Goal: Information Seeking & Learning: Check status

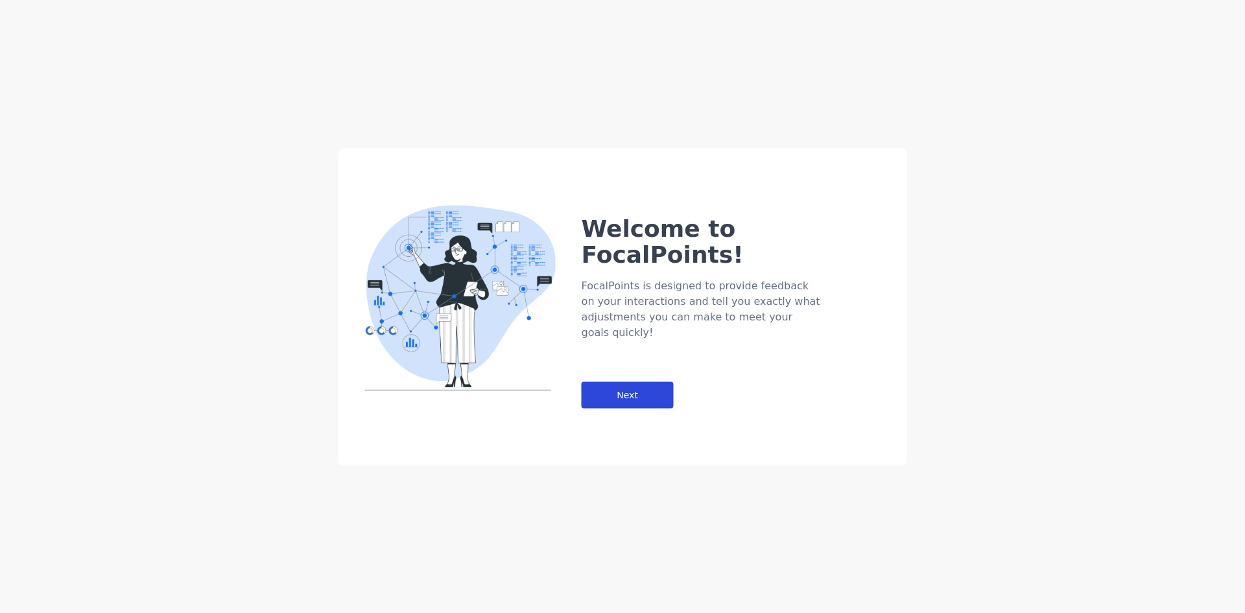
click at [646, 381] on div "Next" at bounding box center [628, 394] width 92 height 27
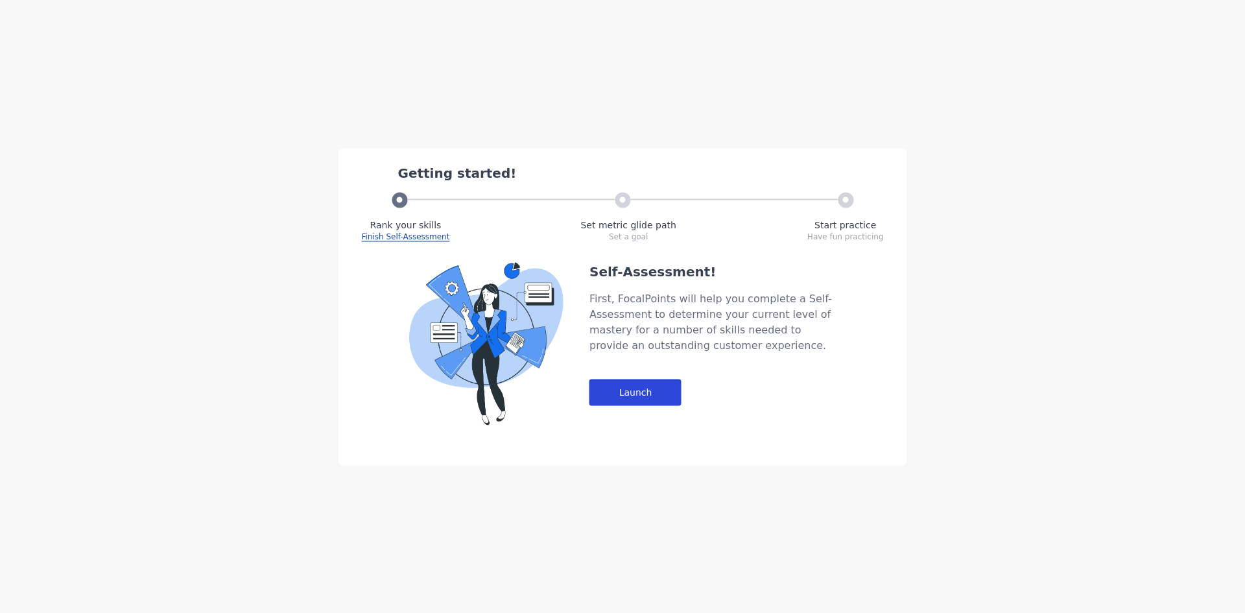
click at [646, 392] on div "Launch" at bounding box center [636, 392] width 92 height 27
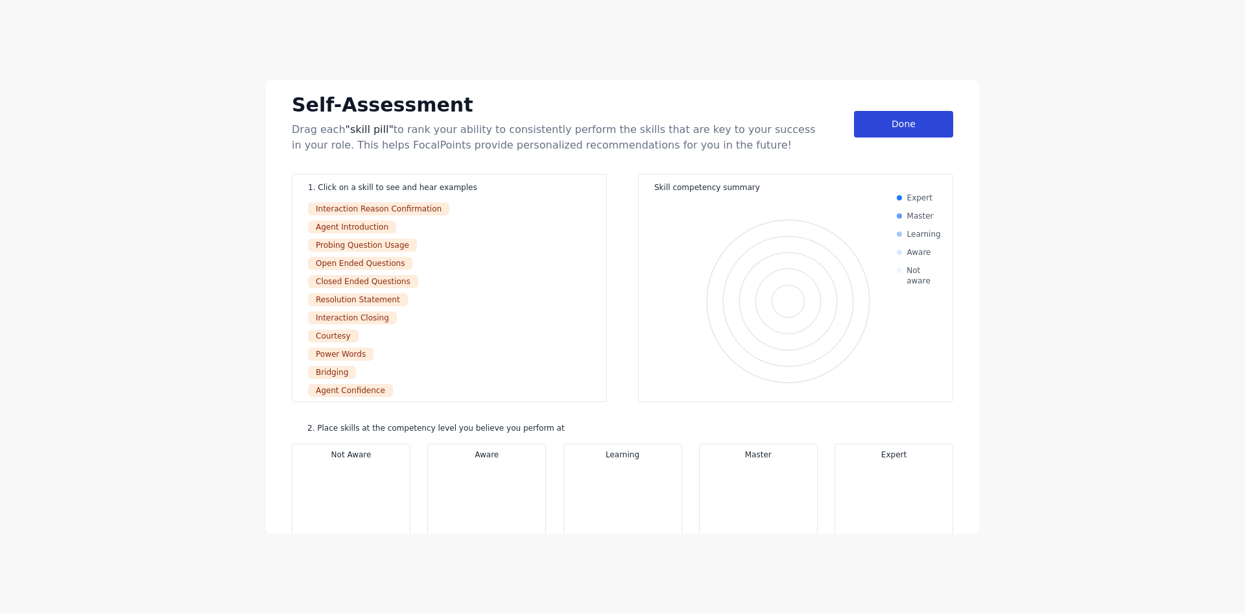
click at [902, 115] on div "Done" at bounding box center [903, 124] width 99 height 27
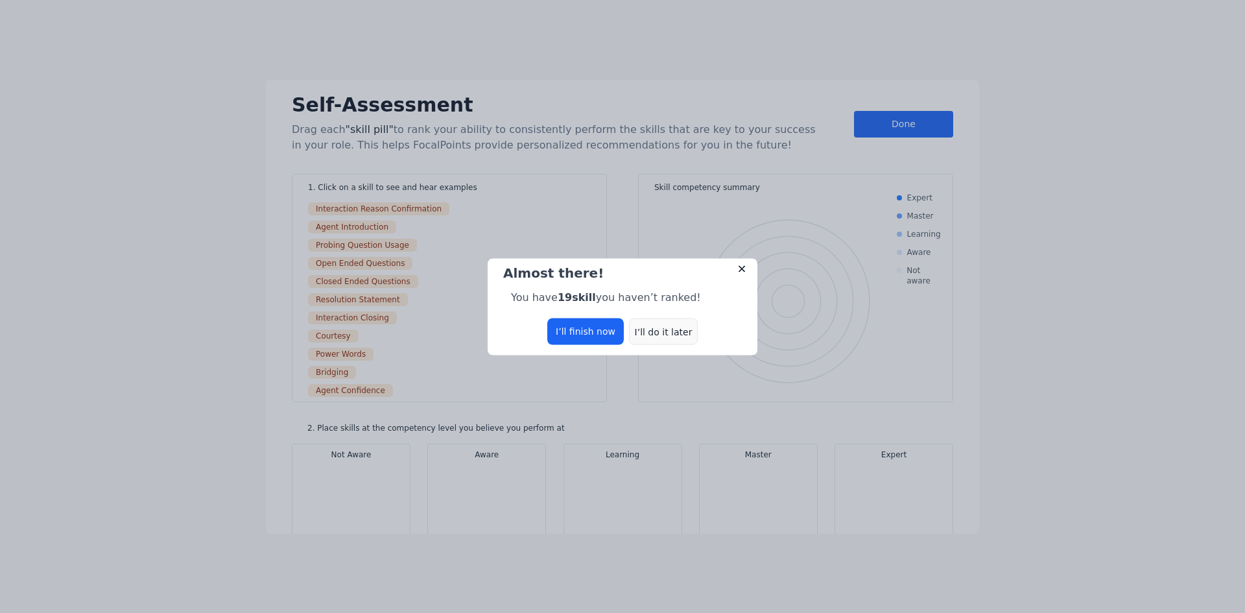
click at [669, 334] on div "I’ll do it later" at bounding box center [663, 331] width 69 height 27
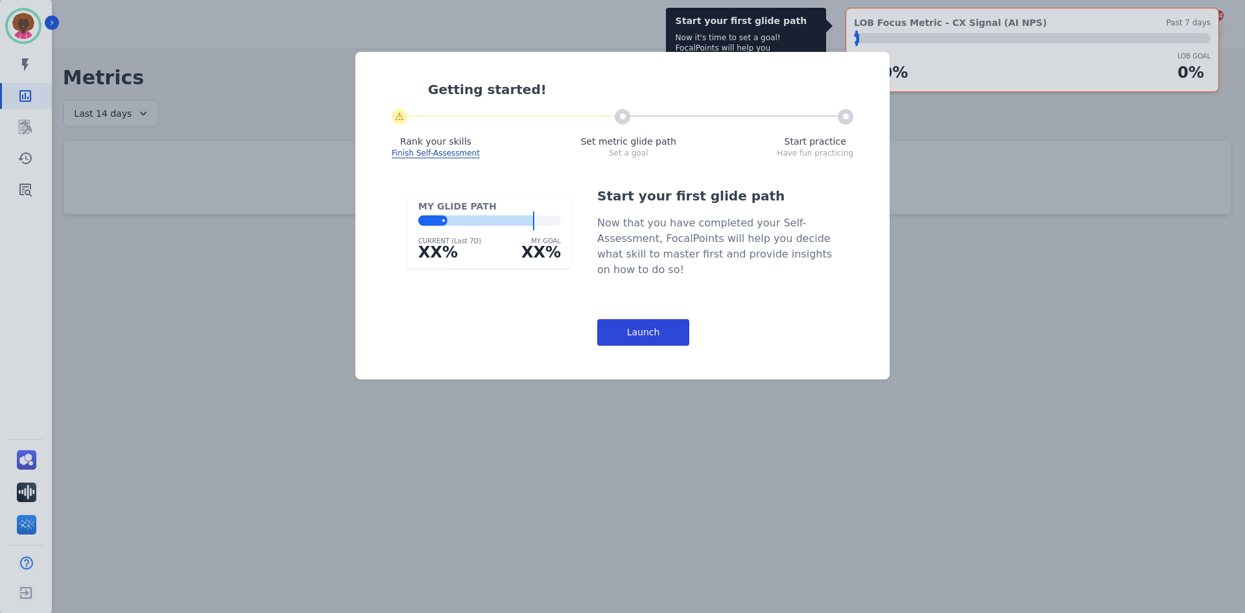
click at [676, 335] on div "Launch" at bounding box center [643, 332] width 92 height 27
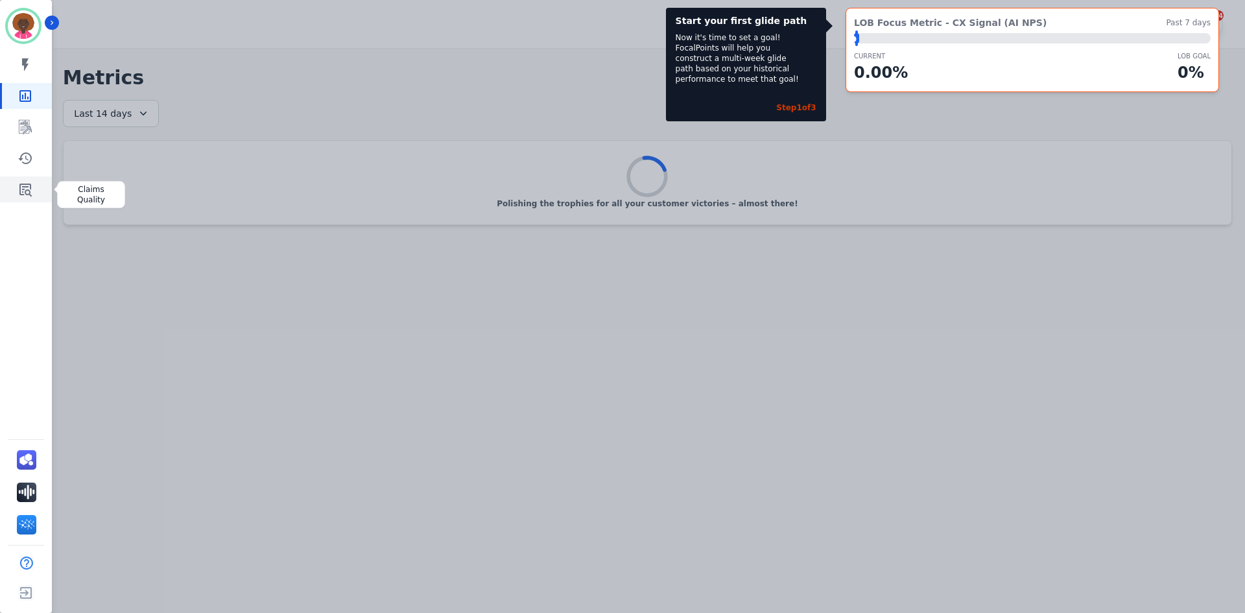
click at [29, 195] on icon "Sidebar" at bounding box center [26, 190] width 16 height 16
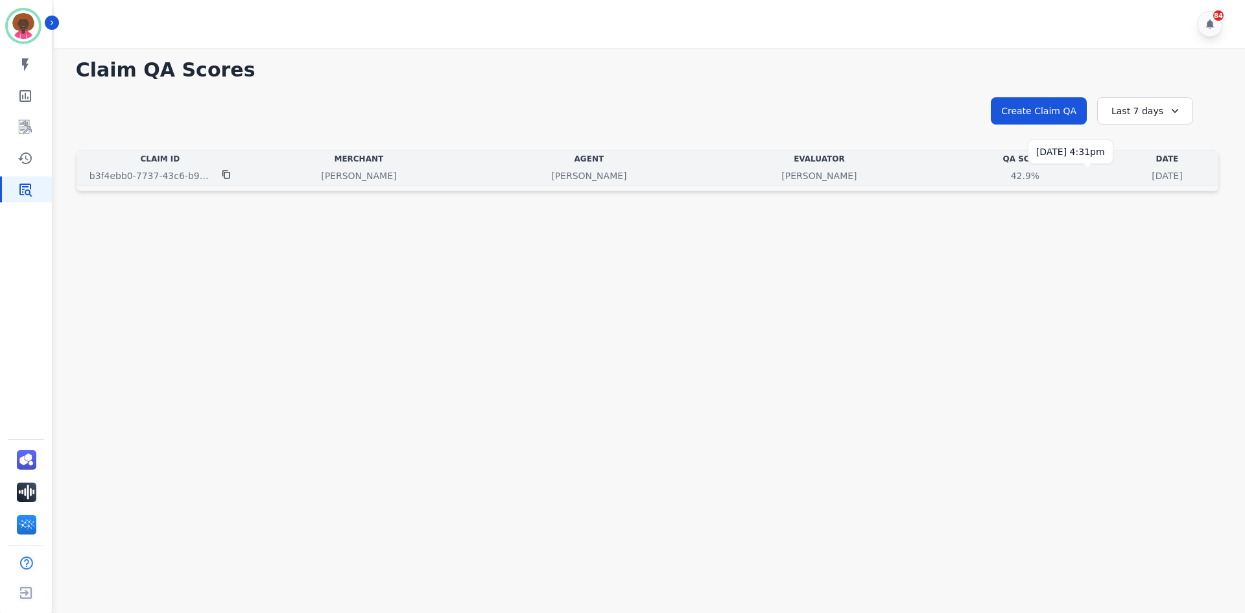
click at [1152, 178] on p "[DATE]" at bounding box center [1167, 175] width 30 height 13
click at [1152, 177] on p "[DATE]" at bounding box center [1167, 175] width 30 height 13
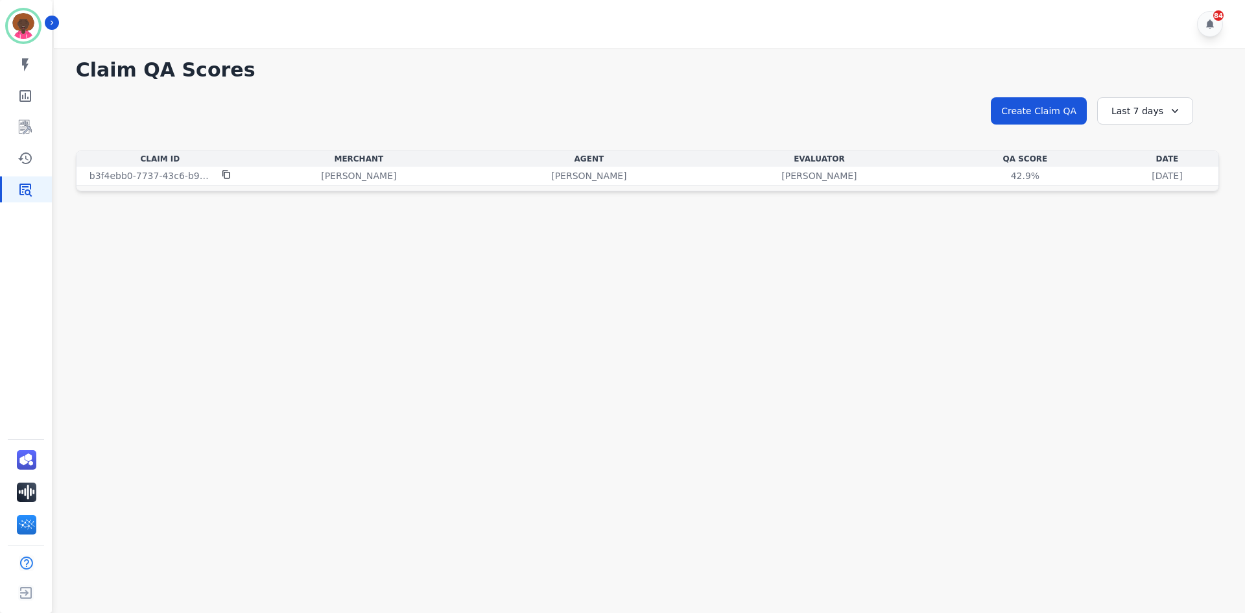
click at [1119, 161] on div "Date" at bounding box center [1167, 159] width 97 height 10
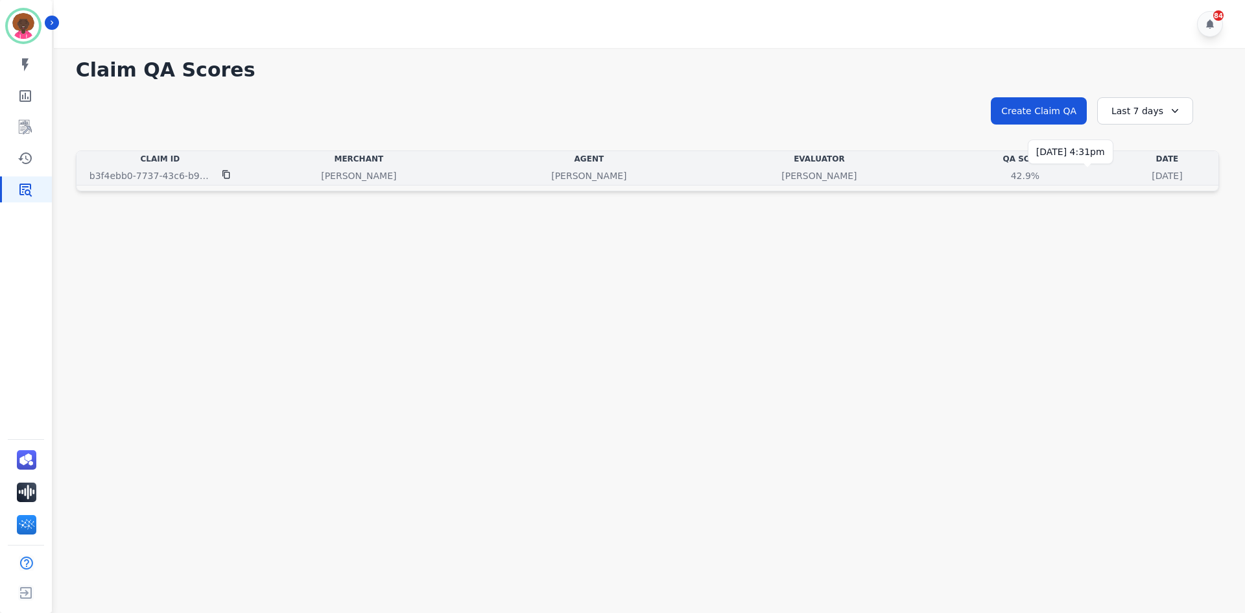
click at [1152, 178] on p "[DATE]" at bounding box center [1167, 175] width 30 height 13
click at [1152, 179] on p "[DATE]" at bounding box center [1167, 175] width 30 height 13
click at [996, 179] on div "42.9%" at bounding box center [1025, 175] width 58 height 13
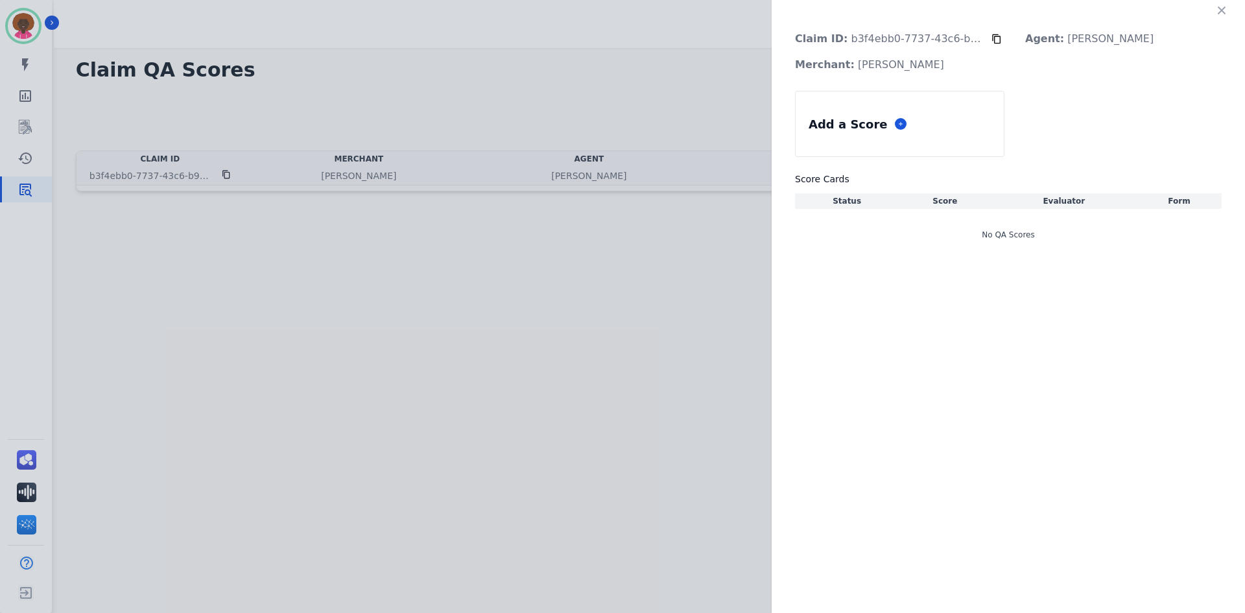
click at [881, 179] on h3 "Score Cards" at bounding box center [1008, 179] width 427 height 13
click at [221, 177] on div "Claim ID: b3f4ebb0-7737-43c6-b99e-801502cf5618 Agent: [PERSON_NAME] Merchant: […" at bounding box center [622, 306] width 1245 height 613
click at [163, 176] on div "Claim ID: b3f4ebb0-7737-43c6-b99e-801502cf5618 Agent: [PERSON_NAME] Merchant: […" at bounding box center [622, 306] width 1245 height 613
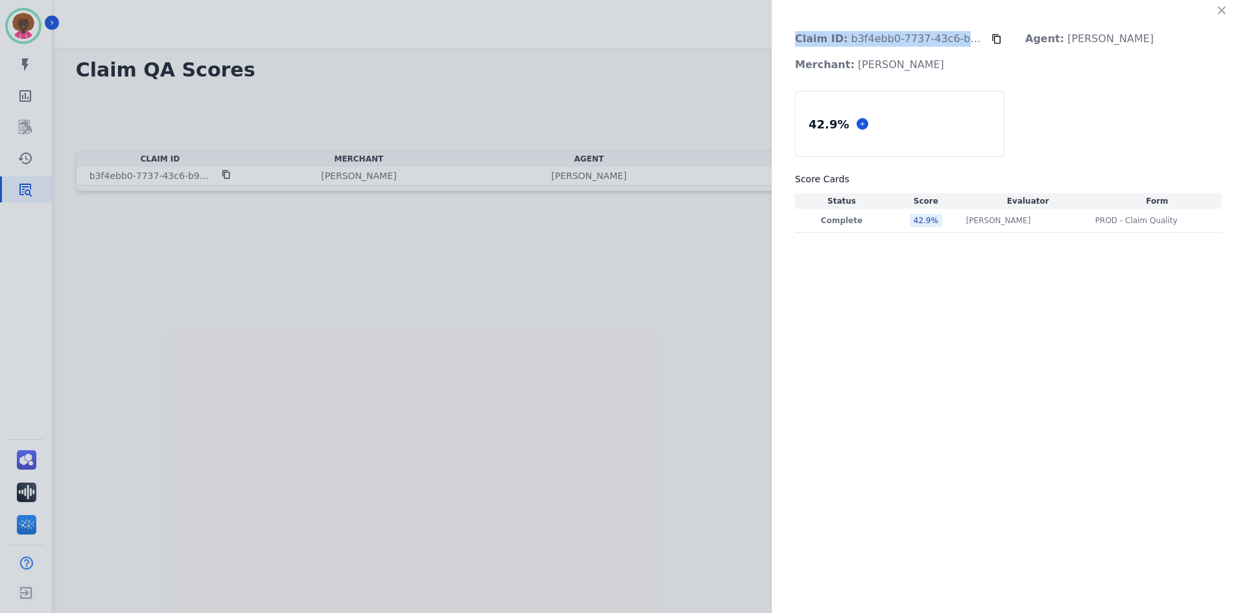
click at [163, 176] on div "Claim ID: b3f4ebb0-7737-43c6-b99e-801502cf5618 Agent: [PERSON_NAME] Merchant: […" at bounding box center [622, 306] width 1245 height 613
click at [193, 171] on div "Claim ID: b3f4ebb0-7737-43c6-b99e-801502cf5618 Agent: [PERSON_NAME] Merchant: […" at bounding box center [622, 306] width 1245 height 613
click at [863, 224] on p "Complete" at bounding box center [842, 220] width 88 height 10
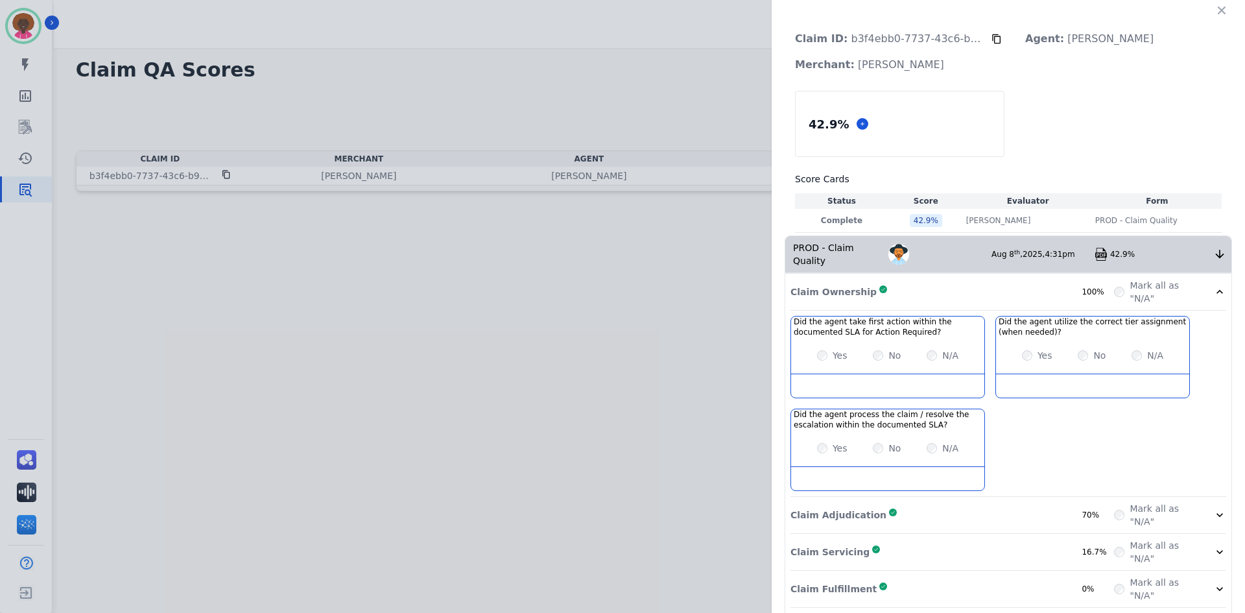
click at [174, 179] on div "Claim ID: b3f4ebb0-7737-43c6-b99e-801502cf5618 Agent: [PERSON_NAME] Merchant: […" at bounding box center [622, 306] width 1245 height 613
click at [174, 178] on div "Claim ID: b3f4ebb0-7737-43c6-b99e-801502cf5618 Agent: [PERSON_NAME] Merchant: […" at bounding box center [622, 306] width 1245 height 613
click at [1212, 10] on button "button" at bounding box center [1222, 10] width 21 height 21
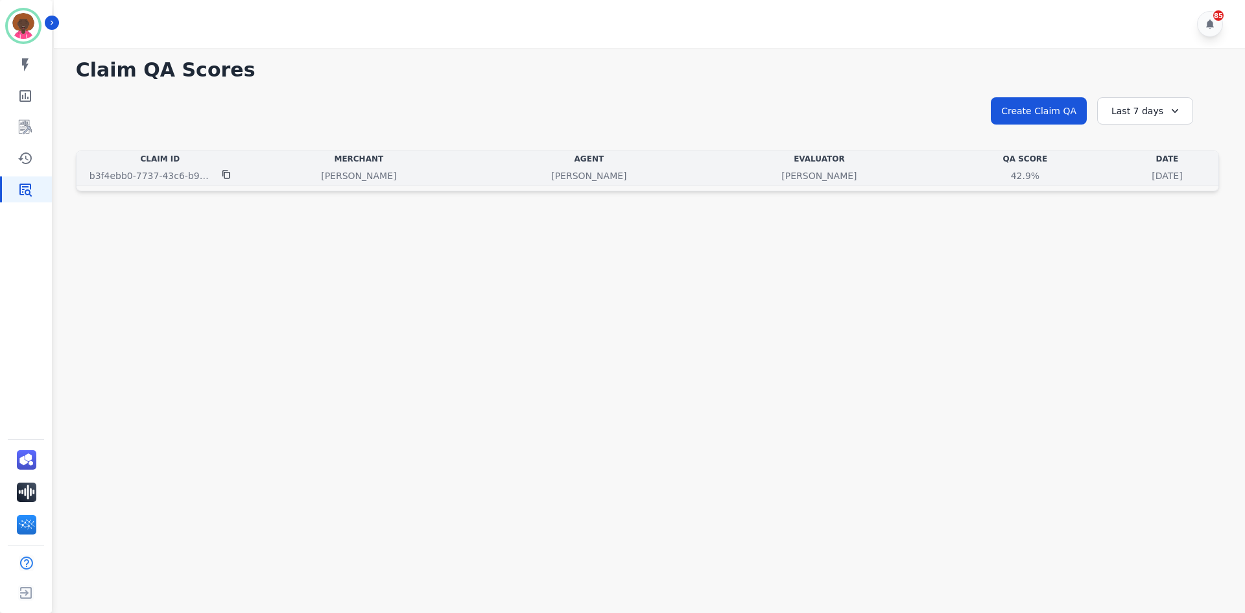
click at [226, 172] on icon at bounding box center [225, 175] width 7 height 8
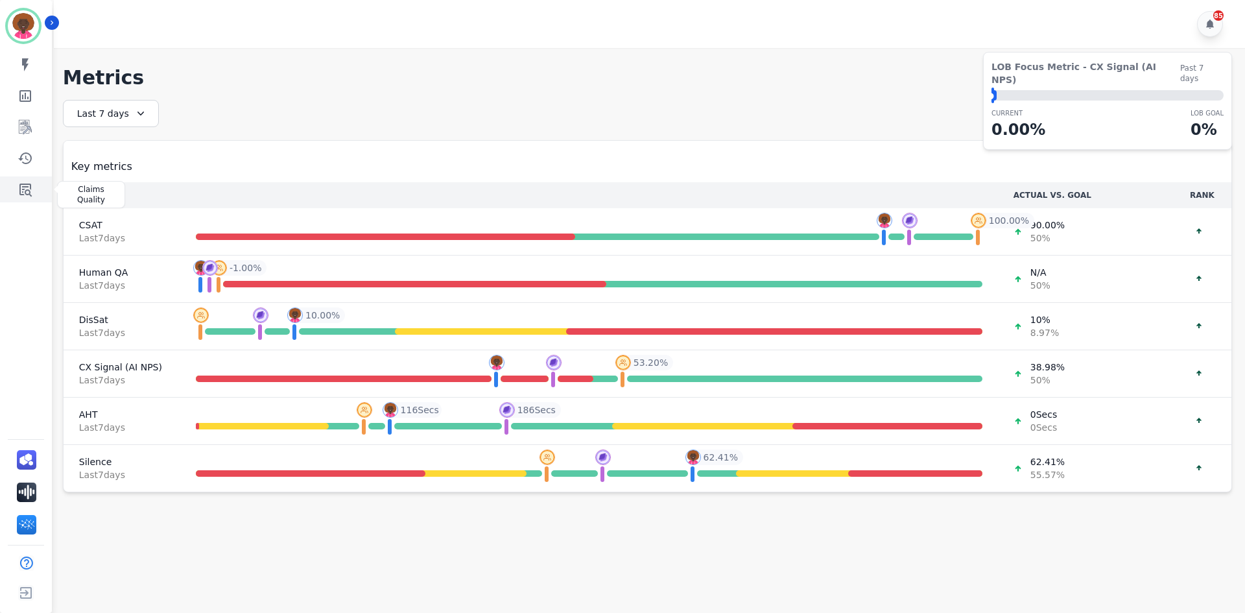
click at [20, 185] on icon "Sidebar" at bounding box center [25, 190] width 12 height 13
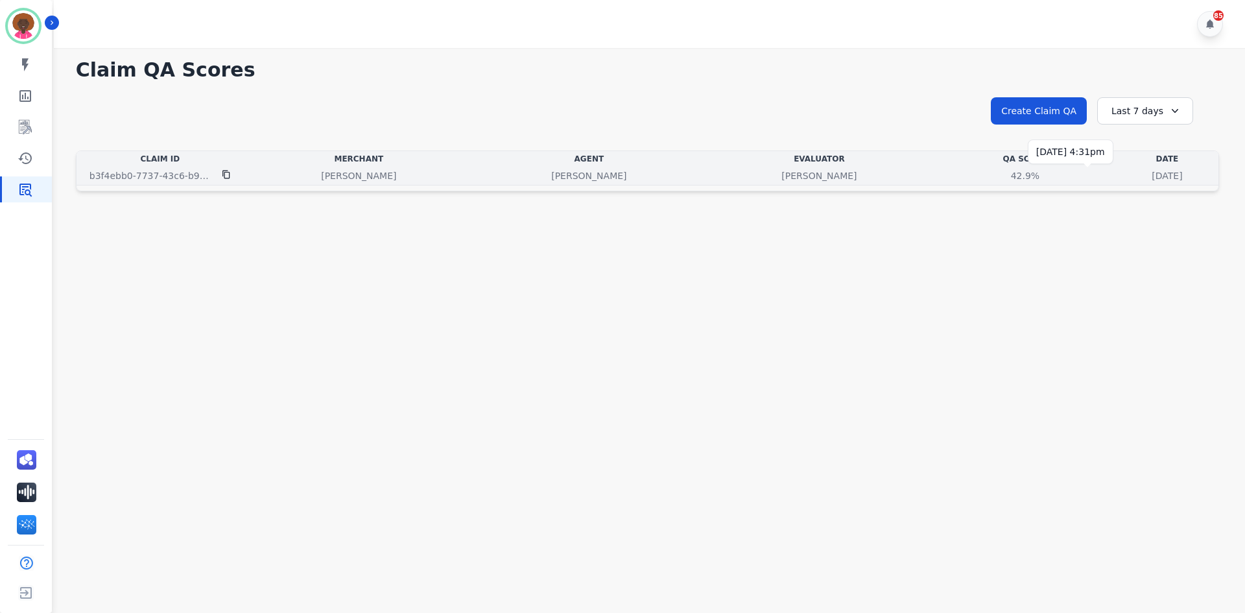
click at [1152, 181] on p "[DATE]" at bounding box center [1167, 175] width 30 height 13
click at [1116, 182] on td "[DATE] [DATE] 4:31pm" at bounding box center [1167, 176] width 102 height 19
click at [1152, 180] on p "[DATE]" at bounding box center [1167, 175] width 30 height 13
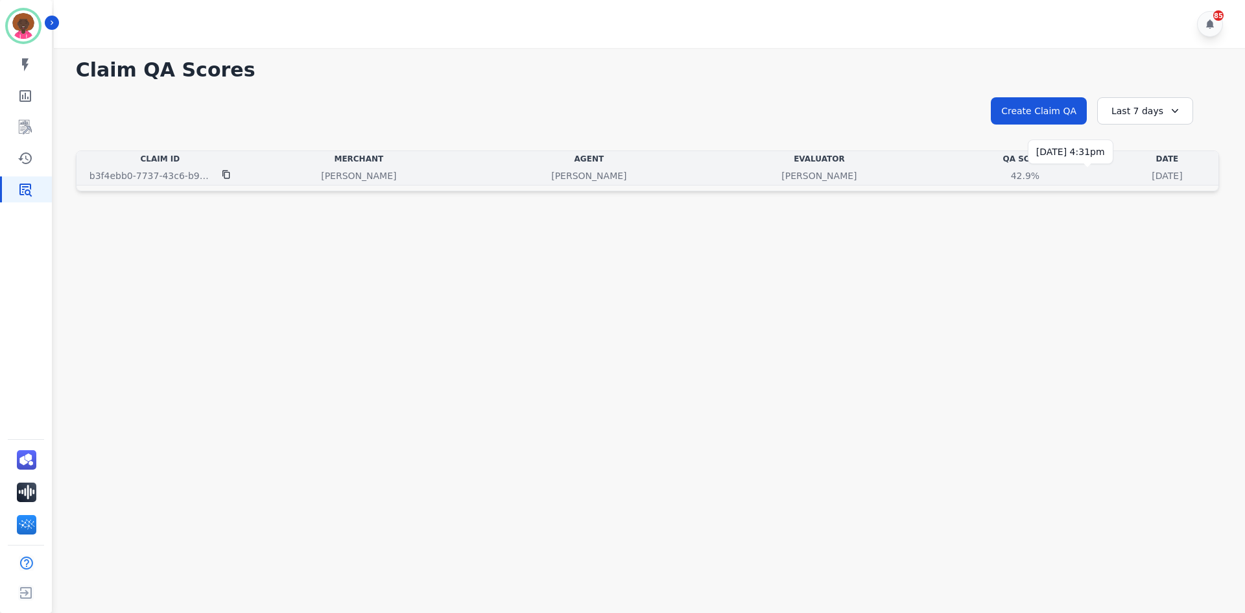
click at [1152, 178] on p "[DATE]" at bounding box center [1167, 175] width 30 height 13
click at [1152, 173] on p "[DATE]" at bounding box center [1167, 175] width 30 height 13
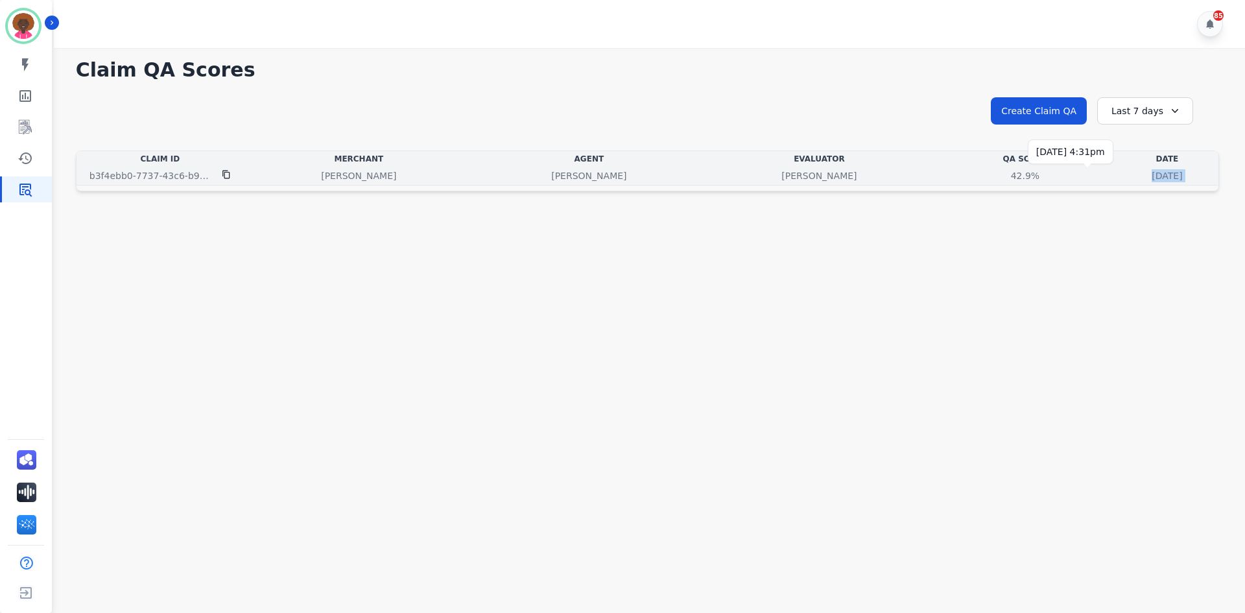
click at [1152, 173] on p "[DATE]" at bounding box center [1167, 175] width 30 height 13
click at [996, 178] on div "42.9%" at bounding box center [1025, 175] width 58 height 13
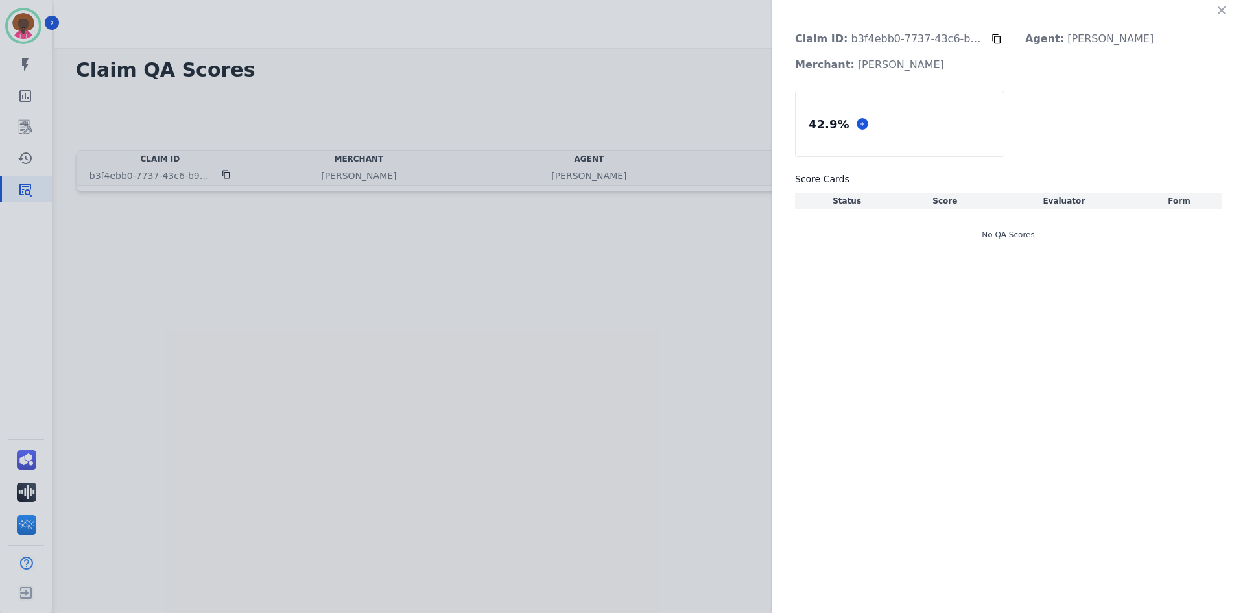
click at [870, 174] on h3 "Score Cards" at bounding box center [1008, 179] width 427 height 13
click at [1005, 218] on p "[PERSON_NAME]" at bounding box center [998, 220] width 65 height 10
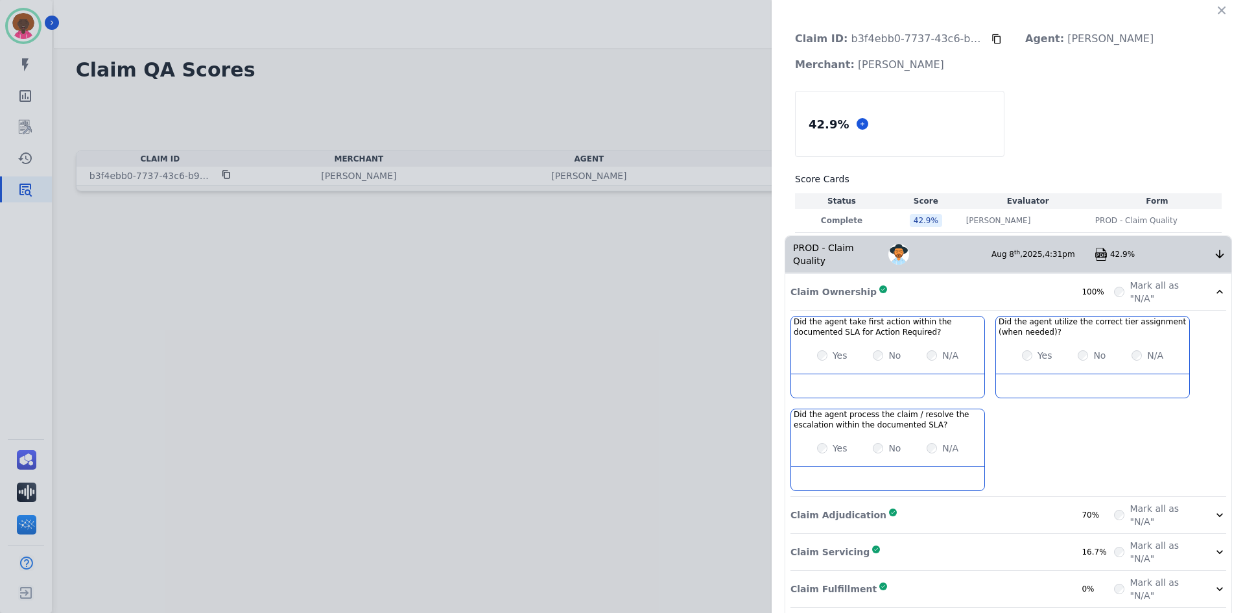
click at [852, 508] on p "Claim Adjudication" at bounding box center [839, 514] width 96 height 13
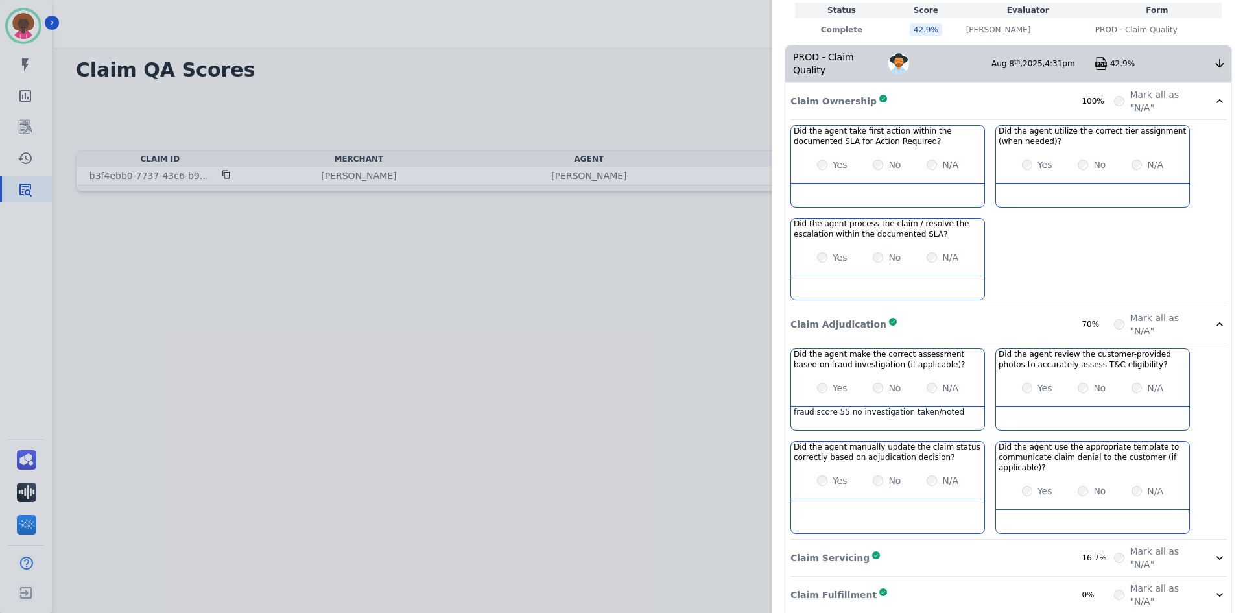
scroll to position [195, 0]
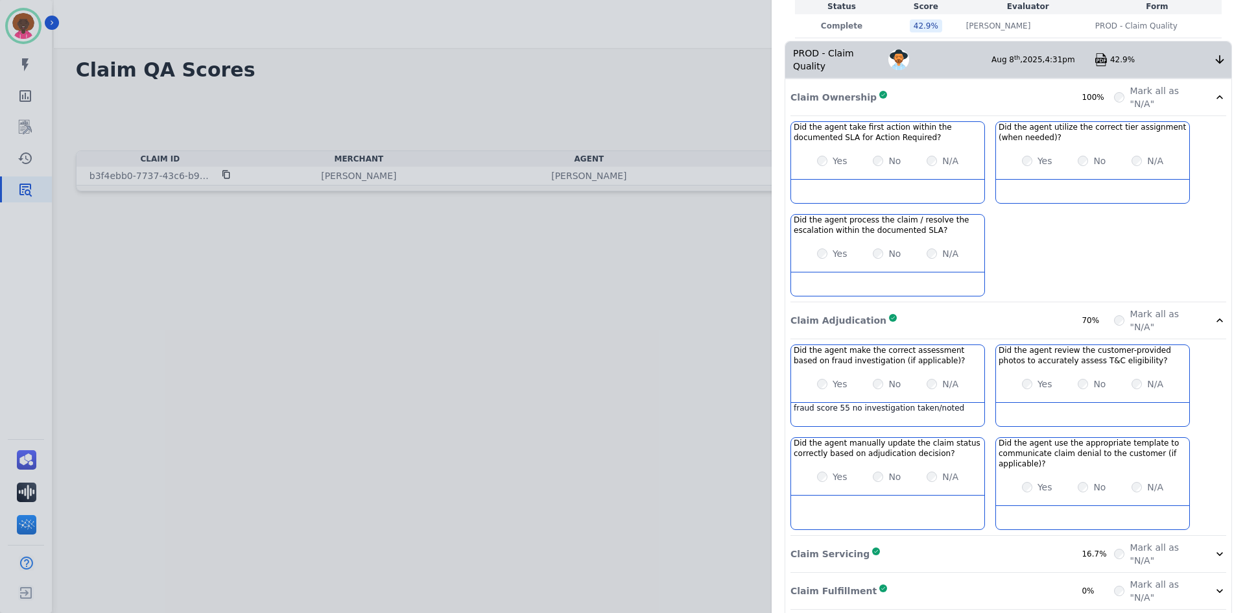
click at [969, 541] on div "Claim Servicing Complete 16.7%" at bounding box center [953, 554] width 324 height 26
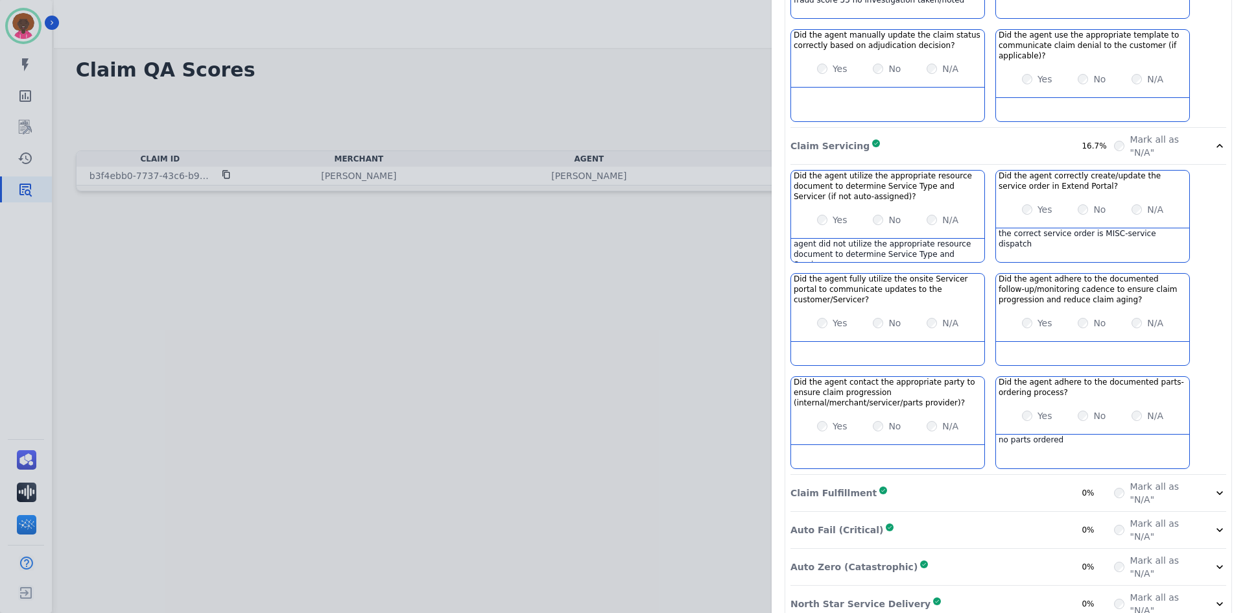
scroll to position [613, 0]
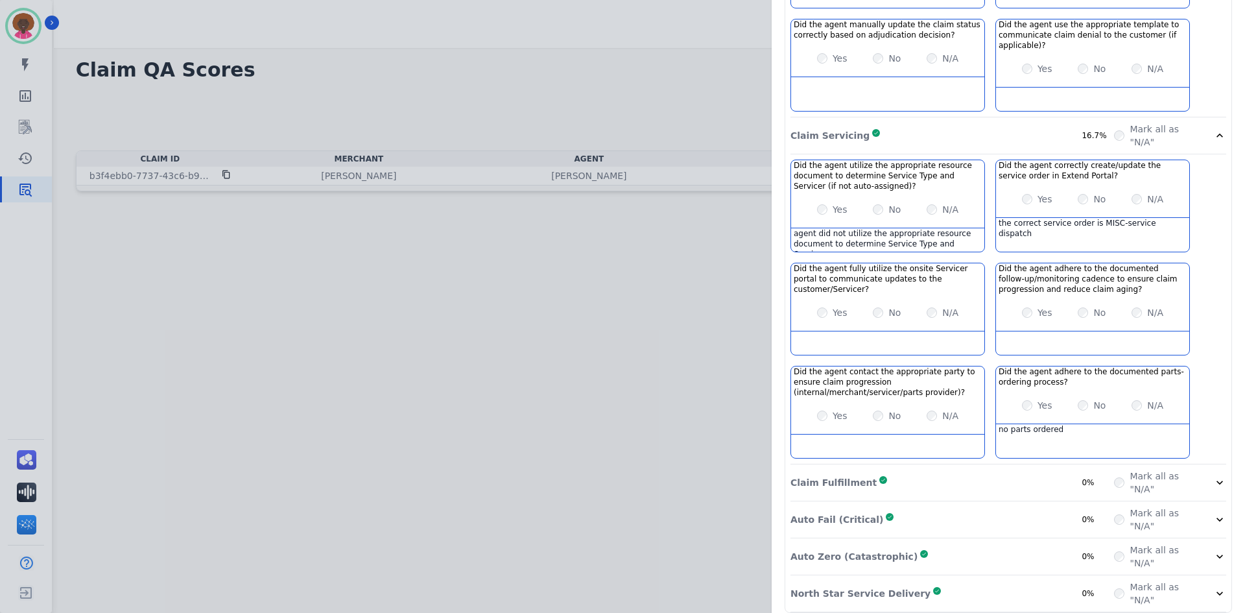
click at [951, 470] on div "Claim Fulfillment Complete 0%" at bounding box center [953, 483] width 324 height 26
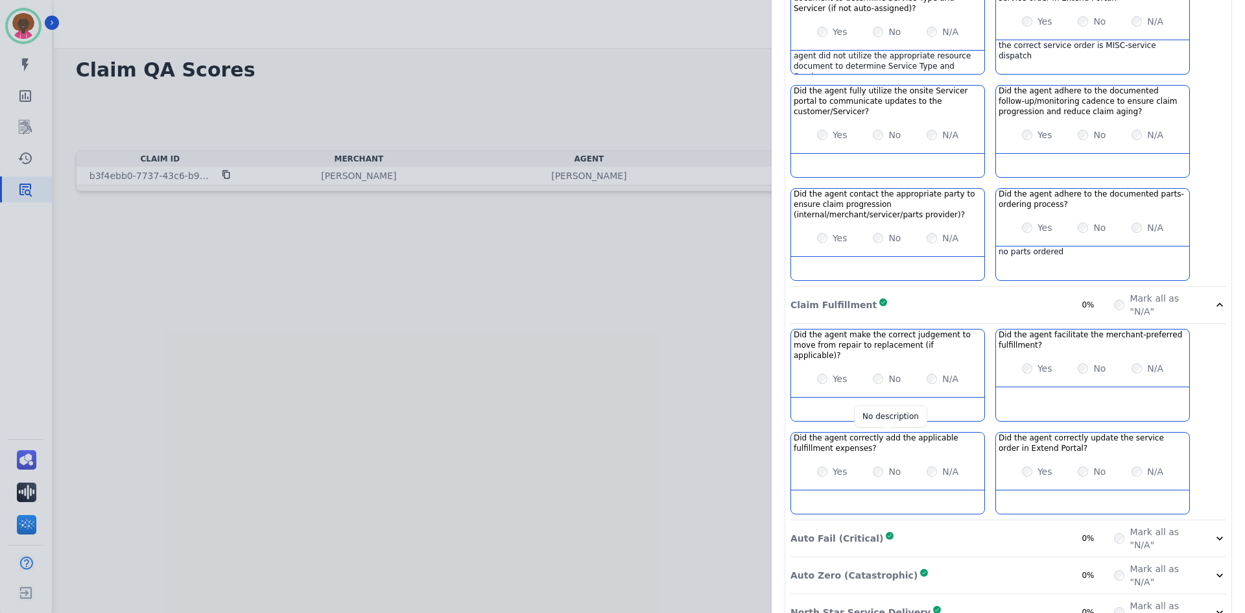
scroll to position [799, 0]
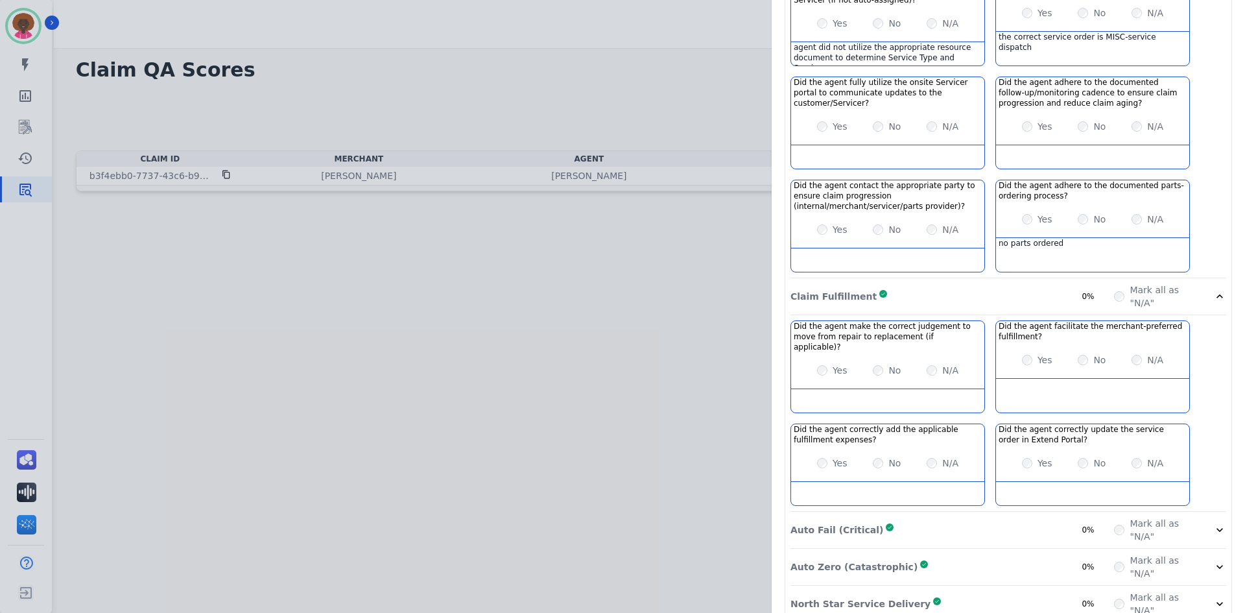
click at [934, 517] on div "Auto Fail (Critical) Complete 0%" at bounding box center [953, 530] width 324 height 26
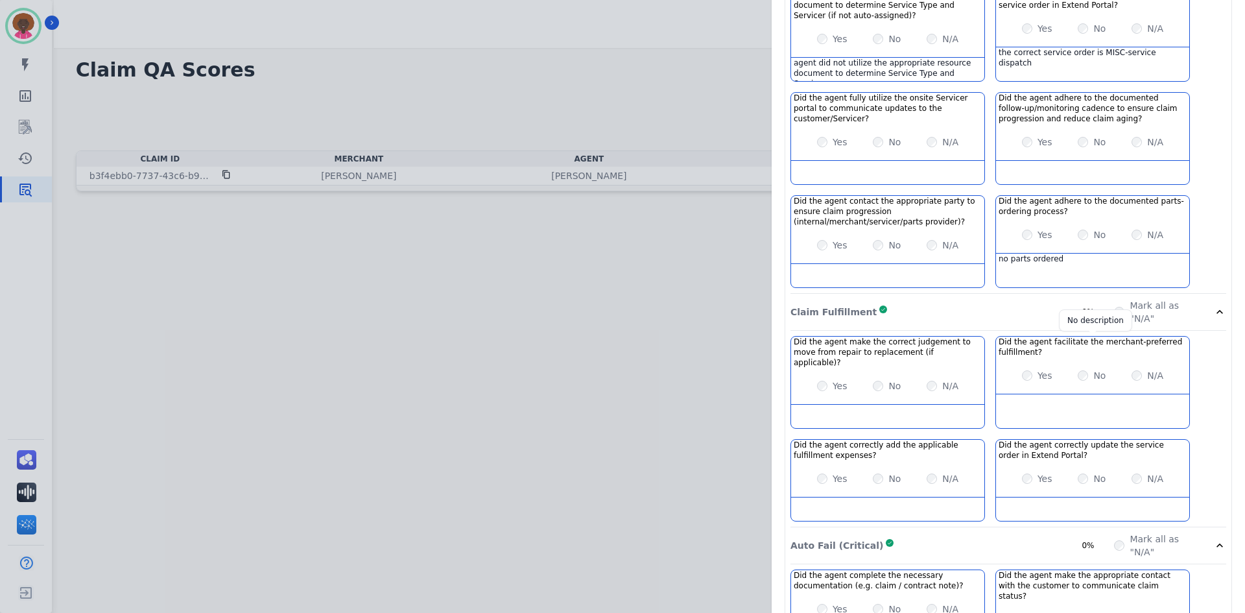
drag, startPoint x: 1069, startPoint y: 323, endPoint x: 1082, endPoint y: 312, distance: 17.0
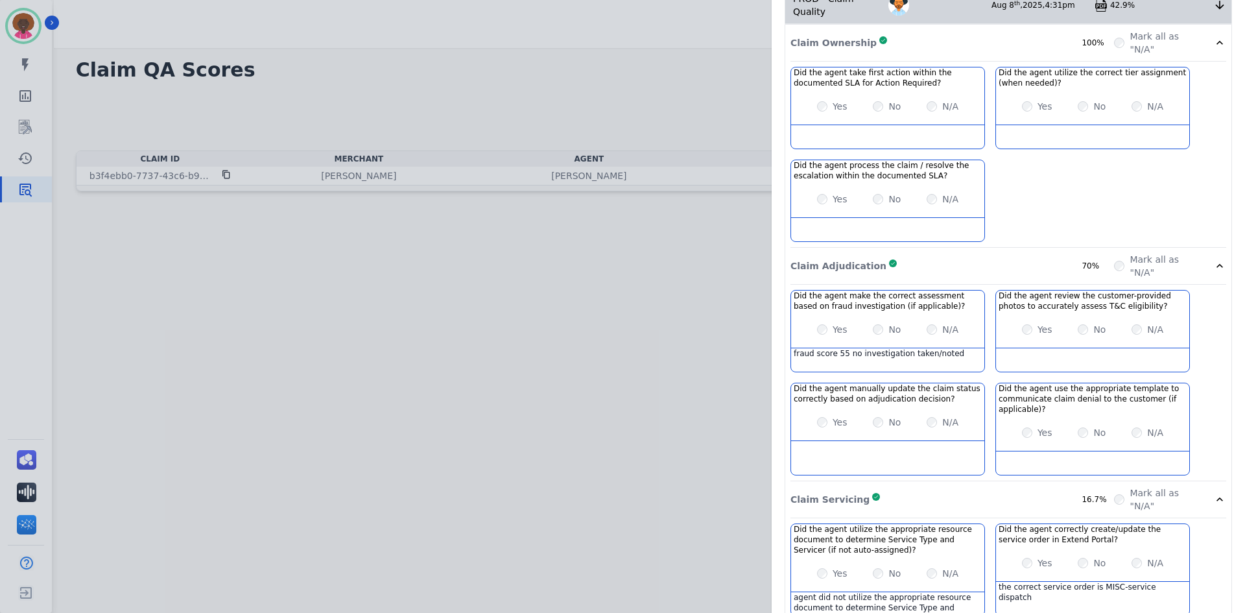
scroll to position [0, 0]
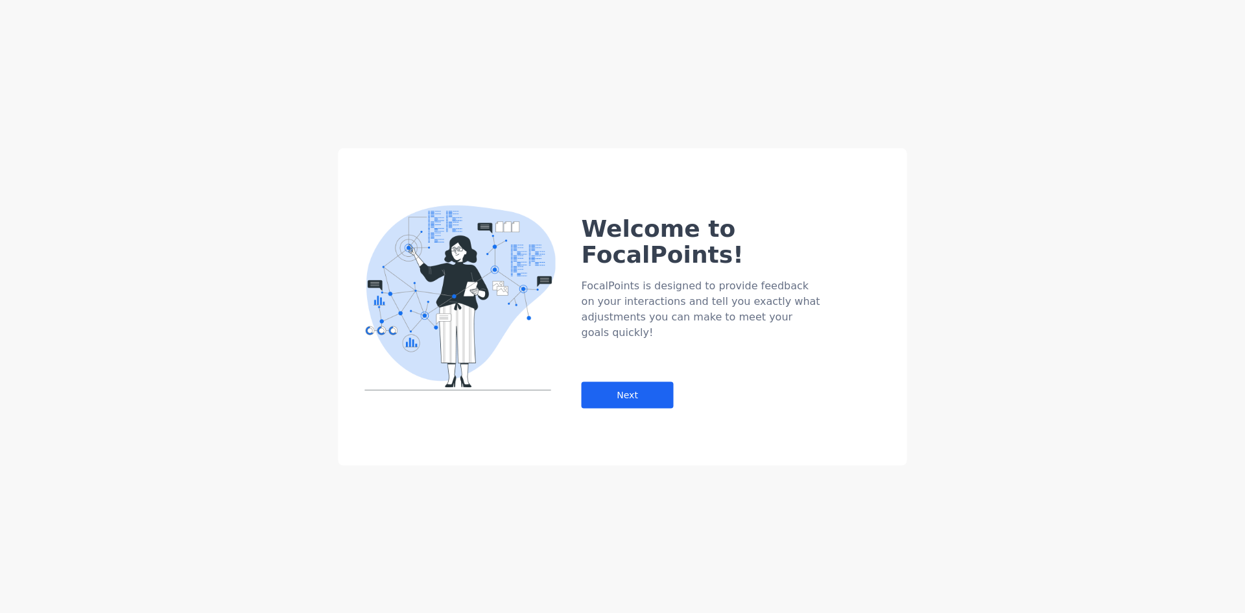
click at [26, 194] on div "Welcome to FocalPoints! FocalPoints is designed to provide feedback on your int…" at bounding box center [622, 306] width 1245 height 613
click at [604, 381] on div "Next" at bounding box center [628, 394] width 92 height 27
click at [660, 381] on div "Next" at bounding box center [628, 394] width 92 height 27
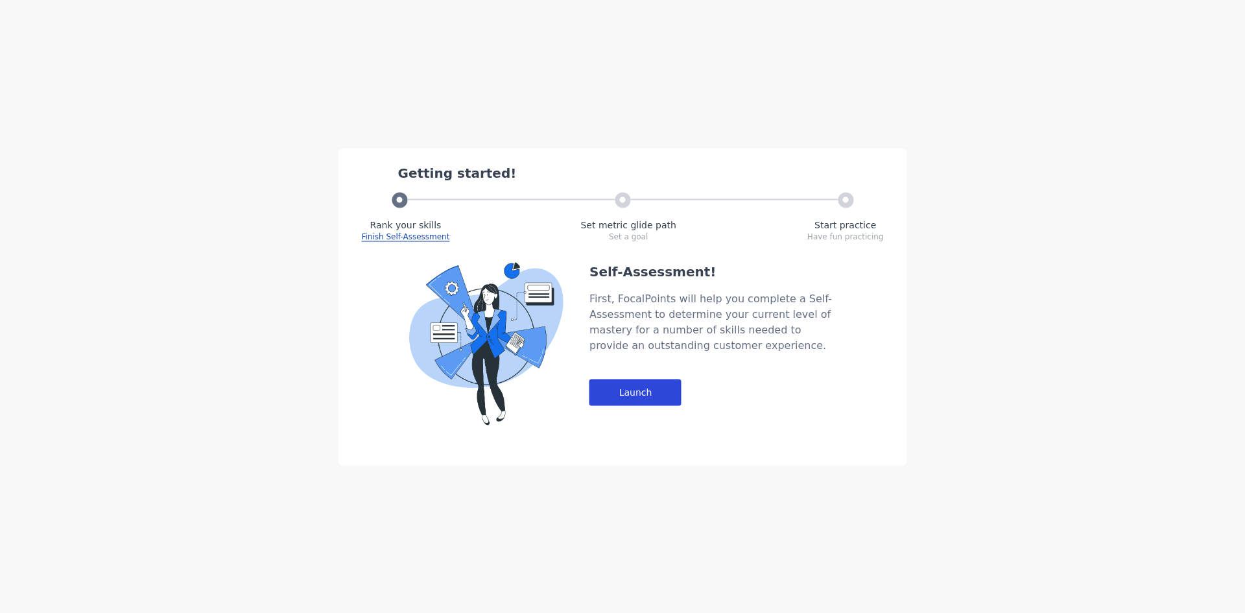
click at [639, 382] on div "Launch" at bounding box center [636, 392] width 92 height 27
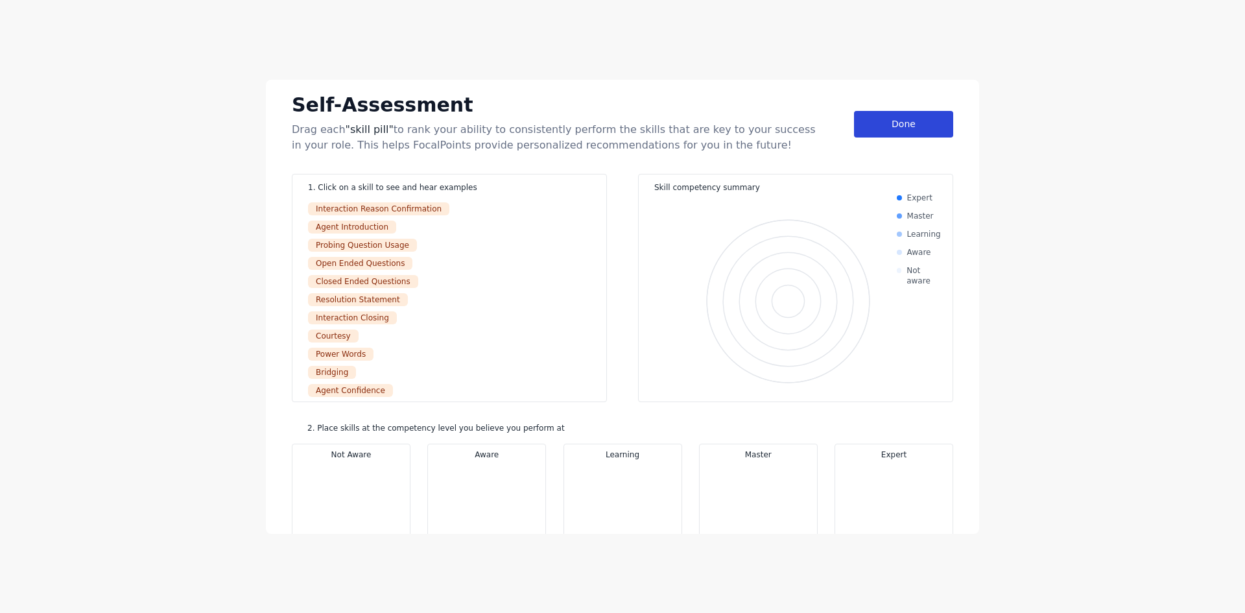
click at [913, 134] on div "Done" at bounding box center [903, 124] width 99 height 27
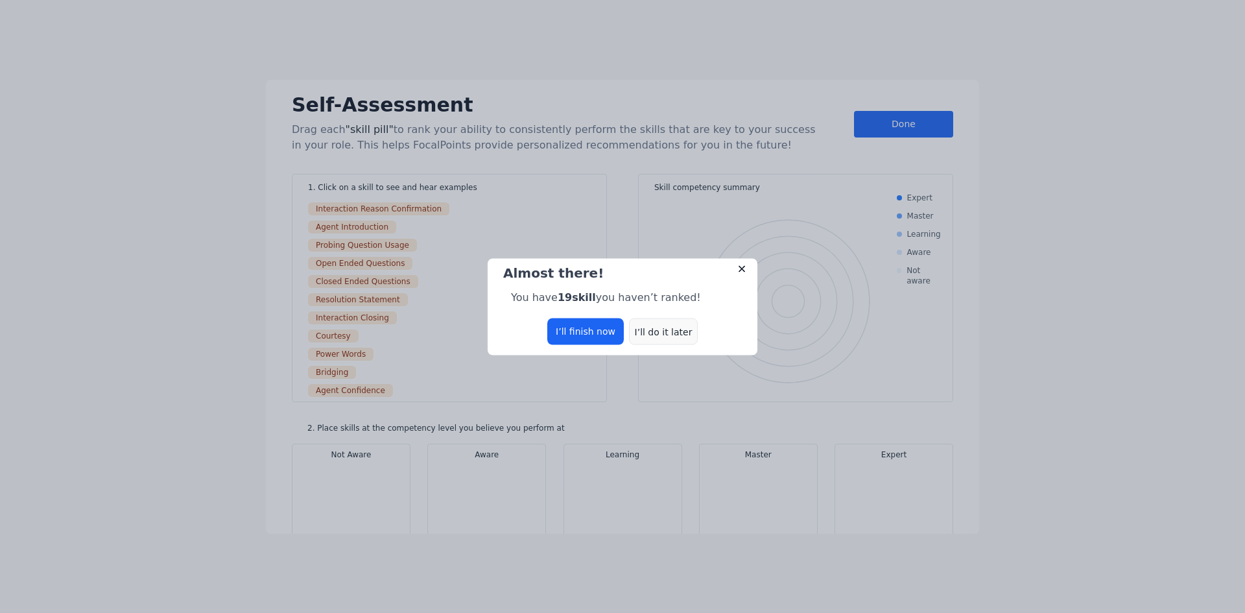
click at [671, 328] on div "I’ll do it later" at bounding box center [663, 331] width 69 height 27
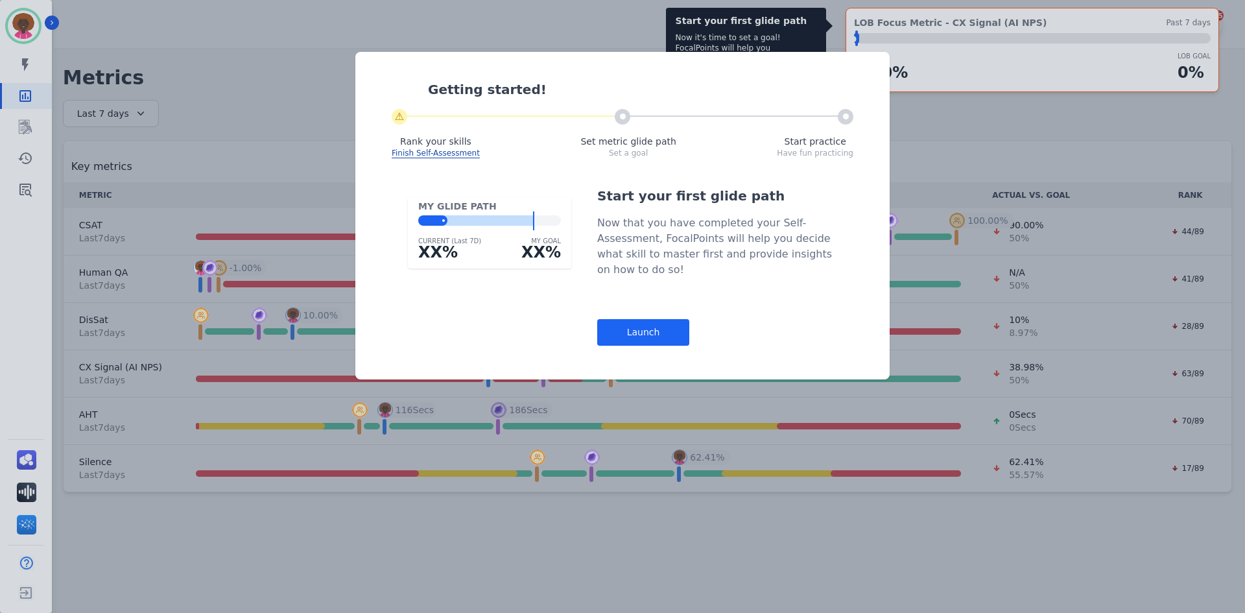
click at [562, 330] on div "MY GLIDE PATH CURRENT (Last 7D) XX% MY GOAL XX% Start your first glide path Now…" at bounding box center [623, 266] width 458 height 159
drag, startPoint x: 990, startPoint y: 414, endPoint x: 976, endPoint y: 416, distance: 14.4
click at [987, 415] on div "Getting started! ⚠ Rank your skills Finish Self-Assessment Set metric glide pat…" at bounding box center [622, 306] width 1245 height 613
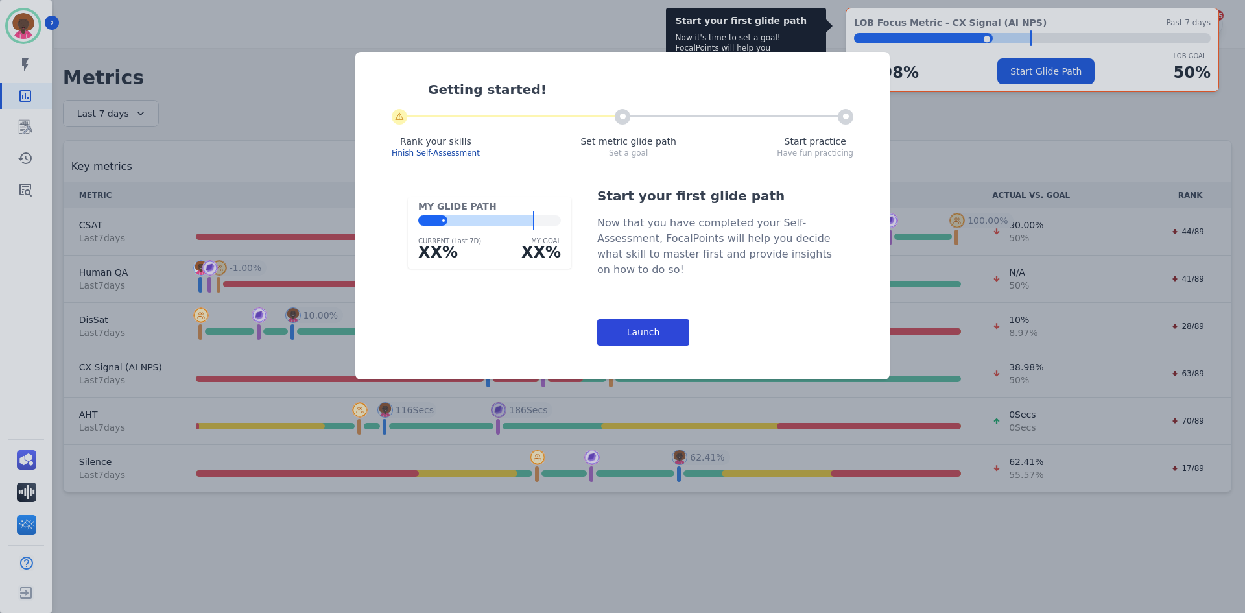
click at [658, 344] on div "Launch" at bounding box center [643, 332] width 92 height 27
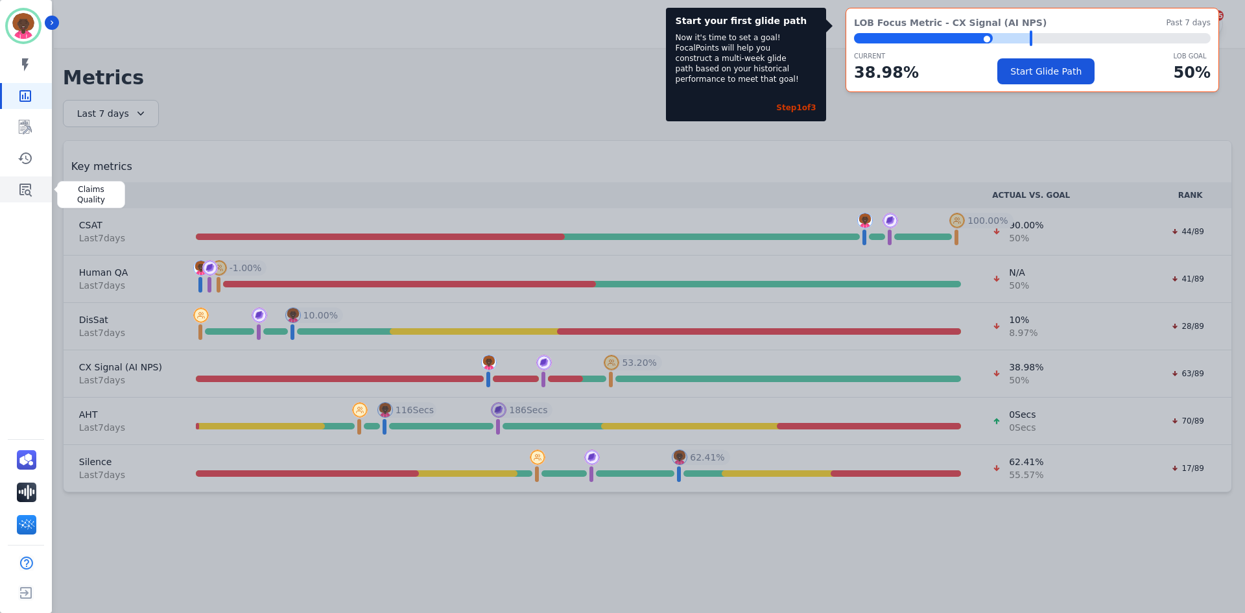
click at [23, 193] on icon "Sidebar" at bounding box center [26, 190] width 16 height 16
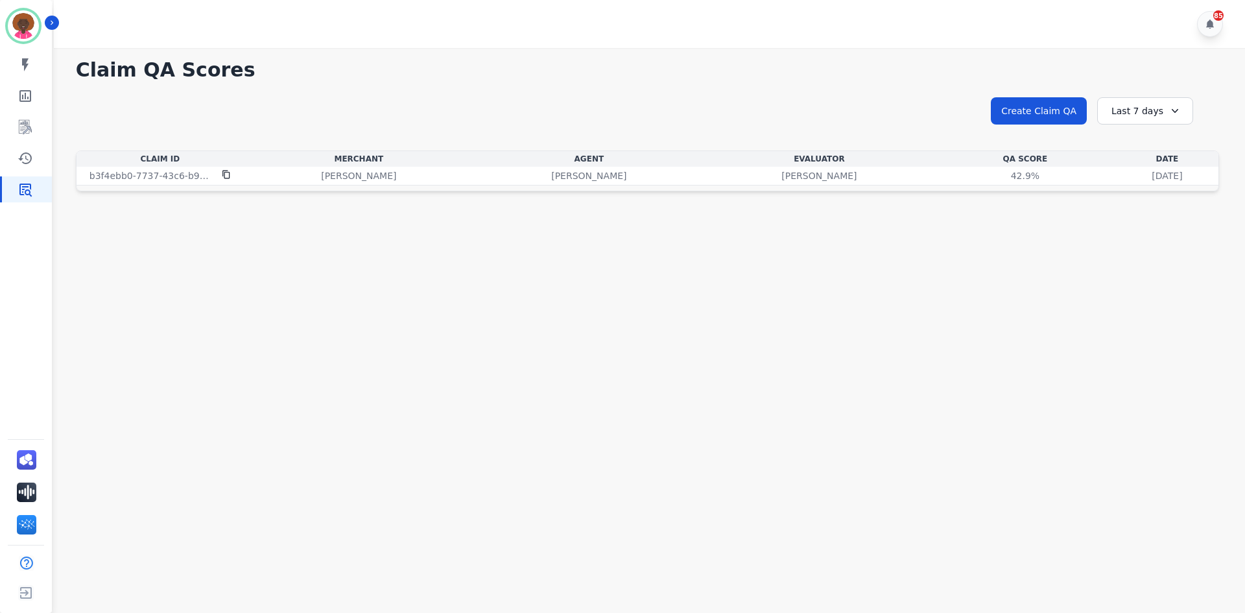
click at [1150, 112] on div "Last 7 days" at bounding box center [1145, 110] width 96 height 27
click at [1138, 204] on li "Last 14 days" at bounding box center [1153, 205] width 65 height 13
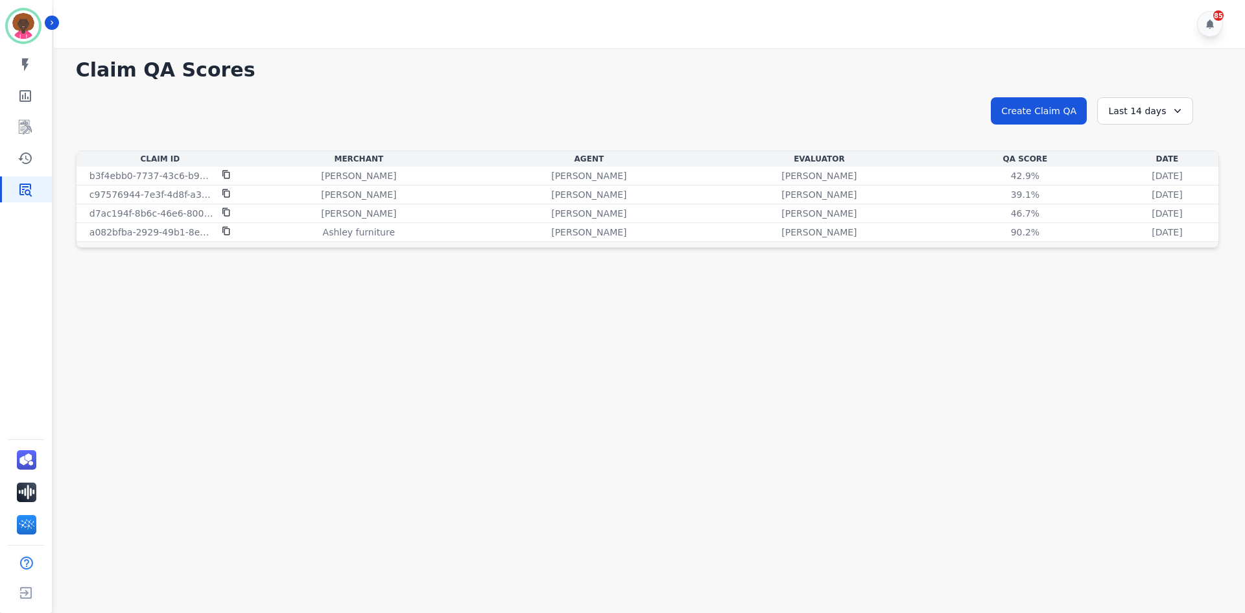
click at [1129, 115] on div "Last 14 days" at bounding box center [1145, 110] width 96 height 27
click at [1138, 234] on li "Last 90 days" at bounding box center [1153, 236] width 65 height 13
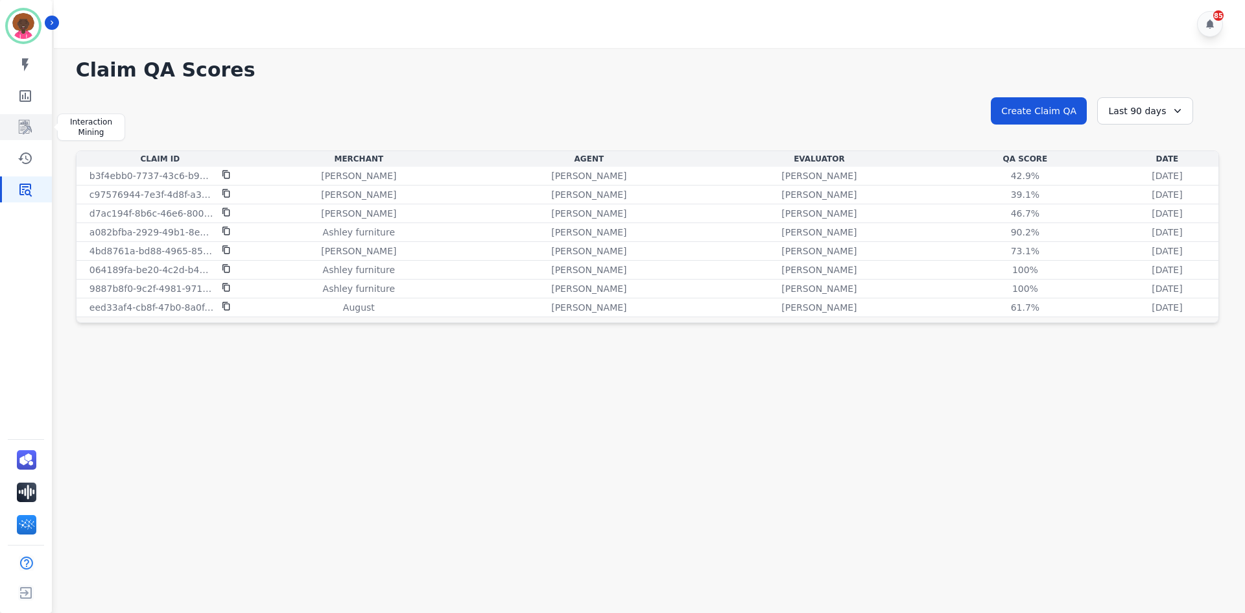
click at [21, 125] on icon "Sidebar" at bounding box center [26, 127] width 16 height 16
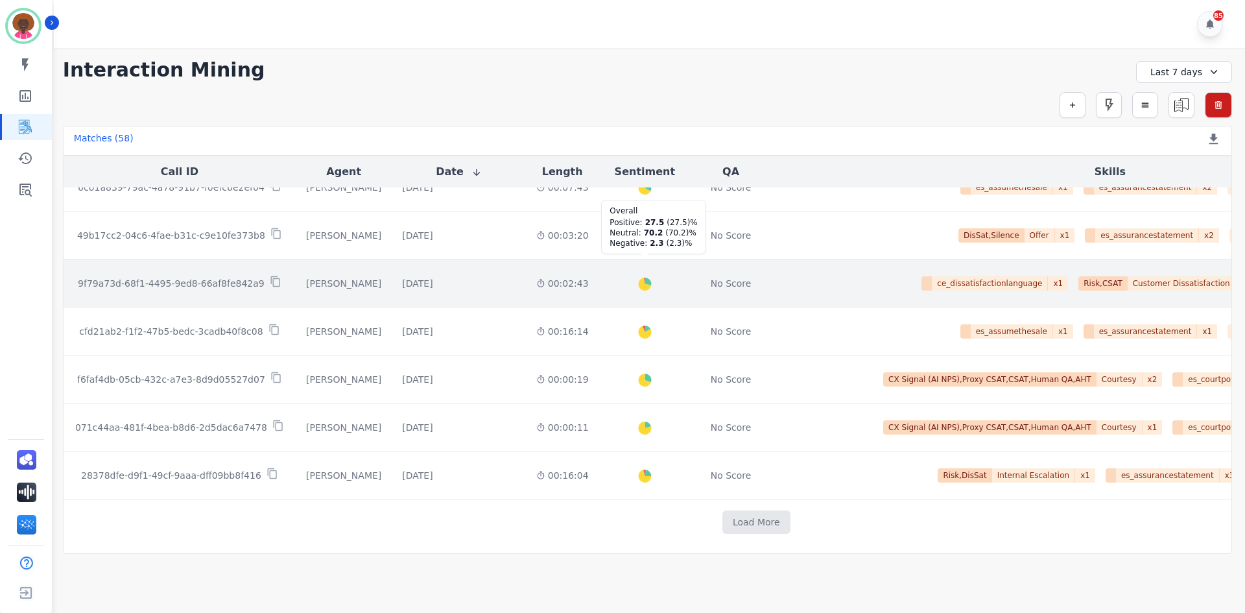
scroll to position [653, 0]
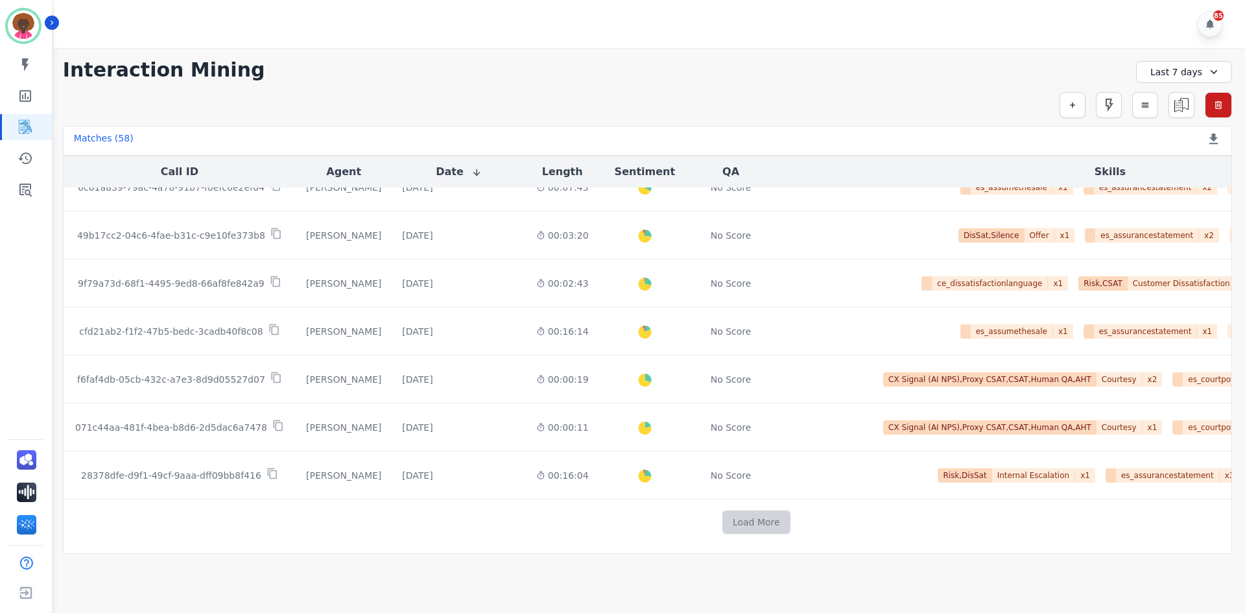
click at [723, 519] on button "Load More" at bounding box center [757, 521] width 68 height 23
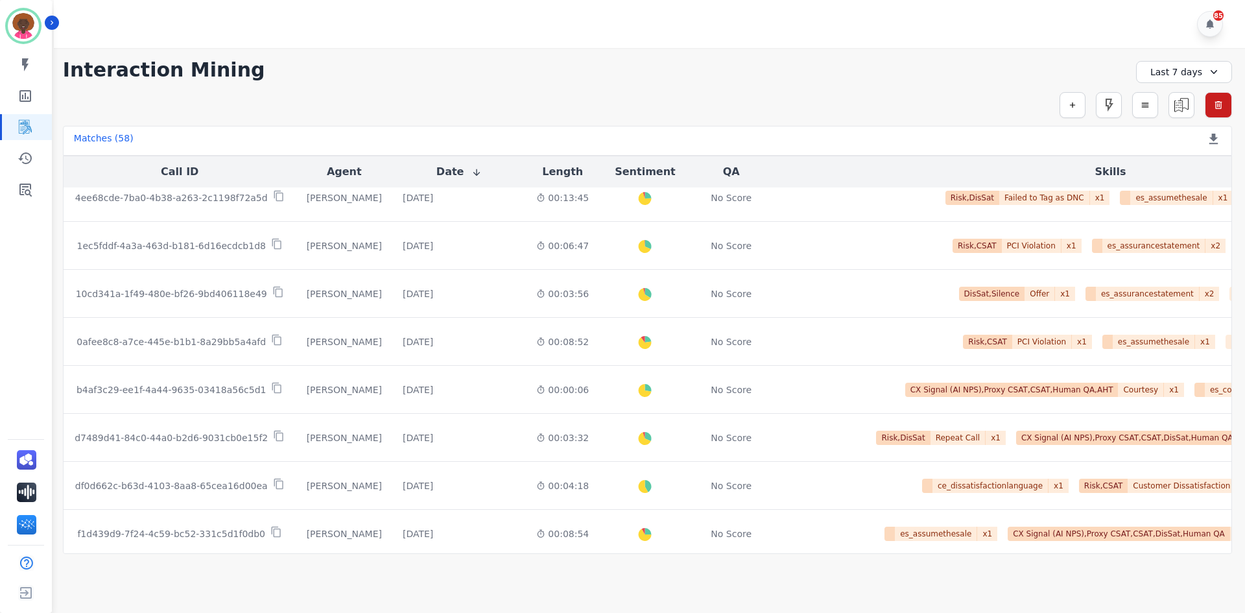
scroll to position [1613, 0]
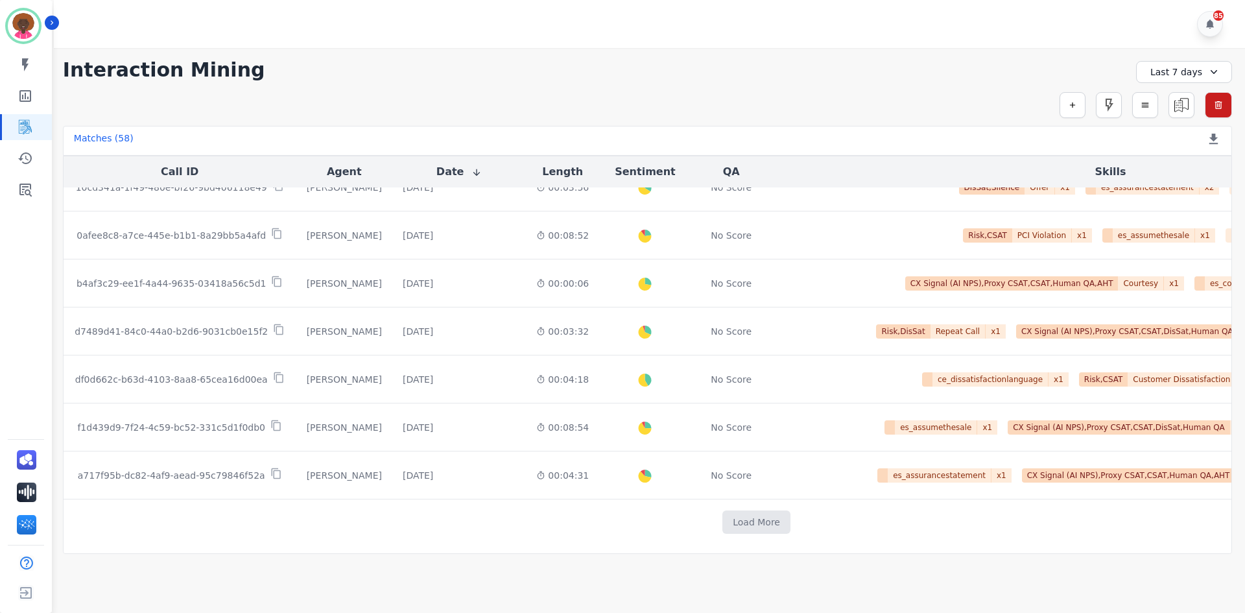
click at [692, 503] on td "Load More" at bounding box center [757, 522] width 1387 height 46
click at [723, 515] on button "Load More" at bounding box center [757, 521] width 68 height 23
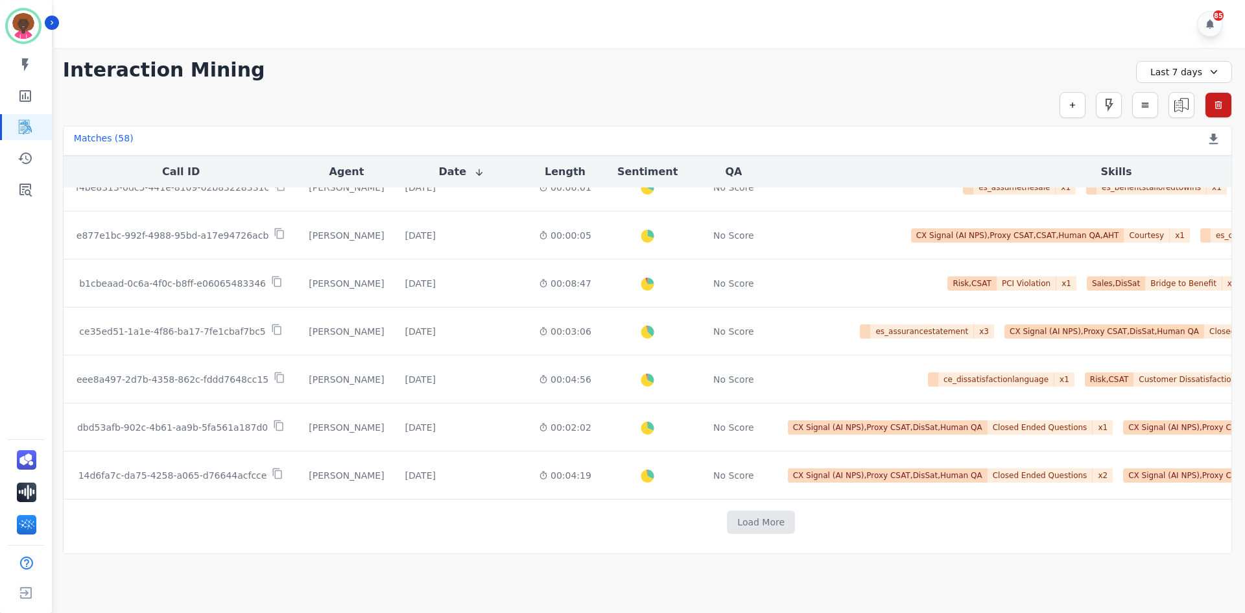
scroll to position [2477, 0]
click at [712, 521] on td "Load More" at bounding box center [762, 522] width 1396 height 46
click at [727, 512] on button "Load More" at bounding box center [761, 521] width 68 height 23
click at [727, 520] on button "Load More" at bounding box center [761, 521] width 68 height 23
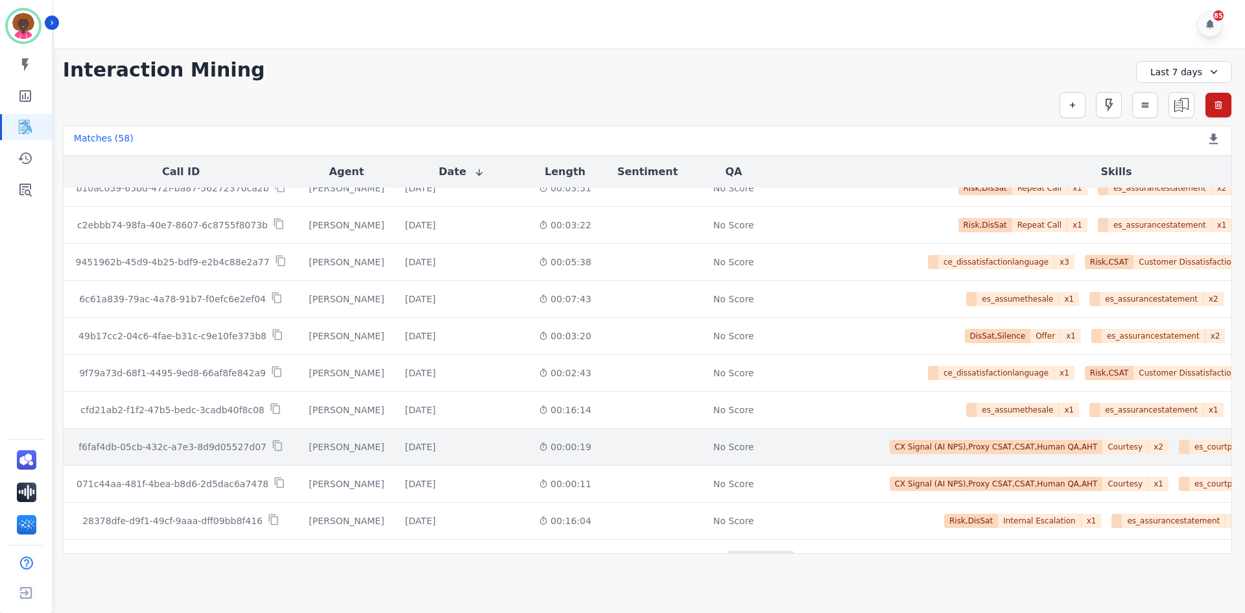
scroll to position [3208, 0]
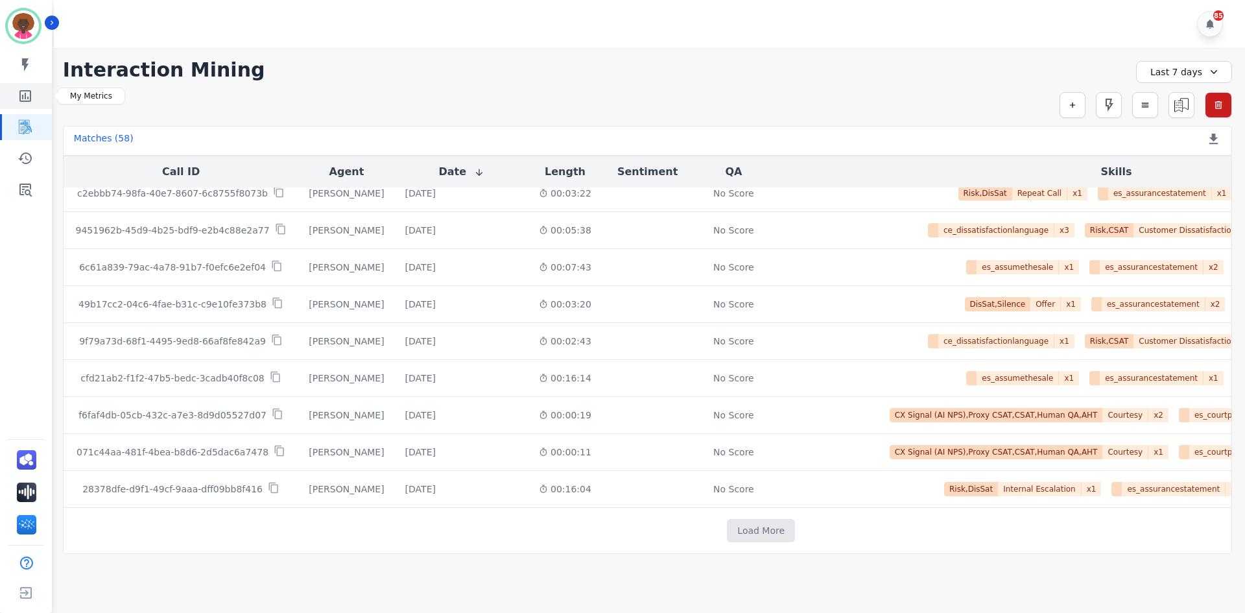
click at [24, 99] on icon "Sidebar" at bounding box center [26, 96] width 16 height 16
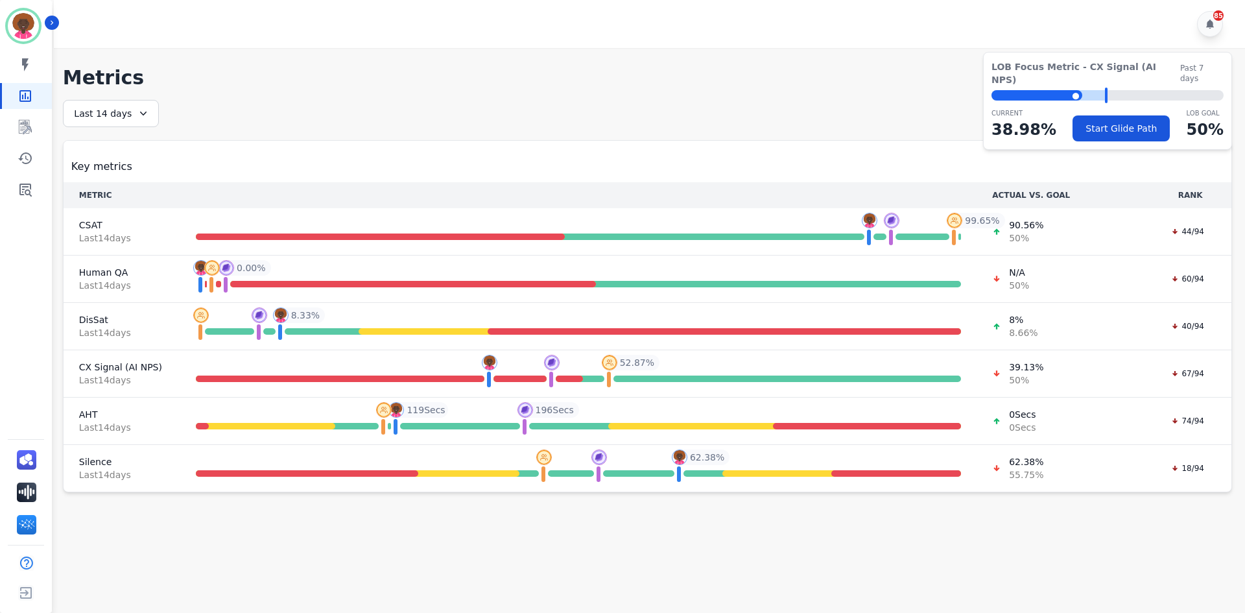
click at [446, 126] on div "**********" at bounding box center [647, 296] width 1169 height 392
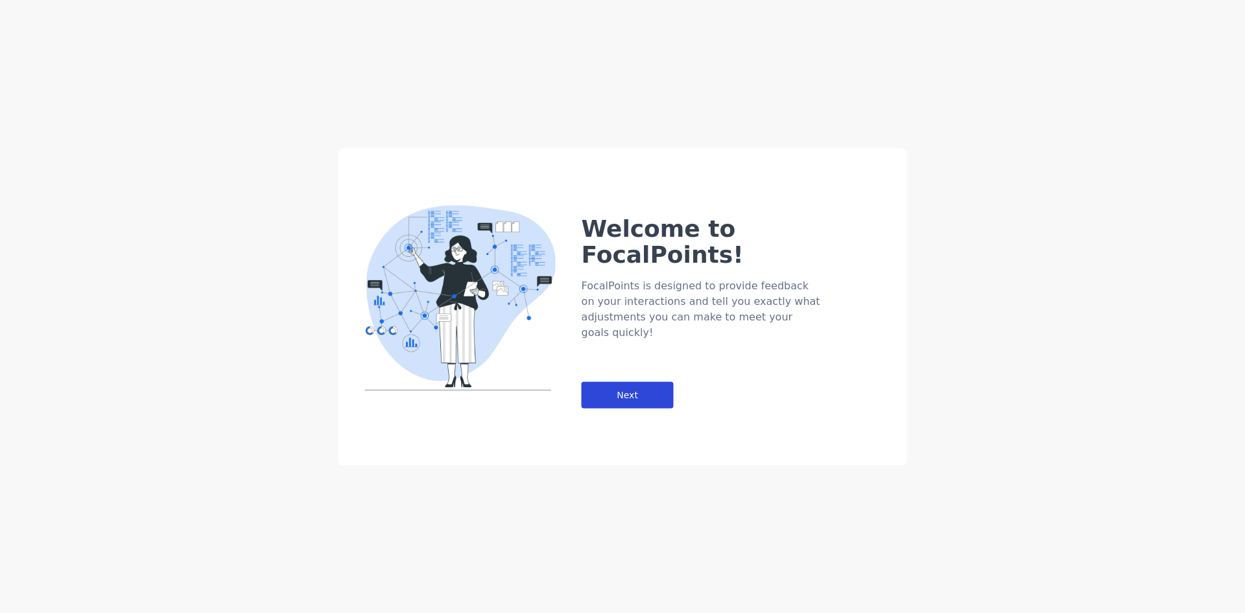
click at [598, 381] on div "Next" at bounding box center [628, 394] width 92 height 27
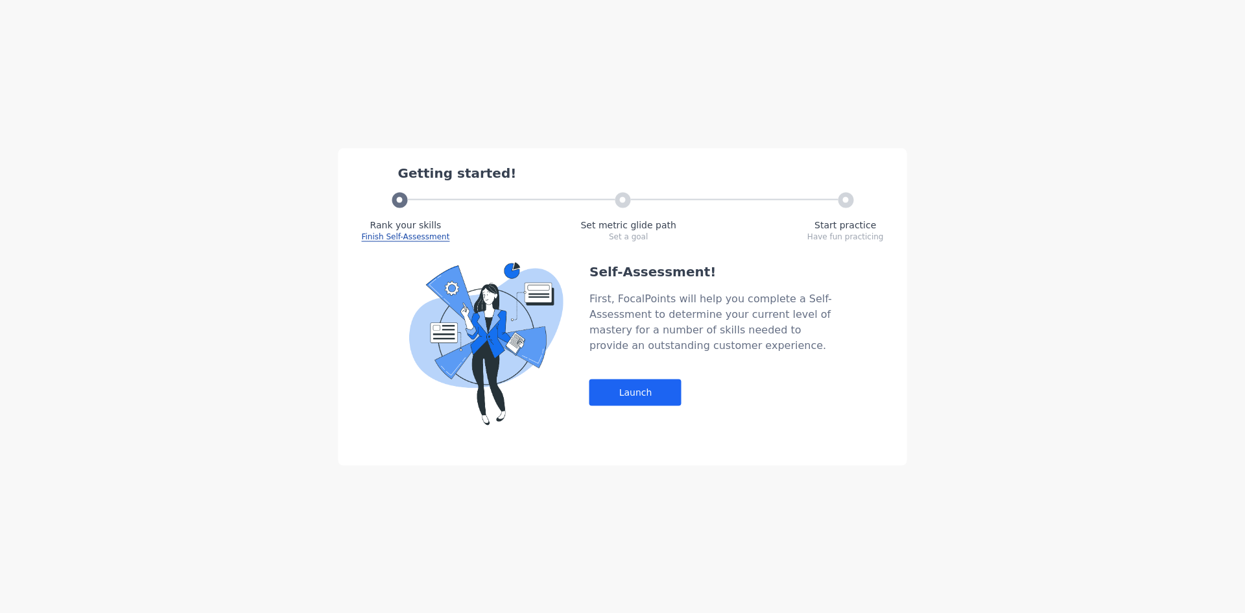
click at [621, 377] on div "Self-Assessment! First, FocalPoints will help you complete a Self-Assessment to…" at bounding box center [713, 343] width 246 height 163
click at [641, 395] on div "Launch" at bounding box center [636, 392] width 92 height 27
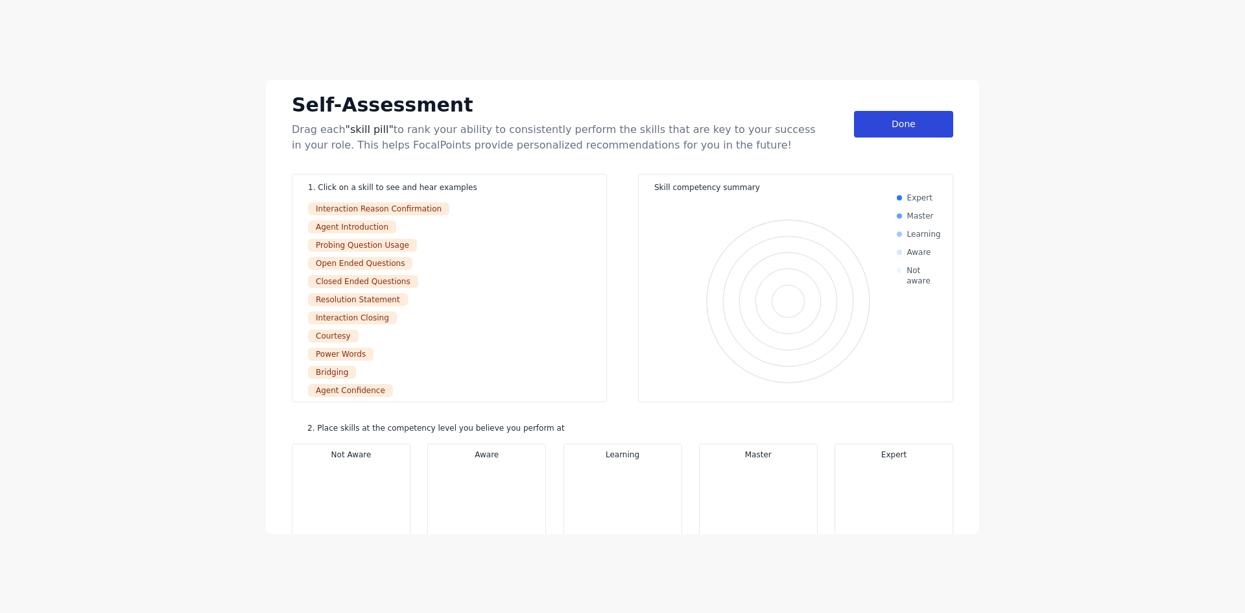
drag, startPoint x: 906, startPoint y: 107, endPoint x: 900, endPoint y: 117, distance: 11.7
click at [901, 115] on div "Self-Assessment Drag each "skill pill" to rank your ability to consistently per…" at bounding box center [623, 121] width 662 height 63
click at [900, 117] on div "Done" at bounding box center [903, 124] width 99 height 27
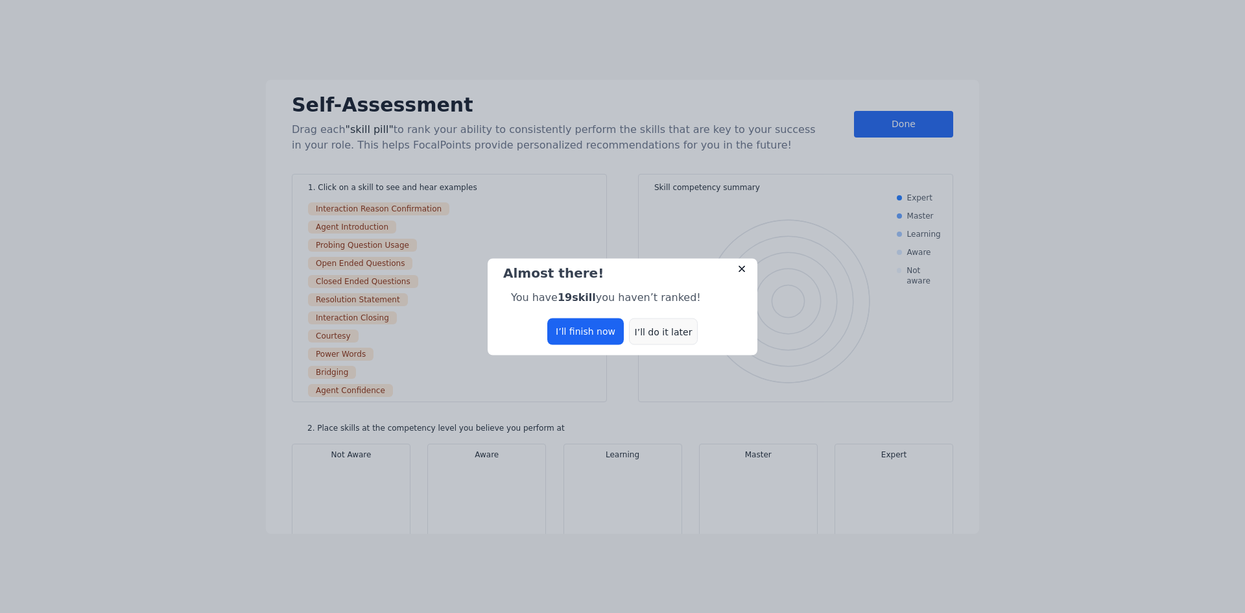
click at [673, 322] on div "I’ll do it later" at bounding box center [663, 331] width 69 height 27
click at [665, 333] on div "I’ll do it later" at bounding box center [663, 331] width 69 height 27
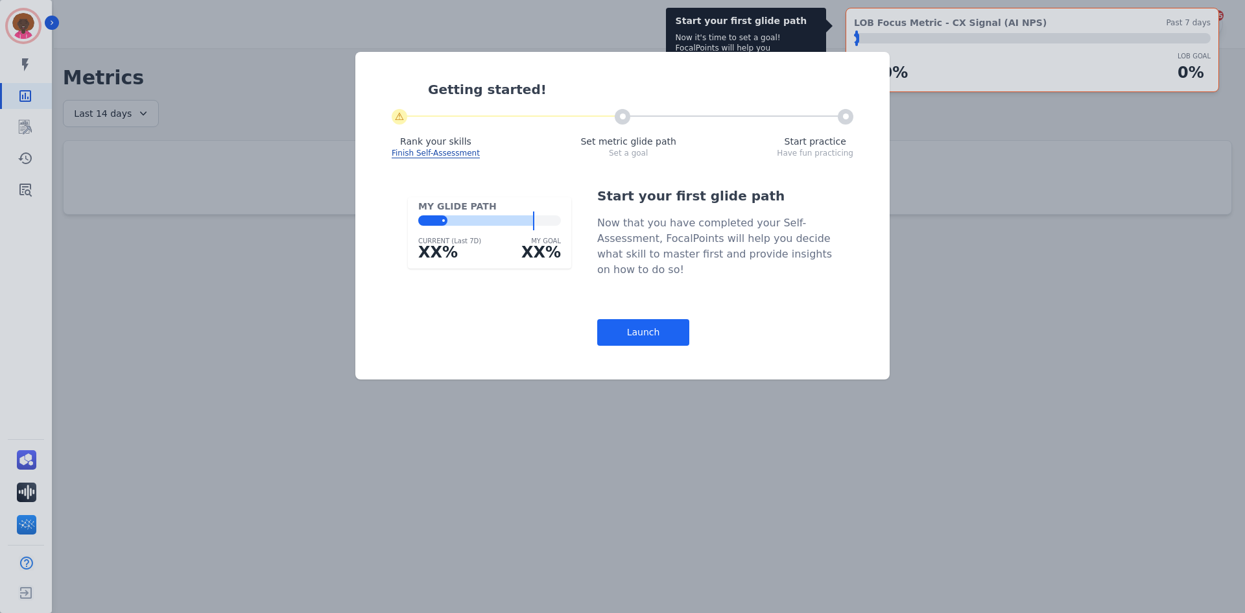
click at [611, 348] on div "Getting started! ⚠ Rank your skills Finish Self-Assessment Set metric glide pat…" at bounding box center [622, 216] width 534 height 328
click at [641, 341] on div "Launch" at bounding box center [643, 332] width 92 height 27
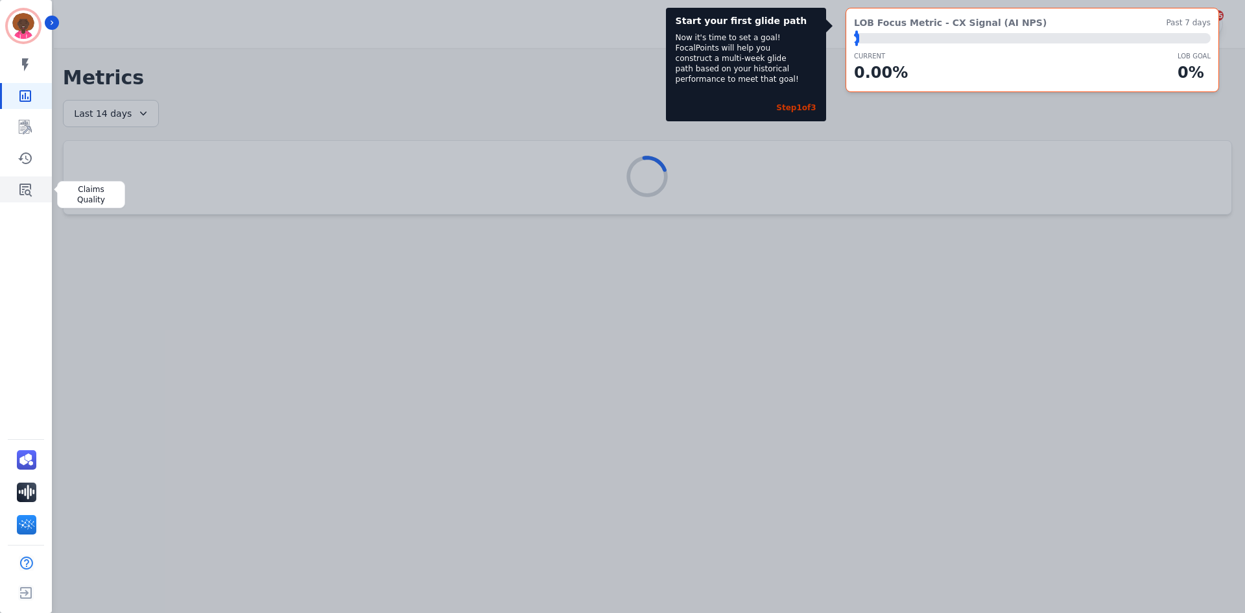
click at [34, 190] on link "Sidebar" at bounding box center [27, 189] width 50 height 26
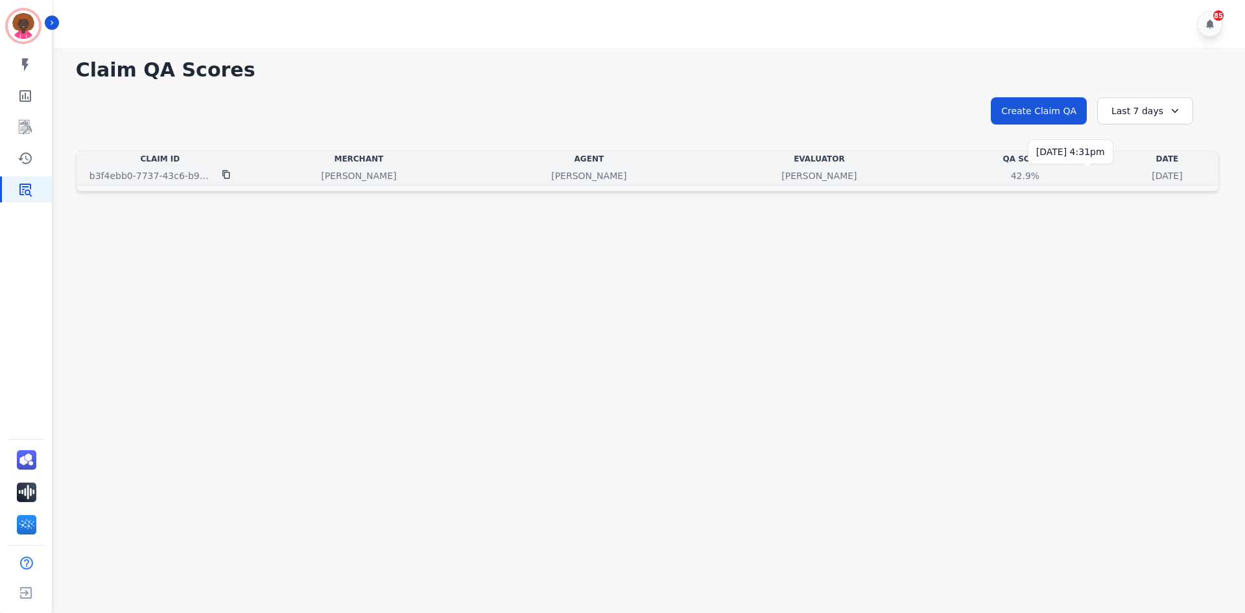
click at [1152, 175] on p "[DATE]" at bounding box center [1167, 175] width 30 height 13
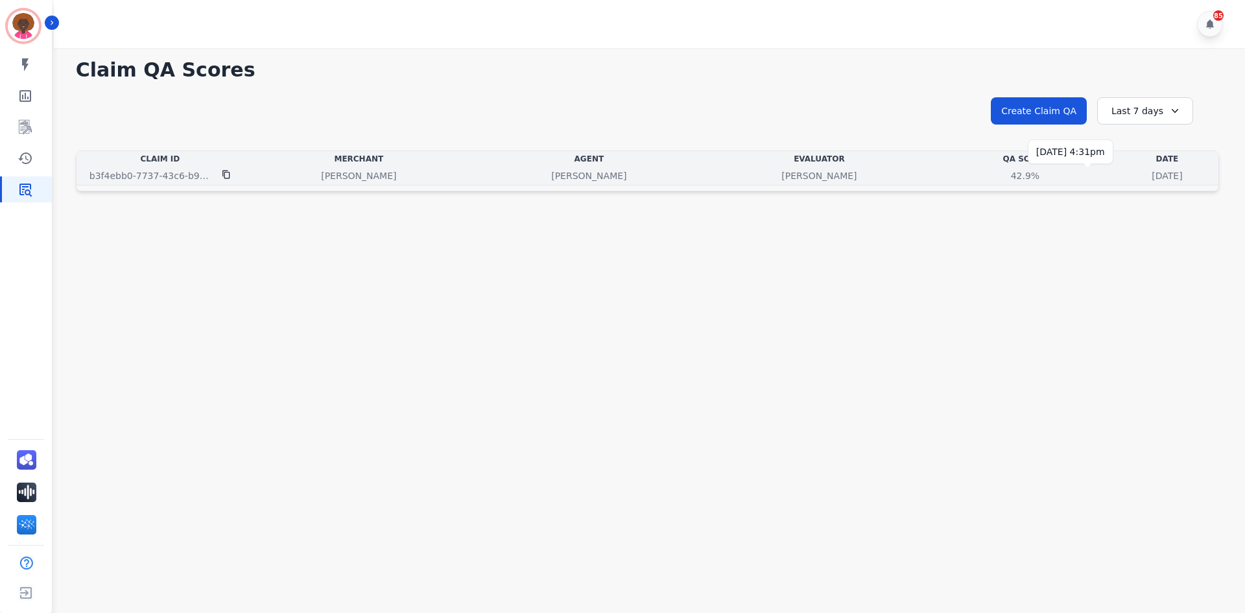
click at [1152, 175] on p "[DATE]" at bounding box center [1167, 175] width 30 height 13
click at [1152, 173] on p "[DATE]" at bounding box center [1167, 175] width 30 height 13
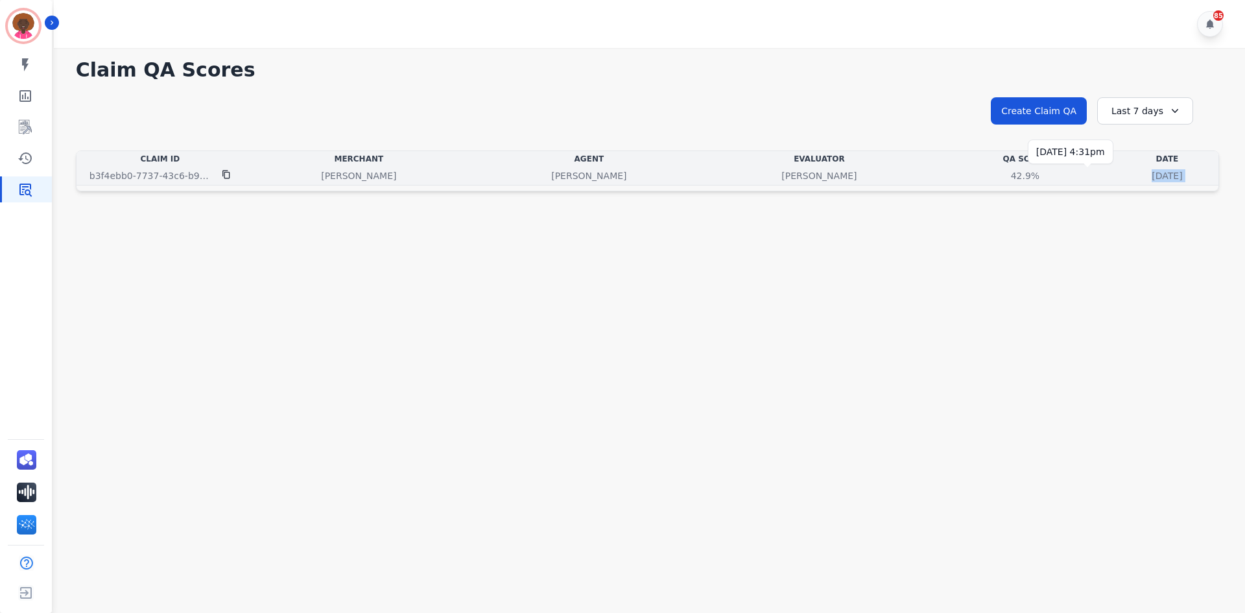
click at [1152, 173] on p "[DATE]" at bounding box center [1167, 175] width 30 height 13
drag, startPoint x: 1047, startPoint y: 180, endPoint x: 1016, endPoint y: 178, distance: 31.2
click at [1152, 180] on p "[DATE]" at bounding box center [1167, 175] width 30 height 13
click at [996, 173] on div "42.9%" at bounding box center [1025, 175] width 58 height 13
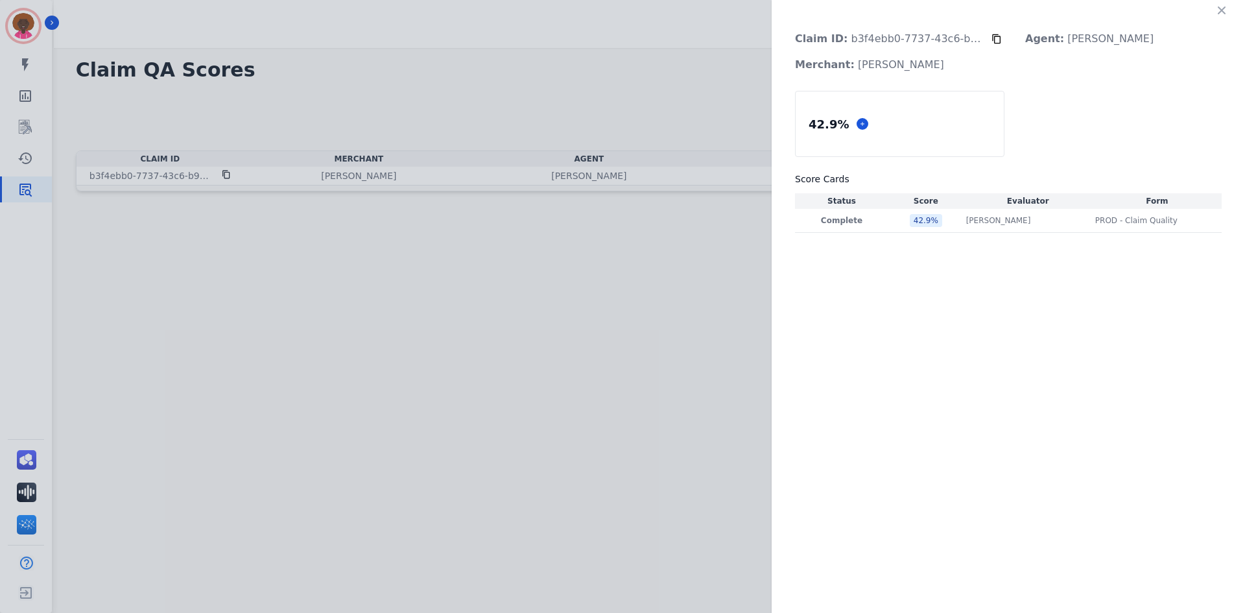
click at [973, 235] on div "Claim ID: b3f4ebb0-7737-43c6-b99e-801502cf5618 Agent: [PERSON_NAME] Merchant: […" at bounding box center [1008, 123] width 473 height 246
click at [975, 222] on p "[PERSON_NAME]" at bounding box center [998, 220] width 65 height 10
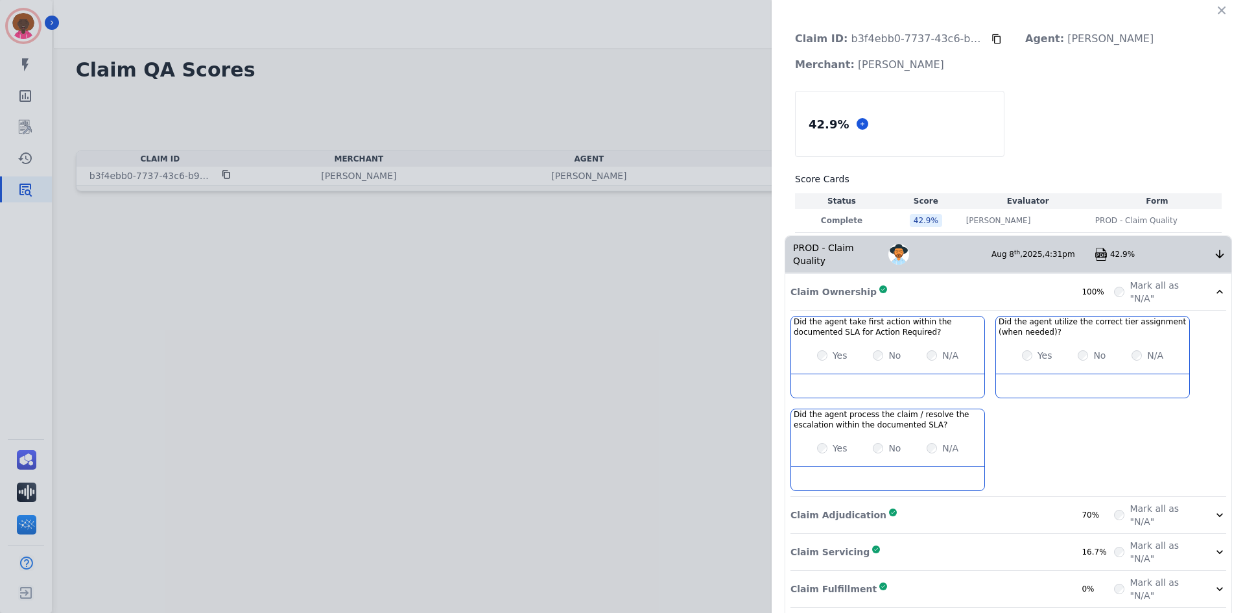
click at [948, 502] on div "Claim Adjudication Complete 70%" at bounding box center [953, 515] width 324 height 26
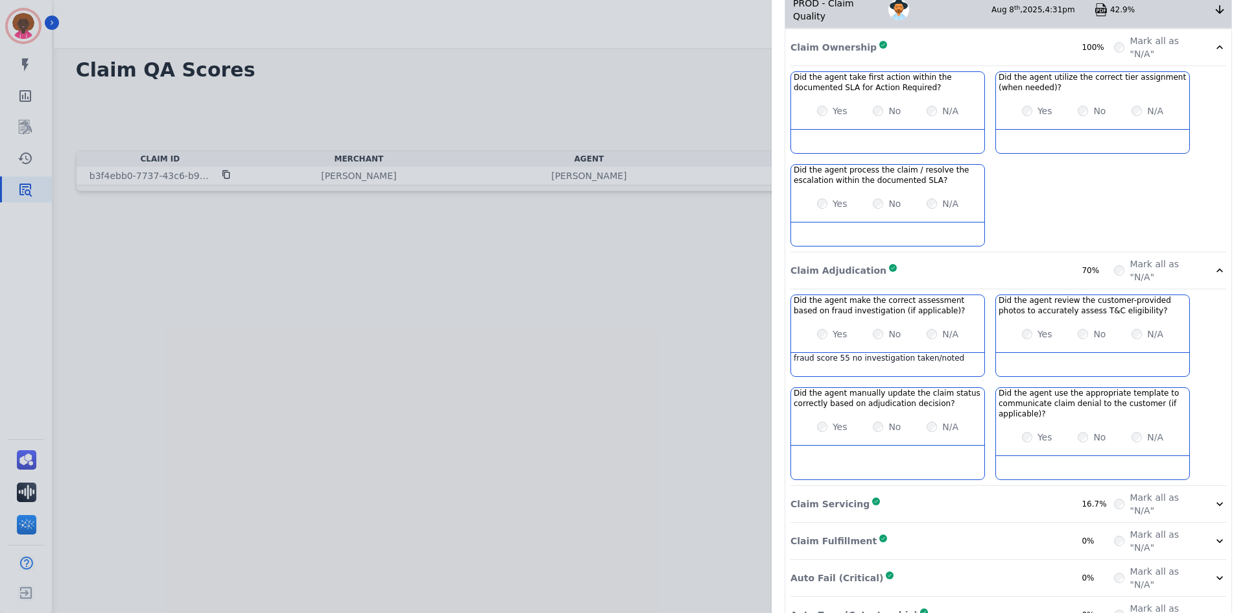
scroll to position [303, 0]
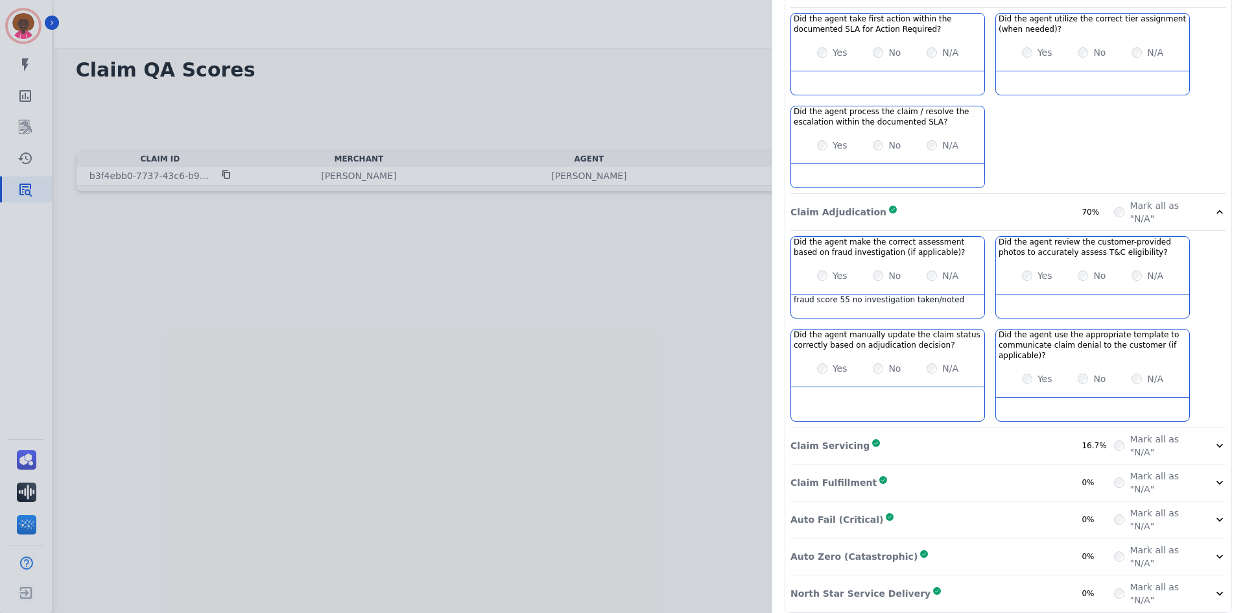
click at [921, 516] on div "Auto Fail (Critical) Complete 0%" at bounding box center [953, 520] width 324 height 26
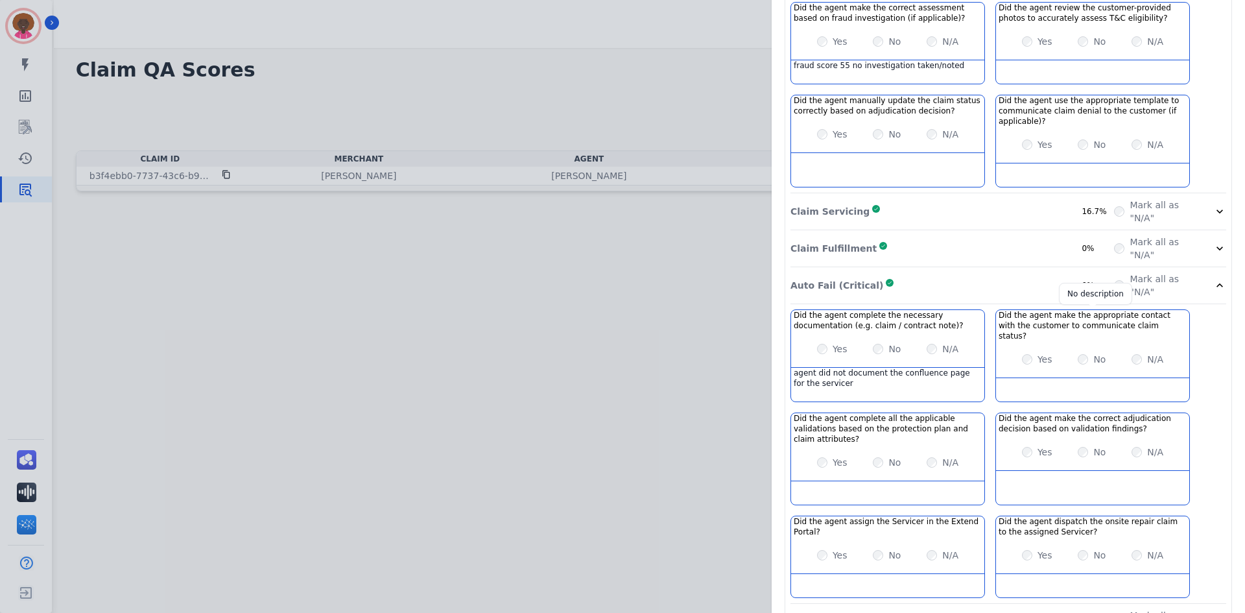
scroll to position [582, 0]
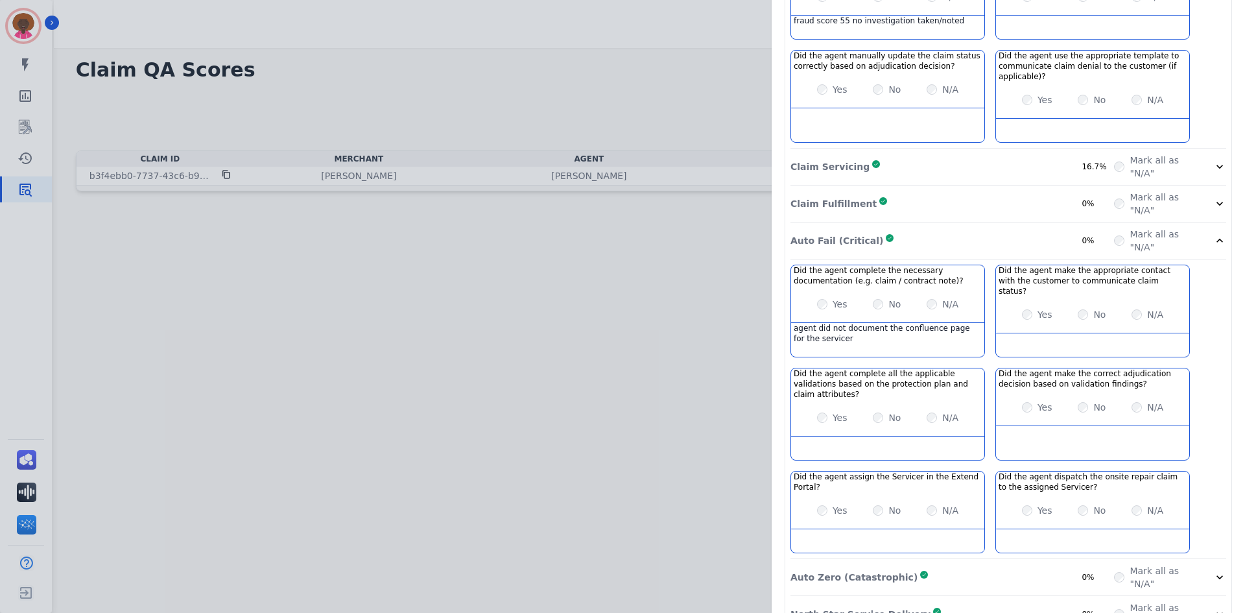
click at [852, 197] on p "Claim Fulfillment" at bounding box center [834, 203] width 86 height 13
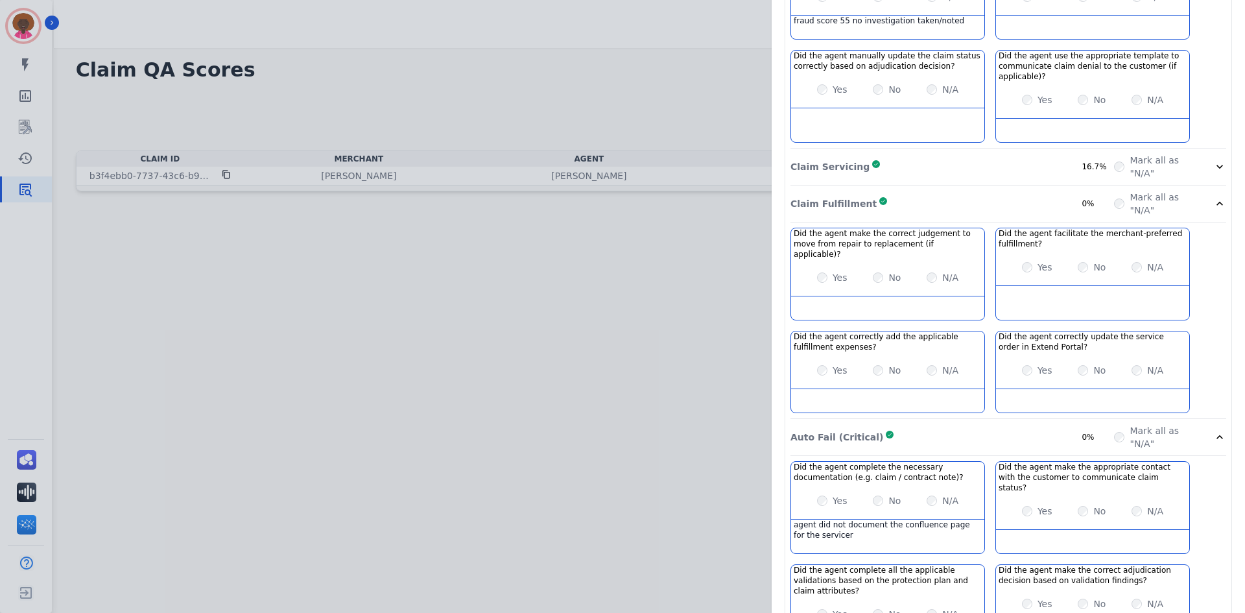
click at [852, 197] on p "Claim Fulfillment" at bounding box center [834, 203] width 86 height 13
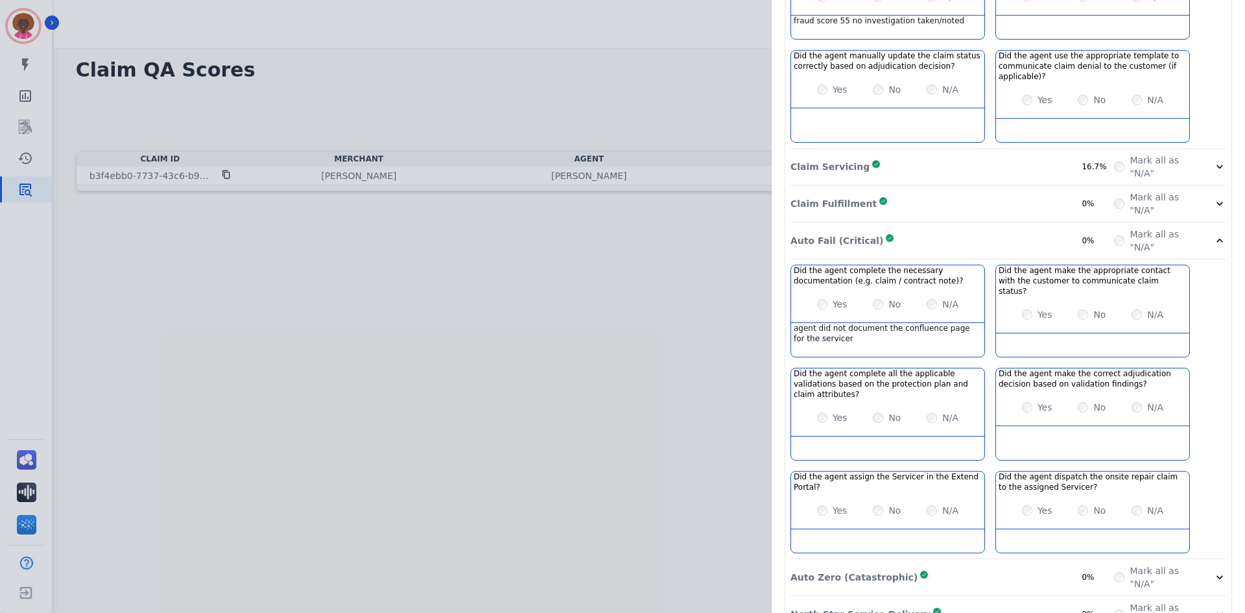
click at [865, 571] on p "Auto Zero (Catastrophic)" at bounding box center [854, 577] width 127 height 13
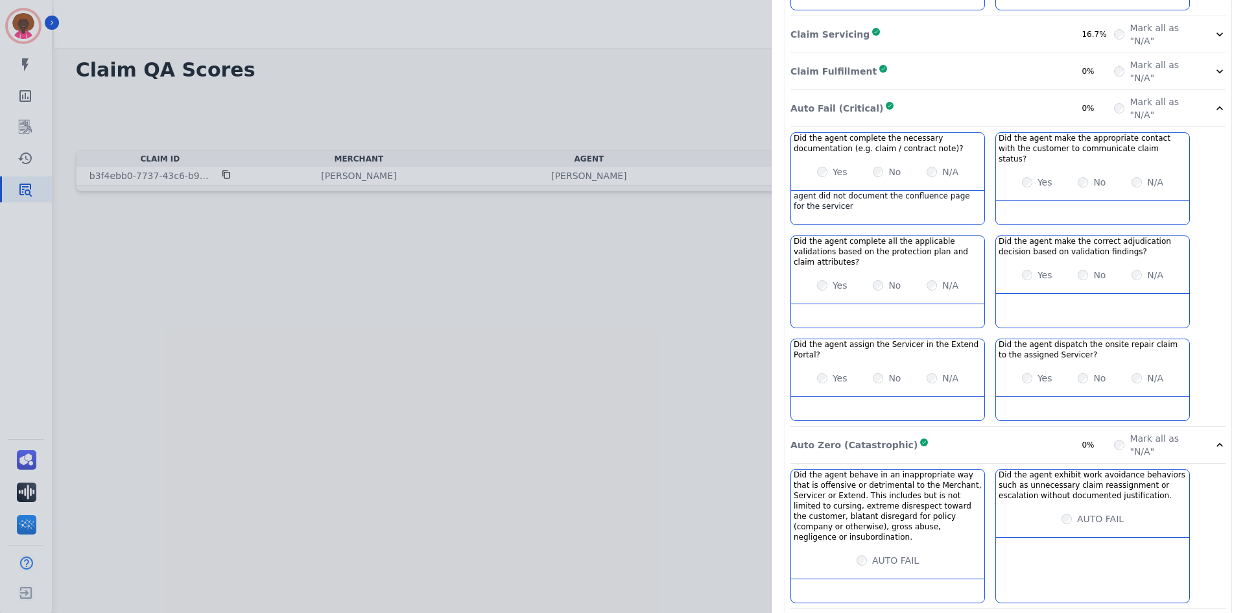
scroll to position [717, 0]
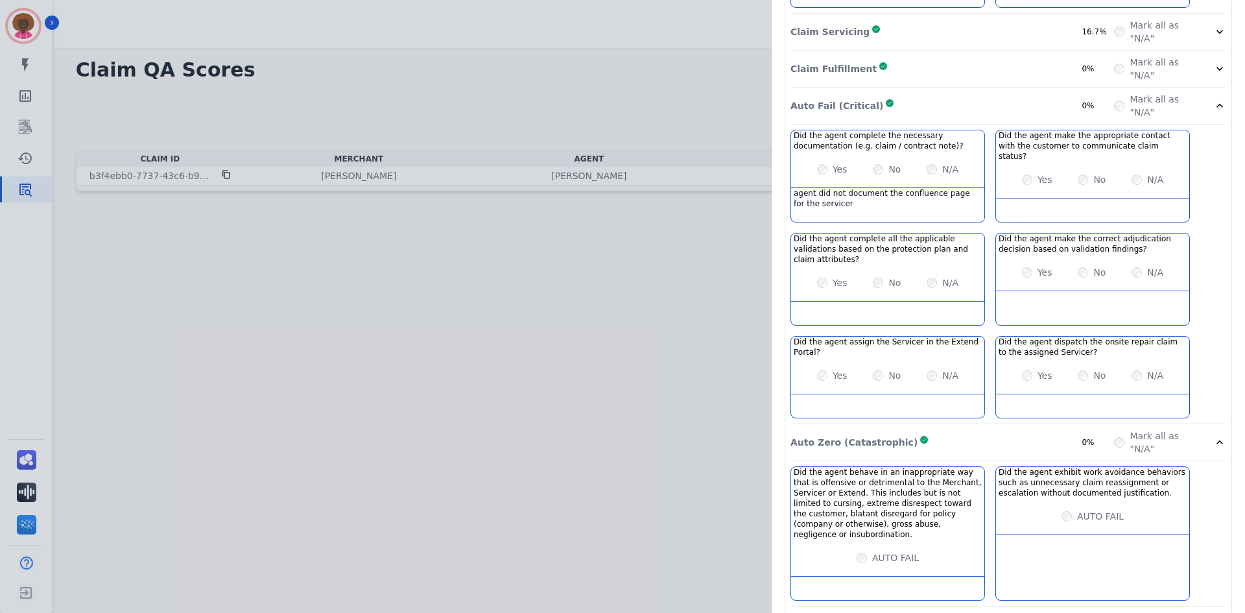
click at [859, 612] on p "North Star Service Delivery" at bounding box center [861, 624] width 140 height 13
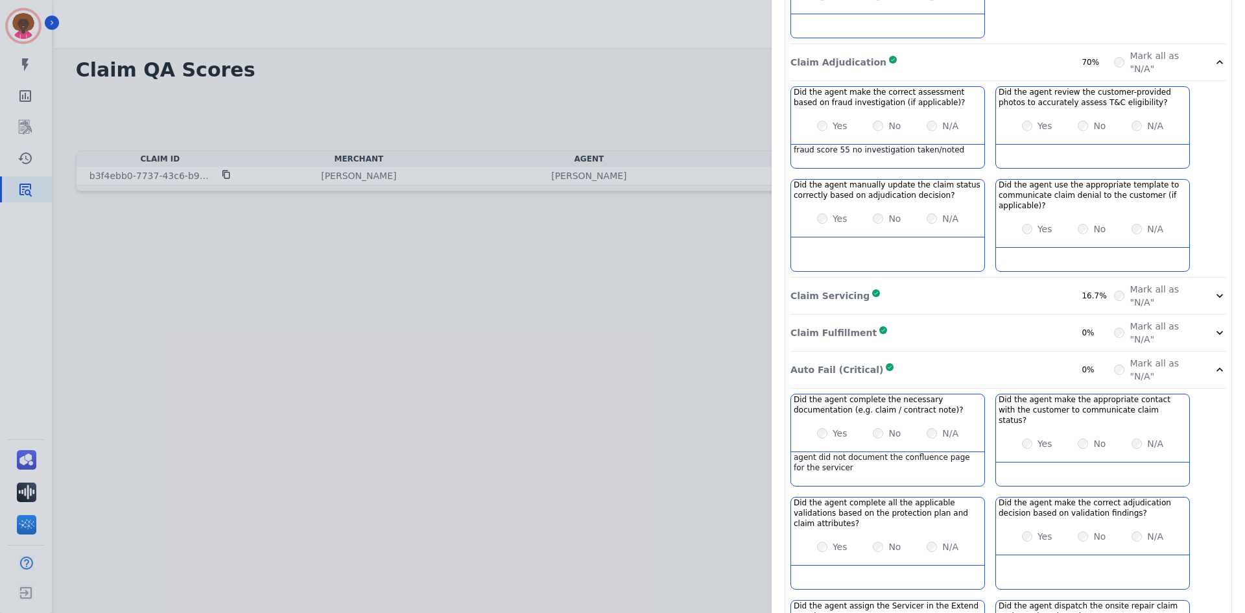
scroll to position [454, 0]
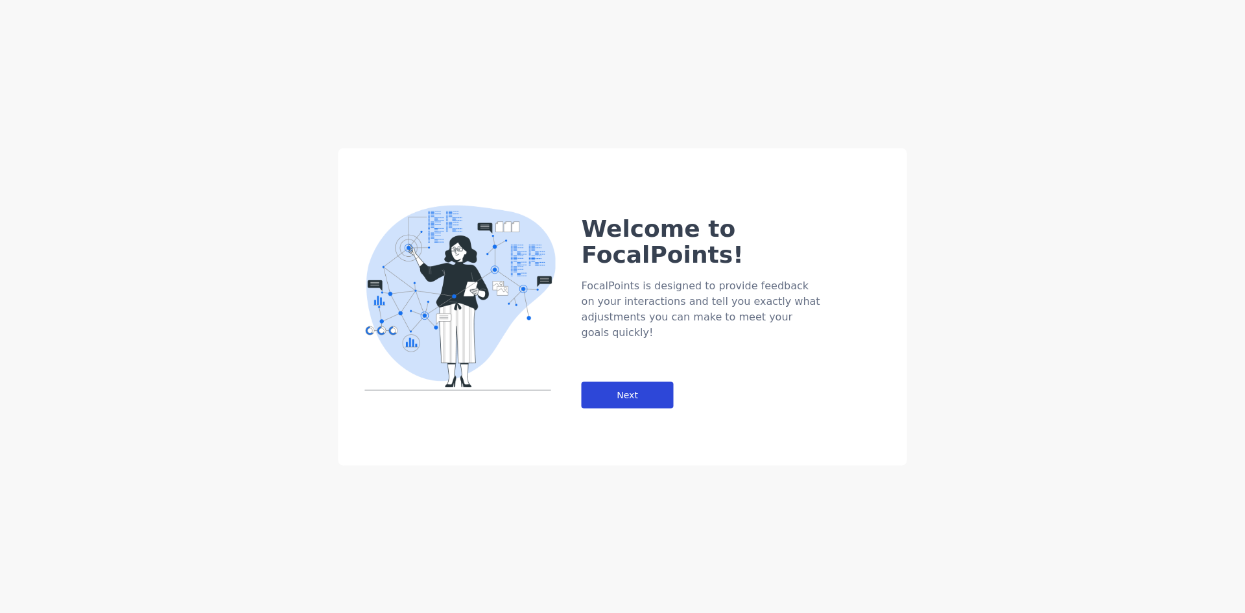
click at [598, 381] on div "Next" at bounding box center [628, 394] width 92 height 27
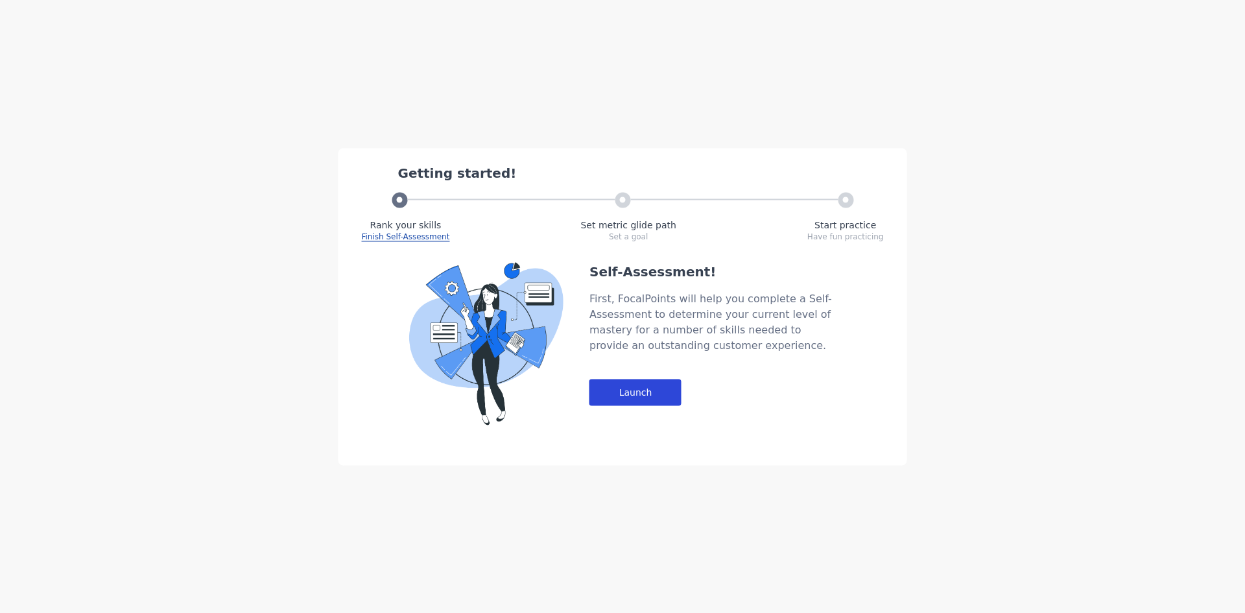
click at [605, 394] on div "Launch" at bounding box center [636, 392] width 92 height 27
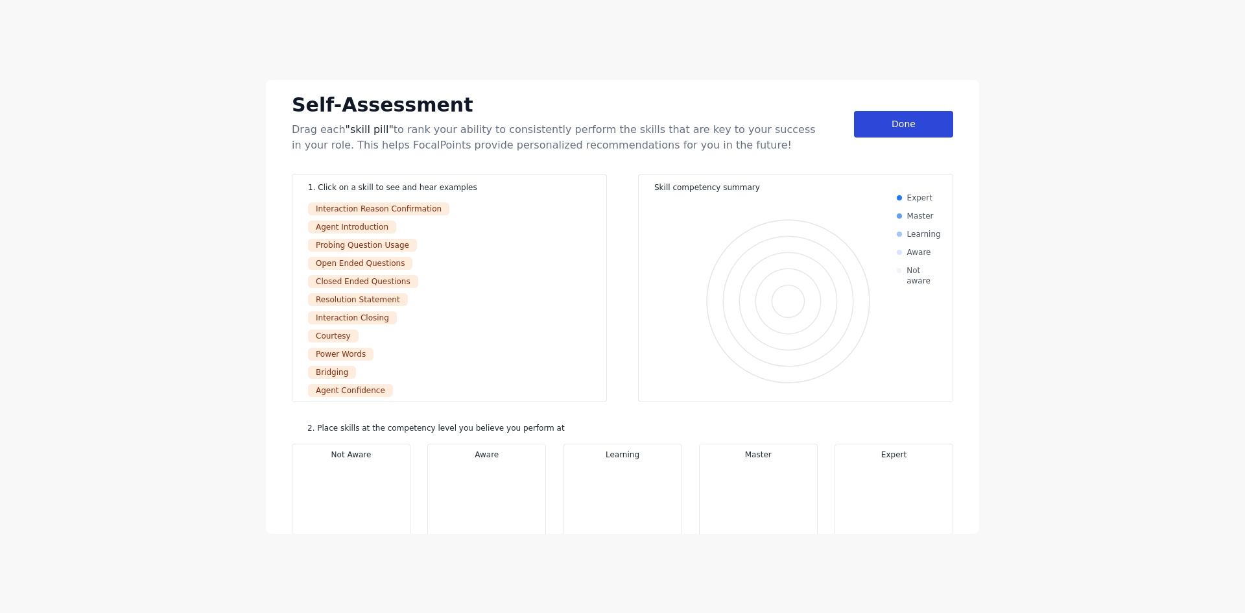
click at [887, 120] on div "Done" at bounding box center [903, 124] width 99 height 27
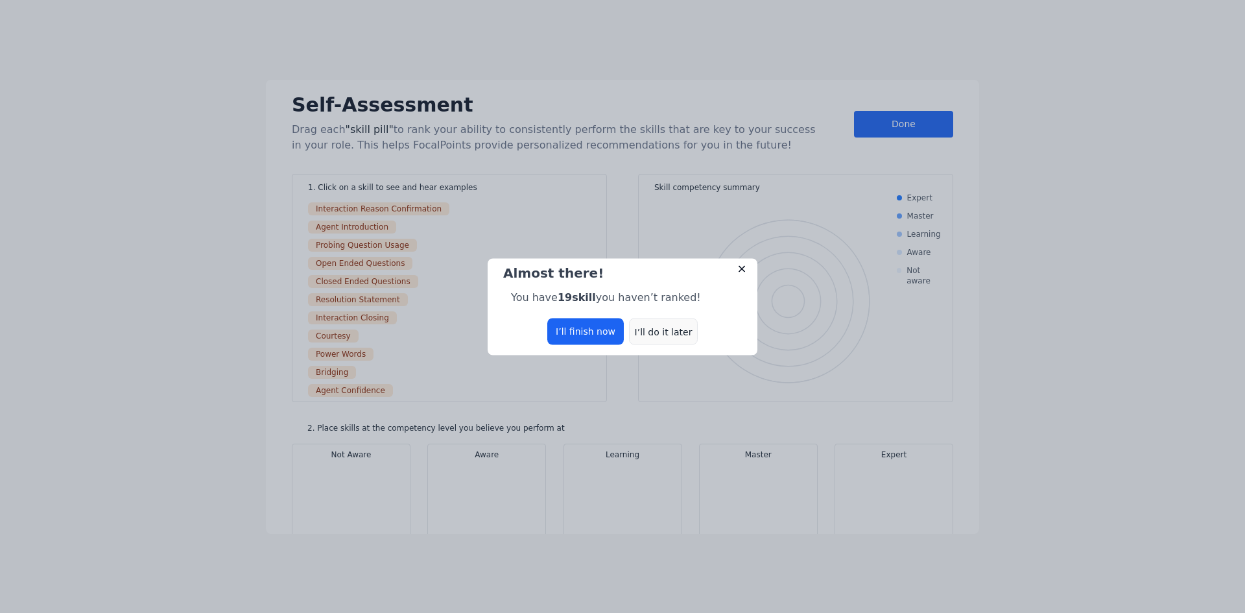
click at [659, 326] on div "I’ll do it later" at bounding box center [663, 331] width 69 height 27
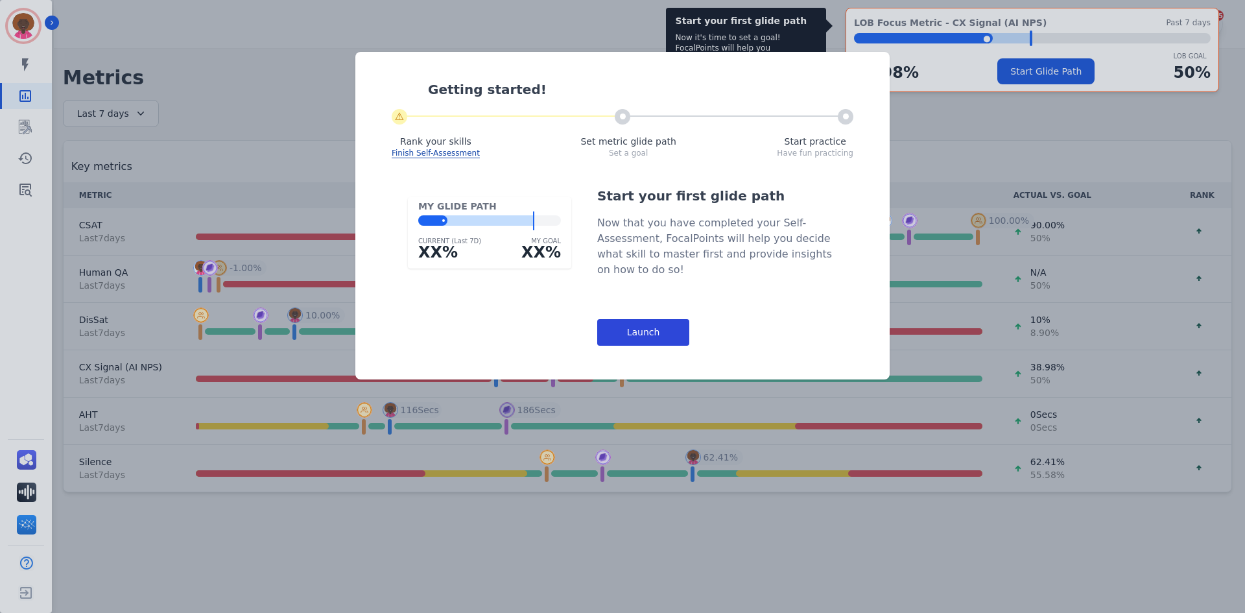
drag, startPoint x: 619, startPoint y: 331, endPoint x: 50, endPoint y: 346, distance: 569.6
click at [619, 331] on div "Launch" at bounding box center [643, 332] width 92 height 27
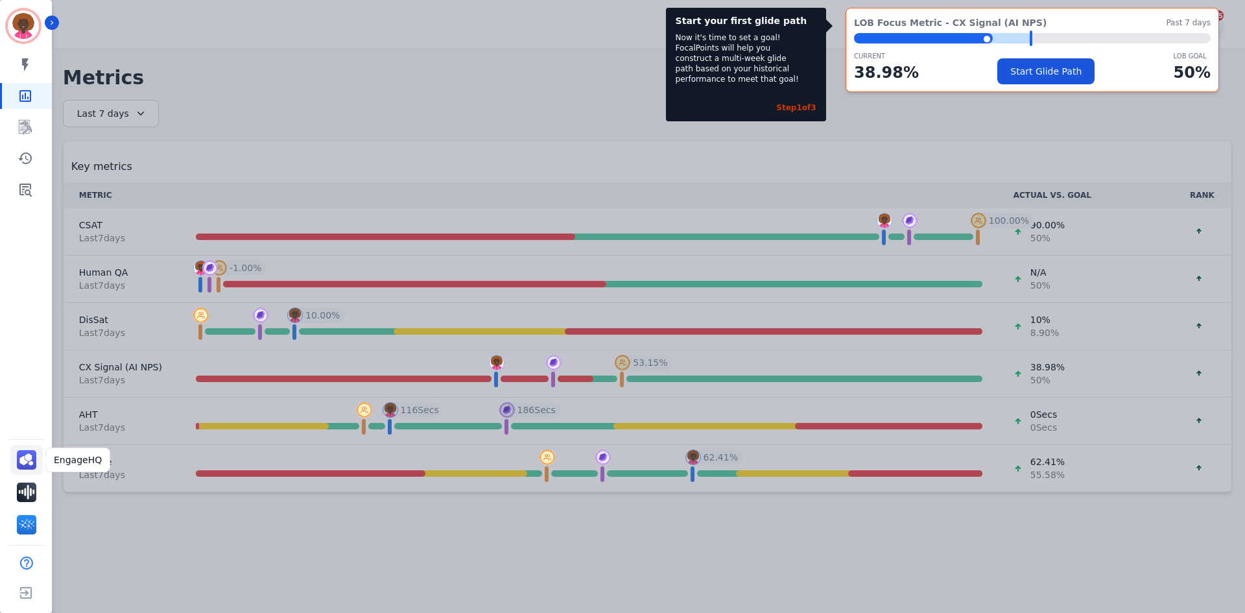
click at [21, 454] on img "Sidebar" at bounding box center [26, 459] width 19 height 19
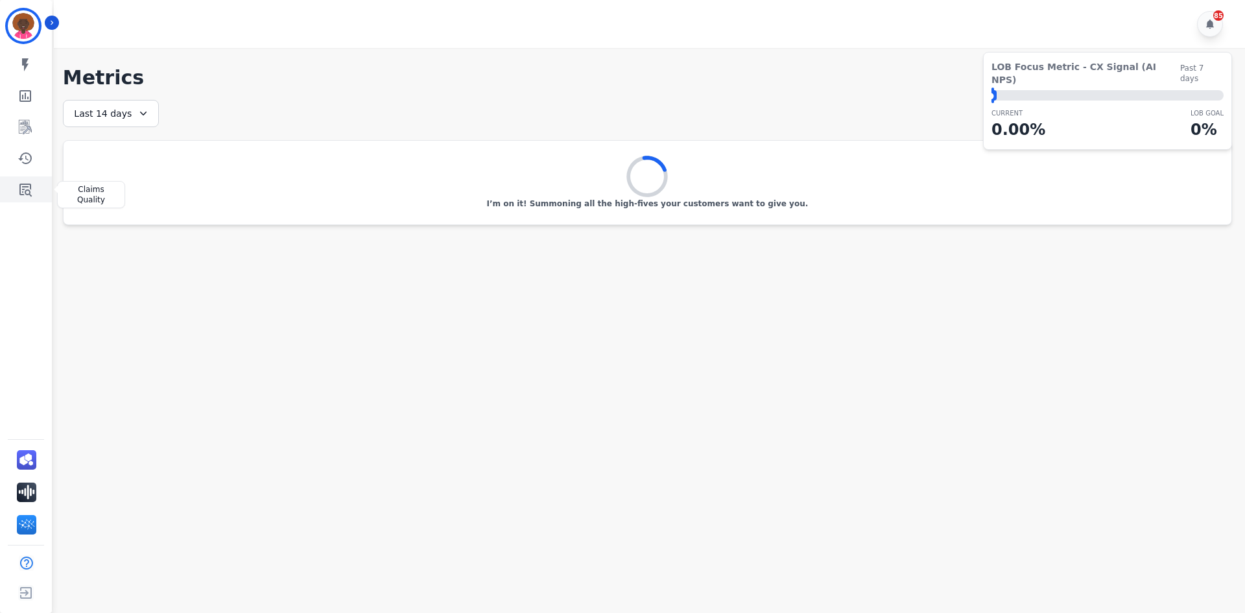
drag, startPoint x: 31, startPoint y: 187, endPoint x: 72, endPoint y: 196, distance: 41.9
click at [30, 187] on icon "Sidebar" at bounding box center [25, 190] width 12 height 13
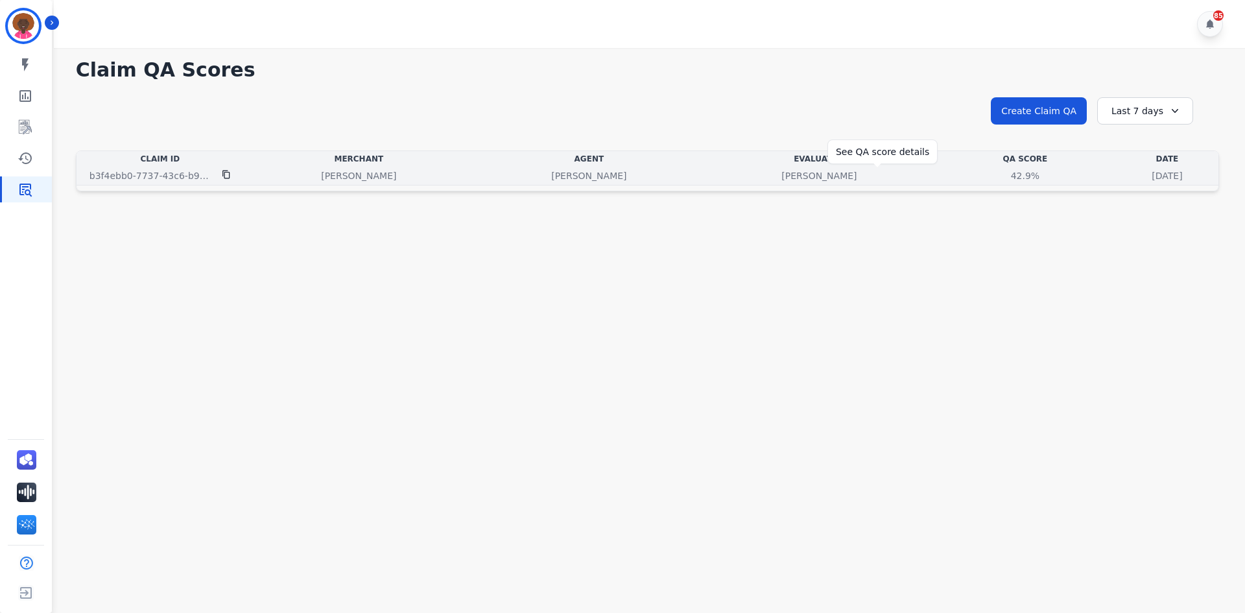
click at [996, 175] on div "42.9%" at bounding box center [1025, 175] width 58 height 13
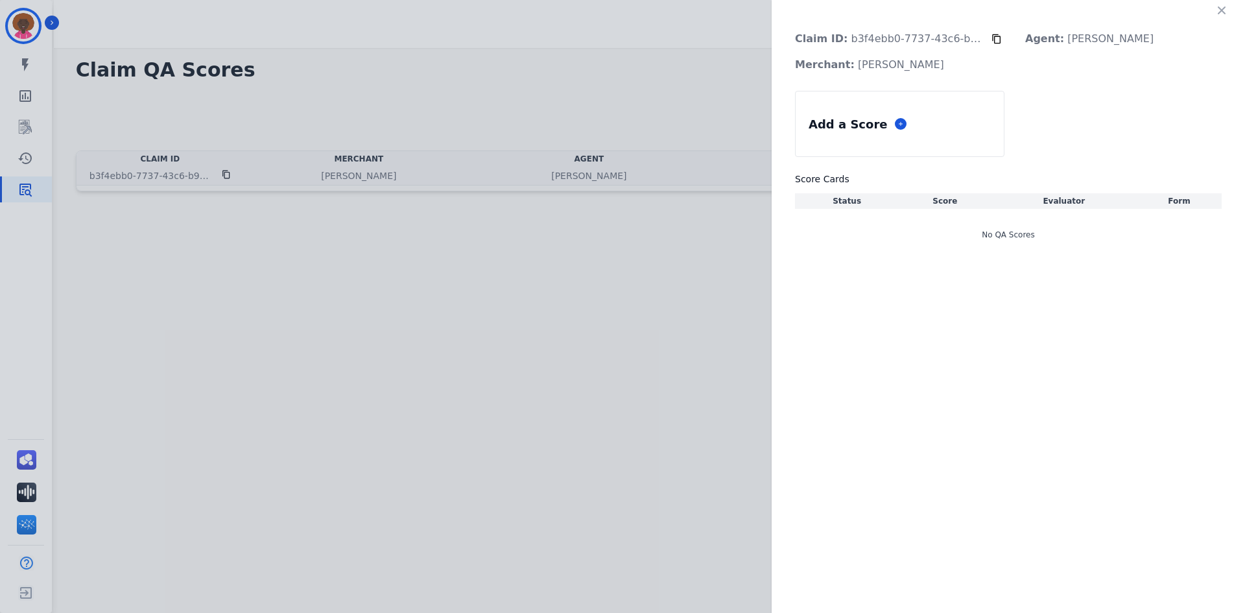
click at [874, 175] on h3 "Score Cards" at bounding box center [1008, 179] width 427 height 13
click at [871, 217] on p "Complete" at bounding box center [842, 220] width 88 height 10
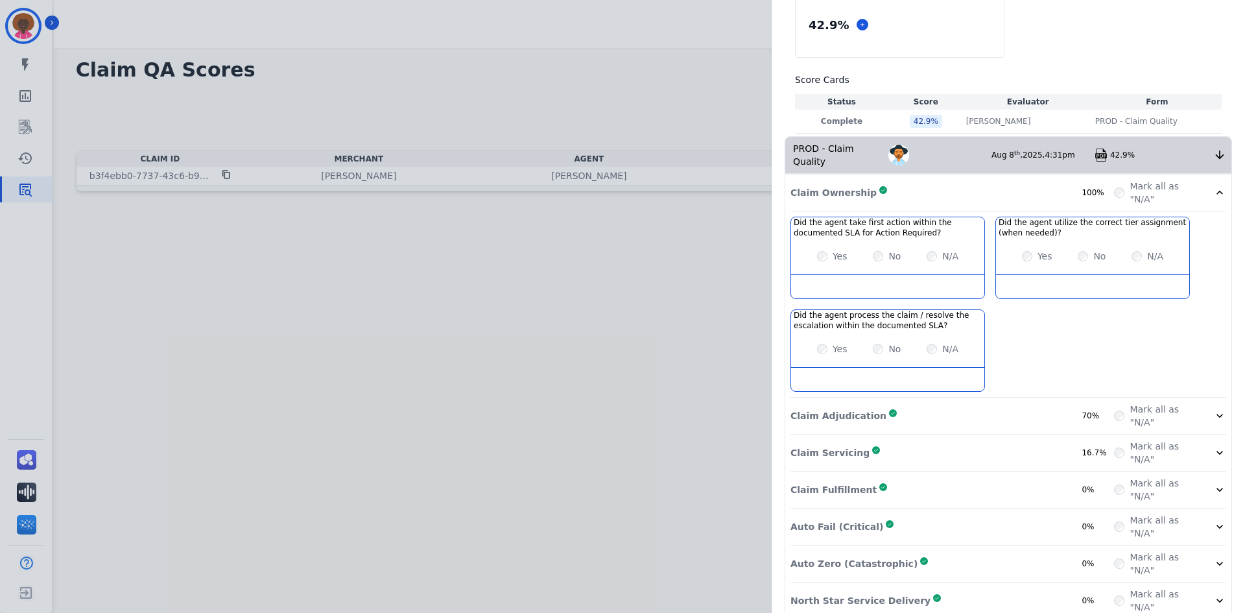
scroll to position [106, 0]
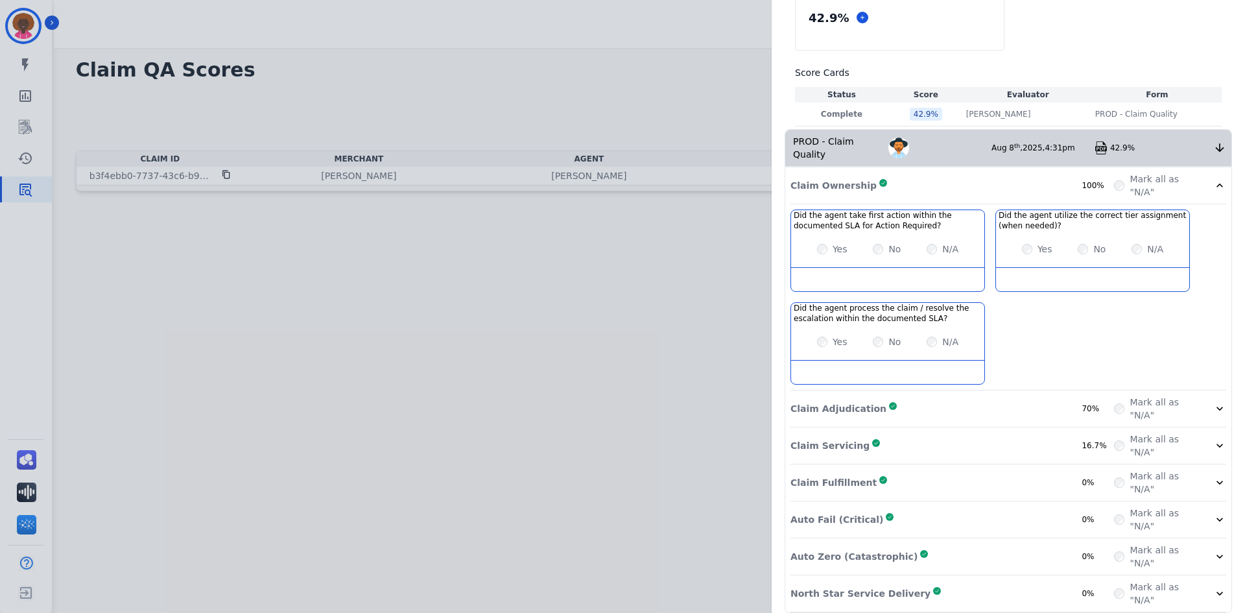
click at [845, 402] on p "Claim Adjudication" at bounding box center [839, 408] width 96 height 13
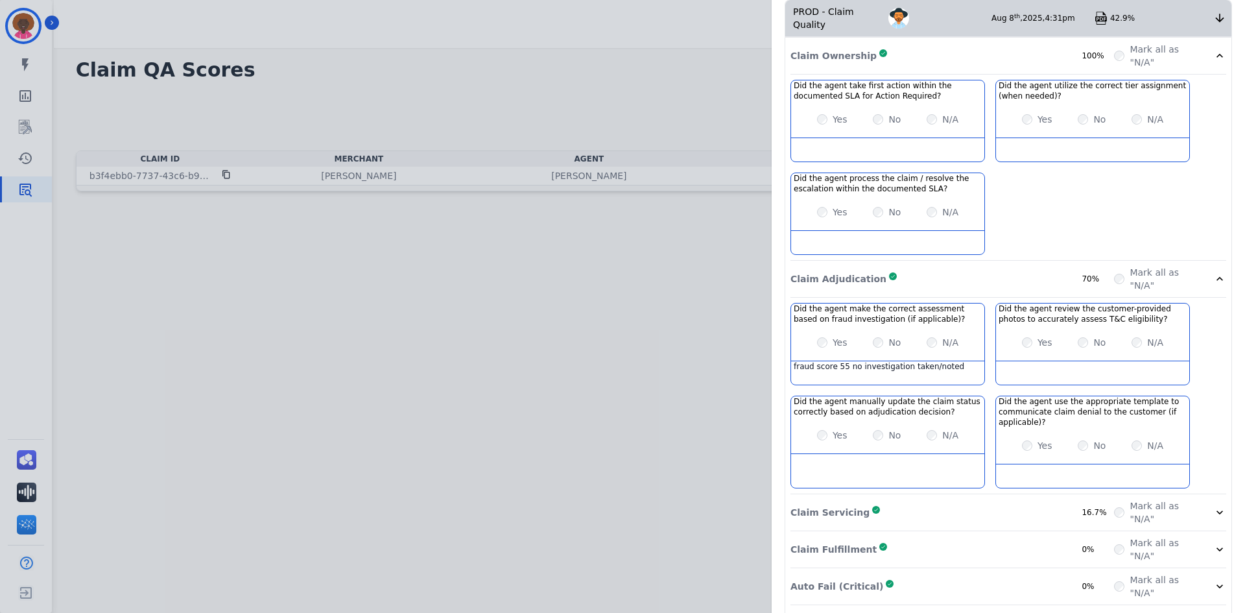
scroll to position [303, 0]
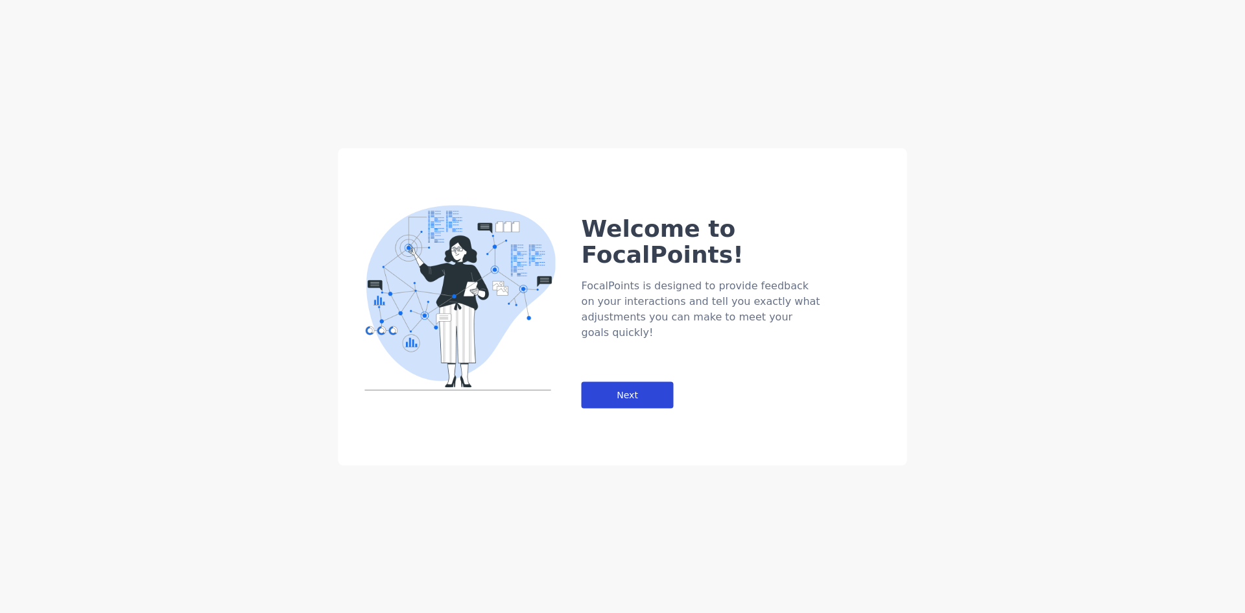
click at [639, 381] on div "Next" at bounding box center [628, 394] width 92 height 27
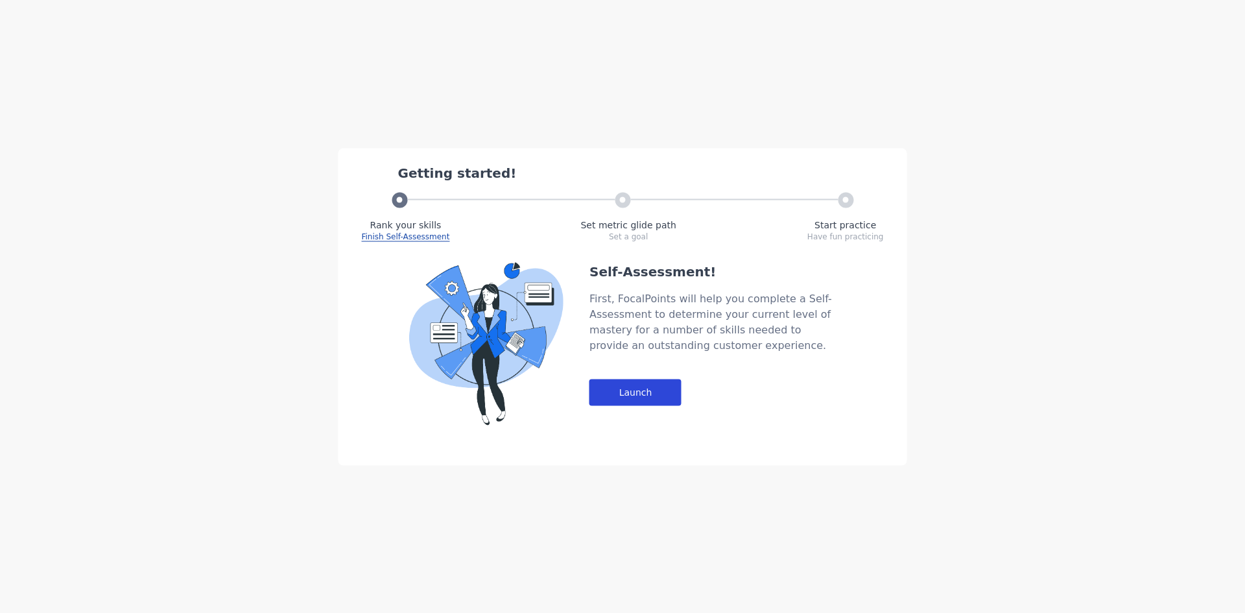
click at [627, 403] on div "Launch" at bounding box center [636, 392] width 92 height 27
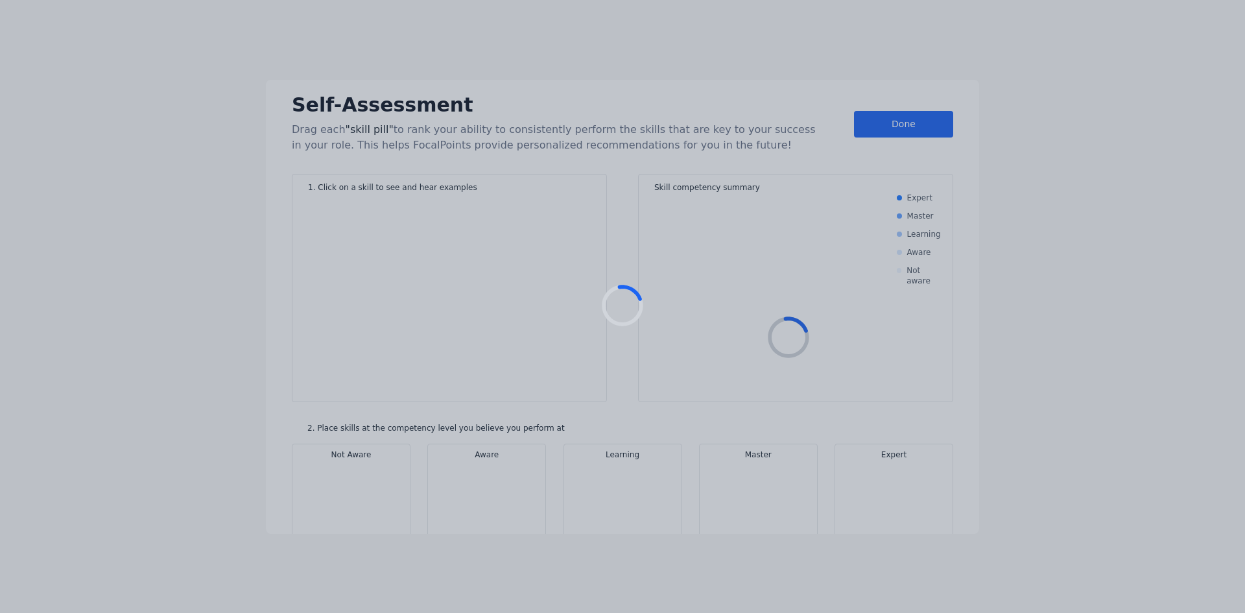
click at [643, 390] on div at bounding box center [622, 306] width 1245 height 613
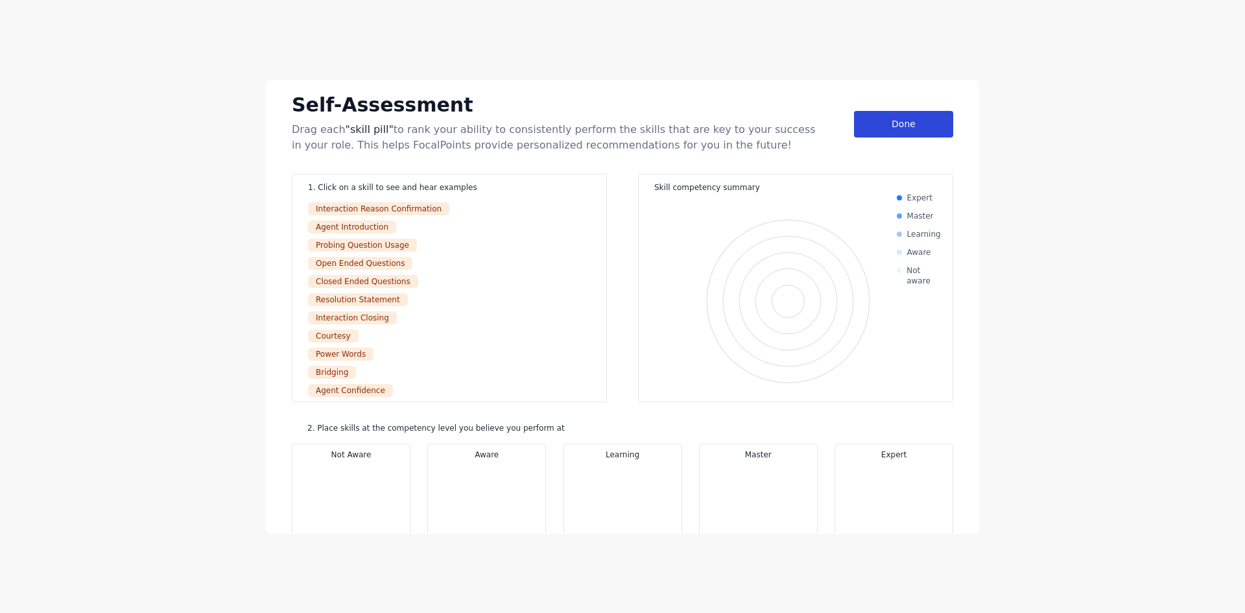
click at [864, 132] on div "Done" at bounding box center [903, 124] width 99 height 27
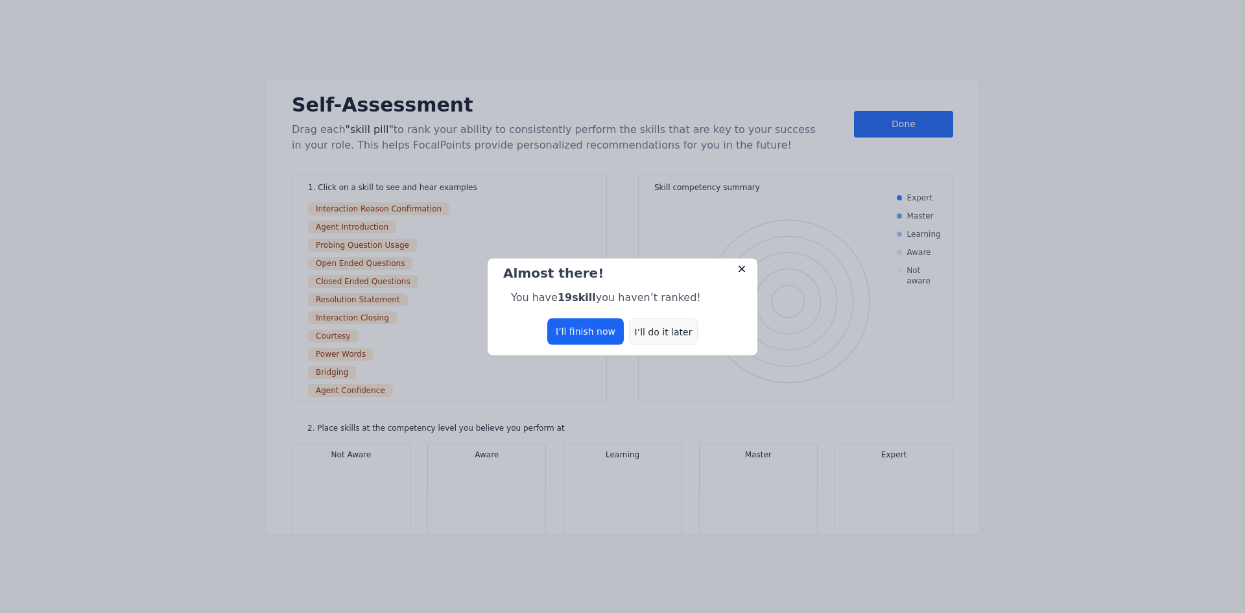
click at [671, 338] on div "I’ll do it later" at bounding box center [663, 331] width 69 height 27
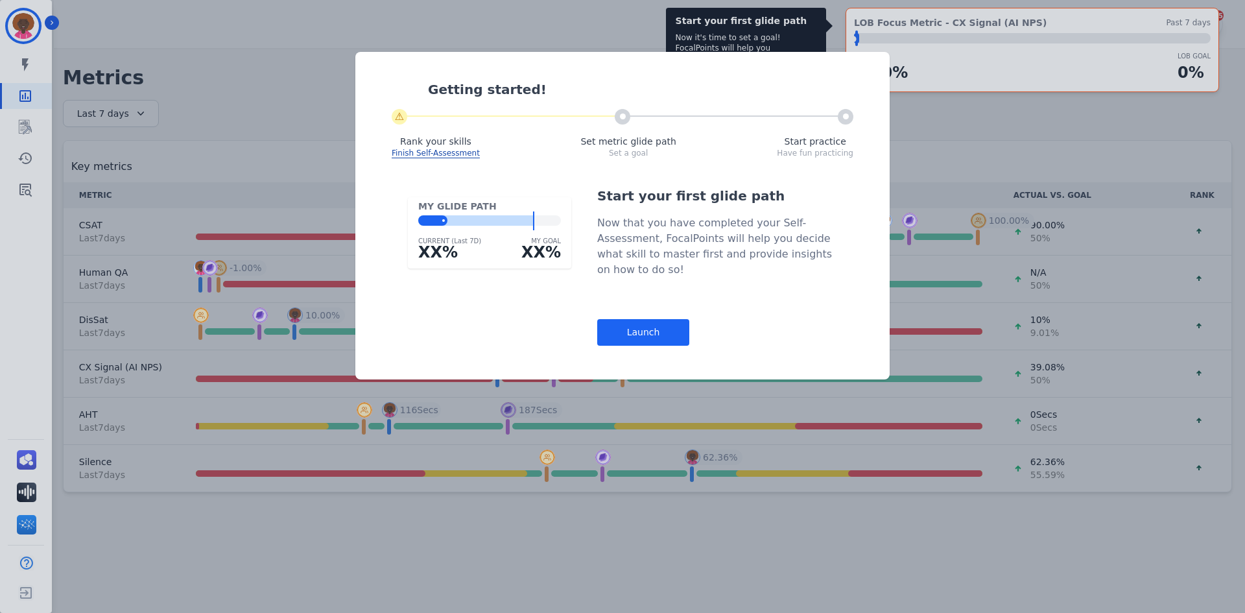
click at [675, 327] on div "Launch" at bounding box center [643, 332] width 92 height 27
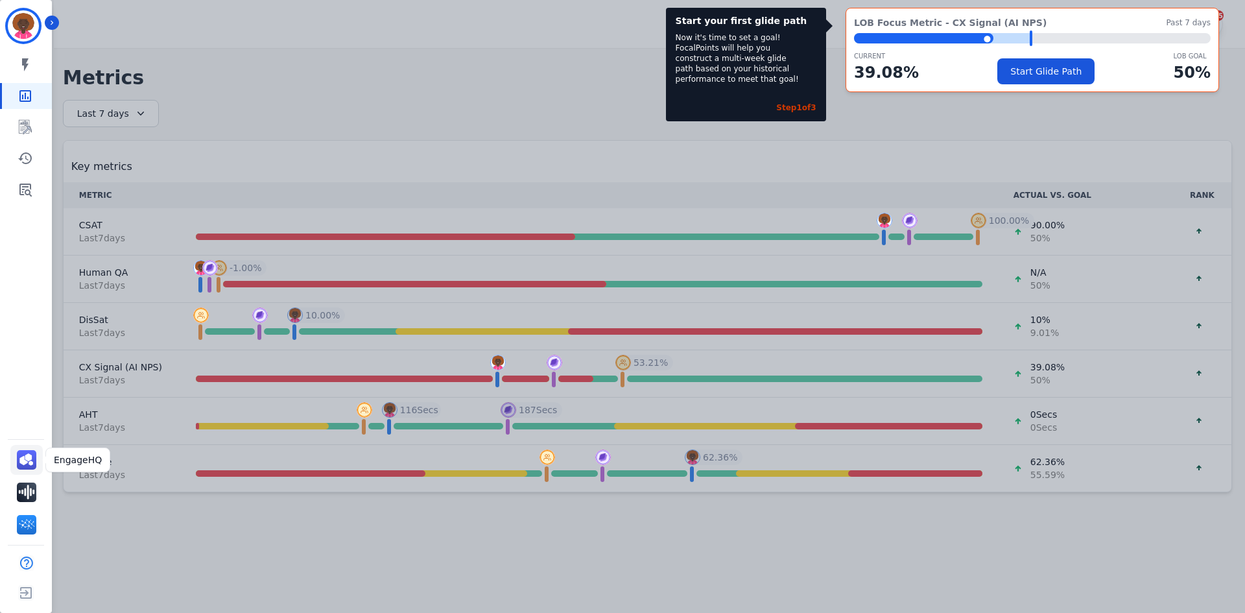
click at [26, 468] on link "Sidebar" at bounding box center [26, 460] width 32 height 30
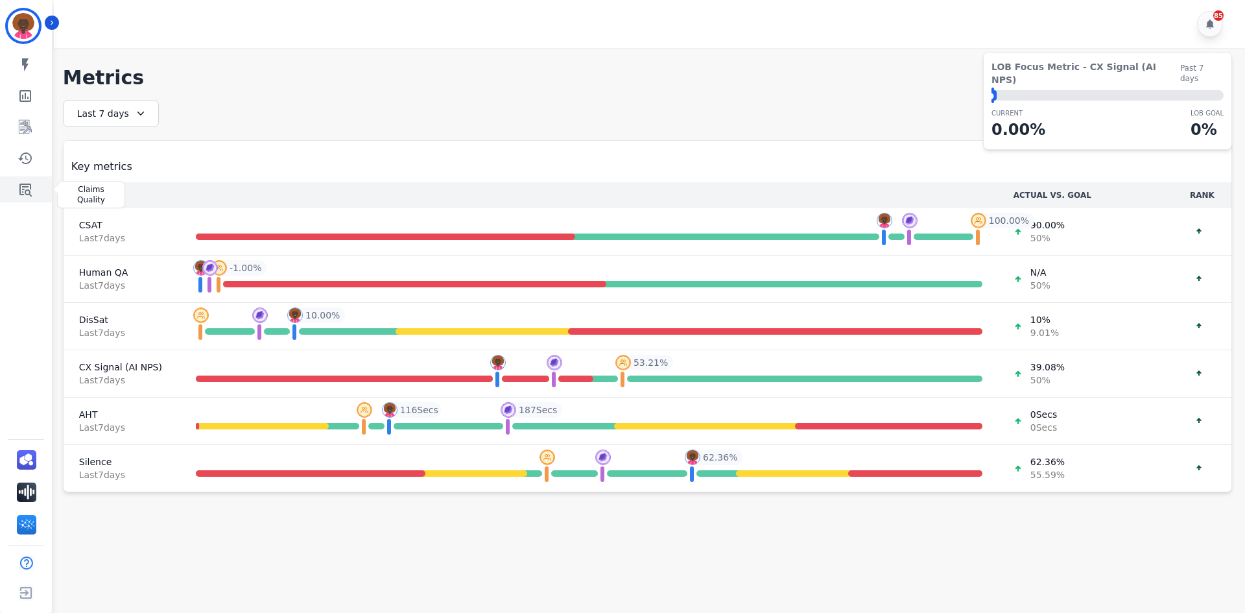
click at [26, 185] on icon "Sidebar" at bounding box center [25, 190] width 12 height 13
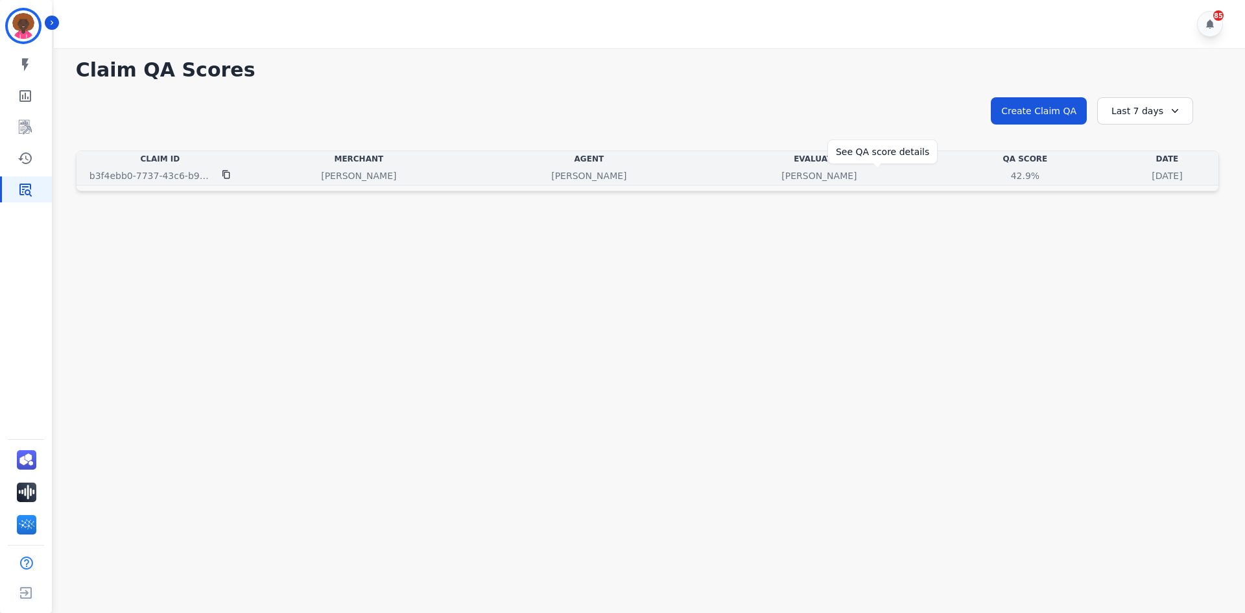
click at [996, 178] on div "42.9%" at bounding box center [1025, 175] width 58 height 13
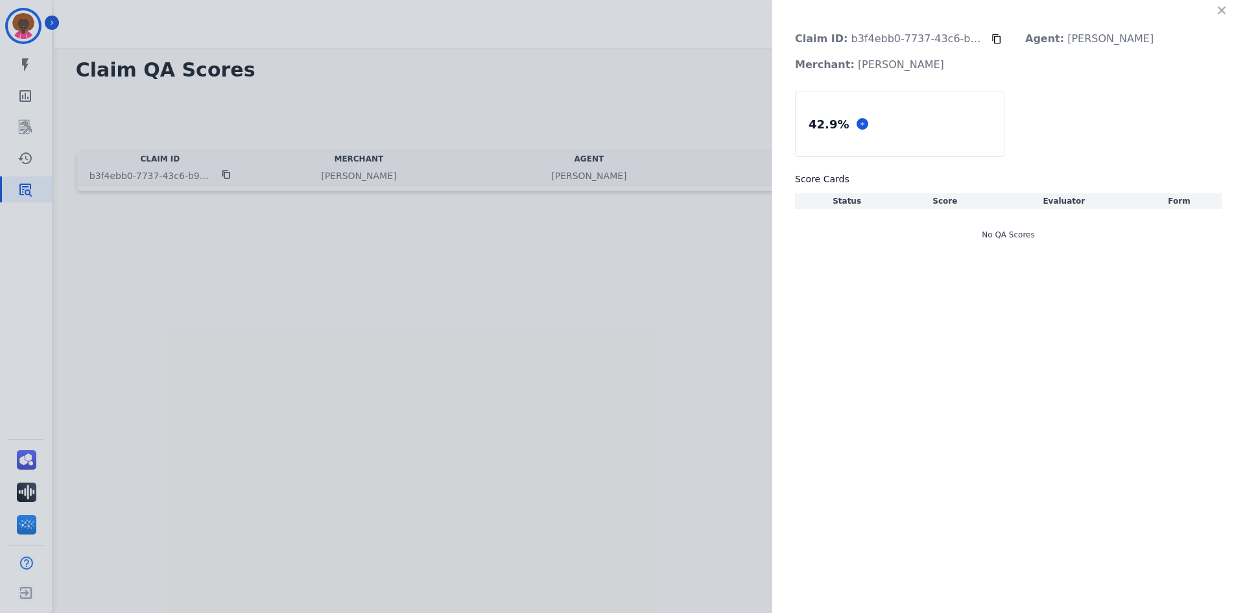
click at [873, 178] on h3 "Score Cards" at bounding box center [1008, 179] width 427 height 13
click at [915, 218] on div "42.9 %" at bounding box center [926, 220] width 32 height 13
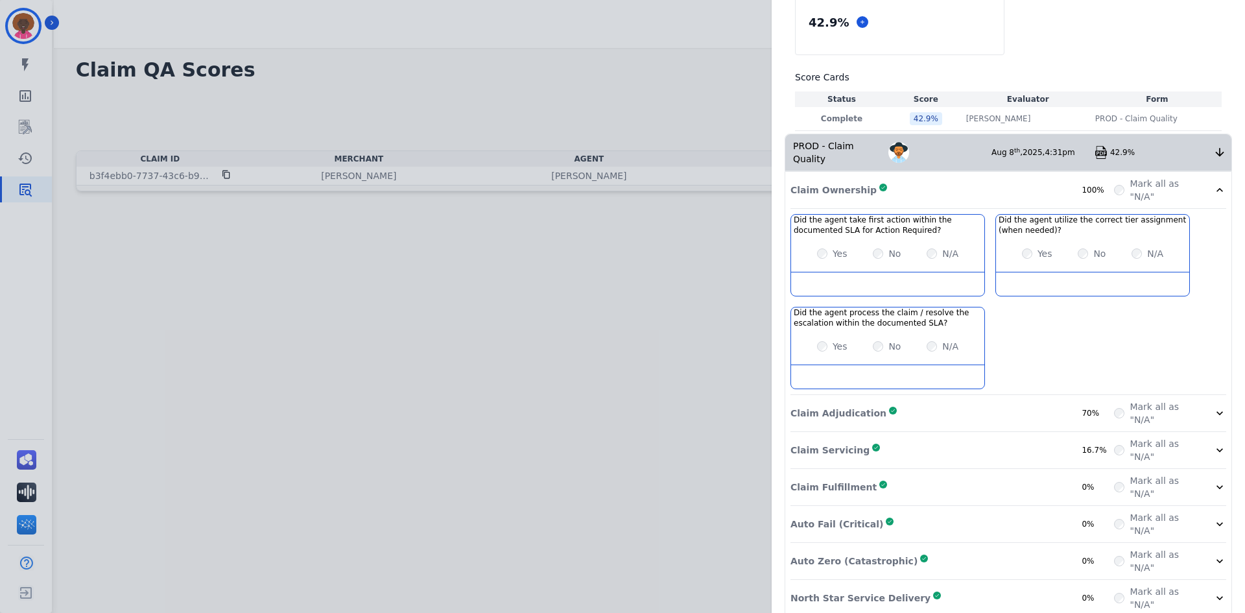
scroll to position [106, 0]
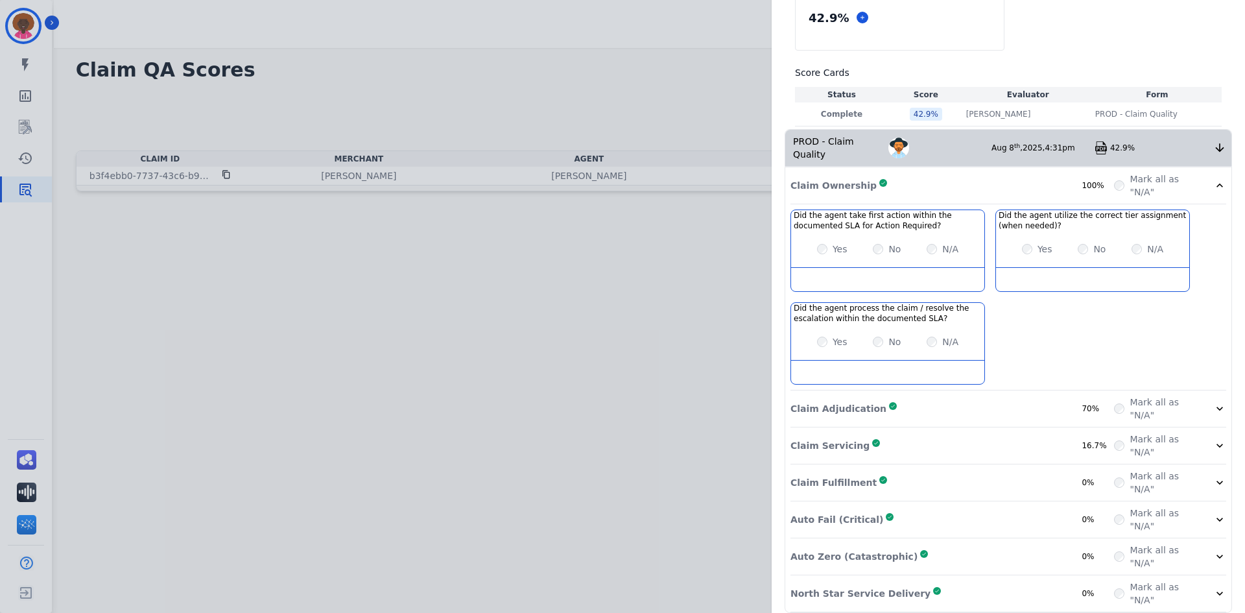
click at [896, 396] on div "Claim Adjudication Complete 70%" at bounding box center [953, 409] width 324 height 26
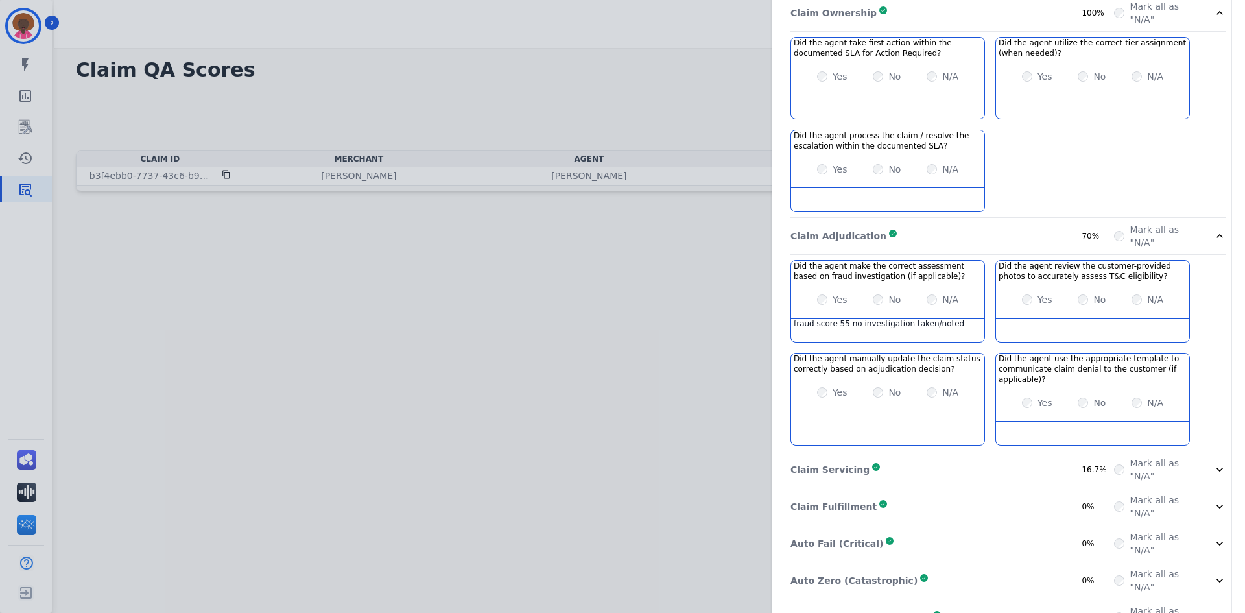
scroll to position [303, 0]
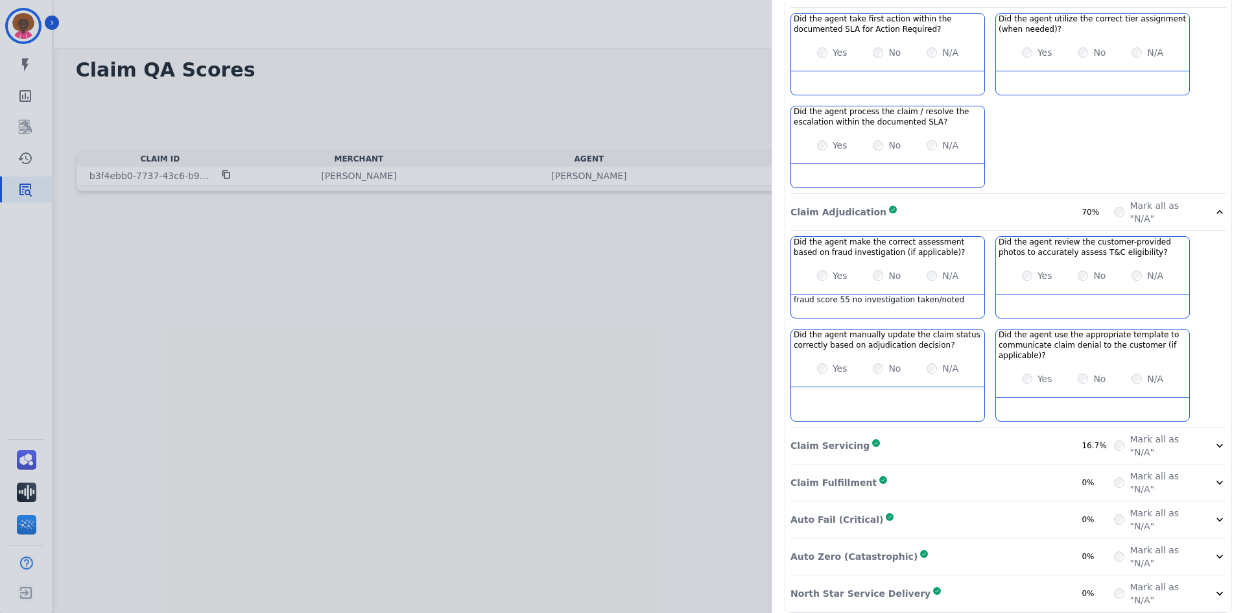
click at [996, 433] on div "Claim Servicing Complete 16.7%" at bounding box center [953, 446] width 324 height 26
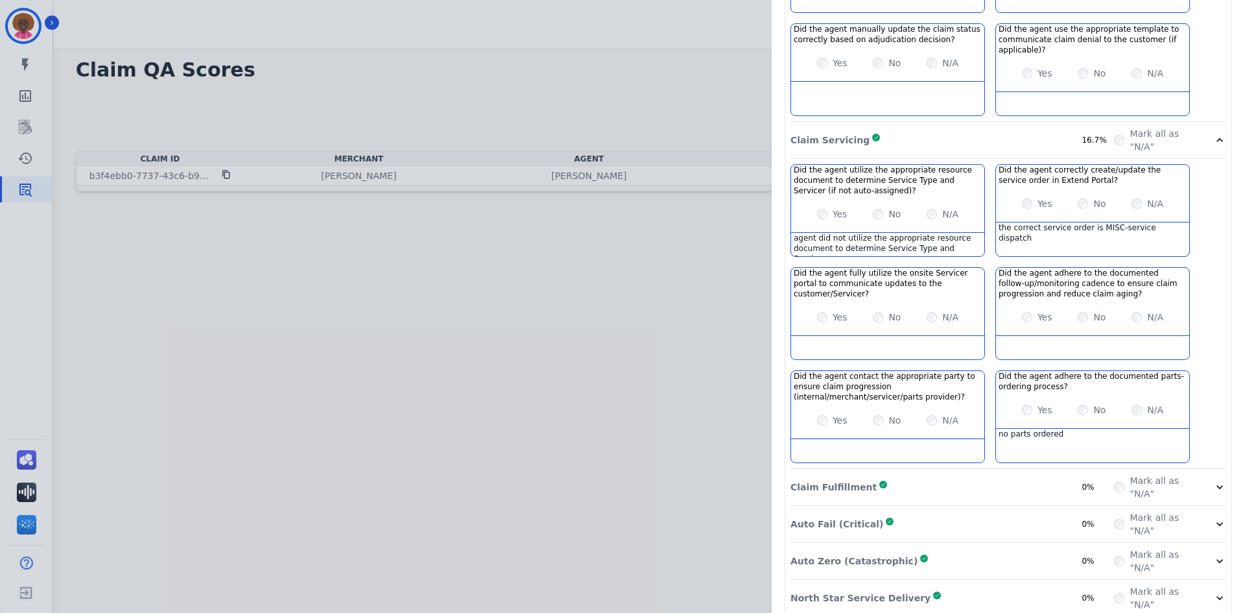
scroll to position [613, 0]
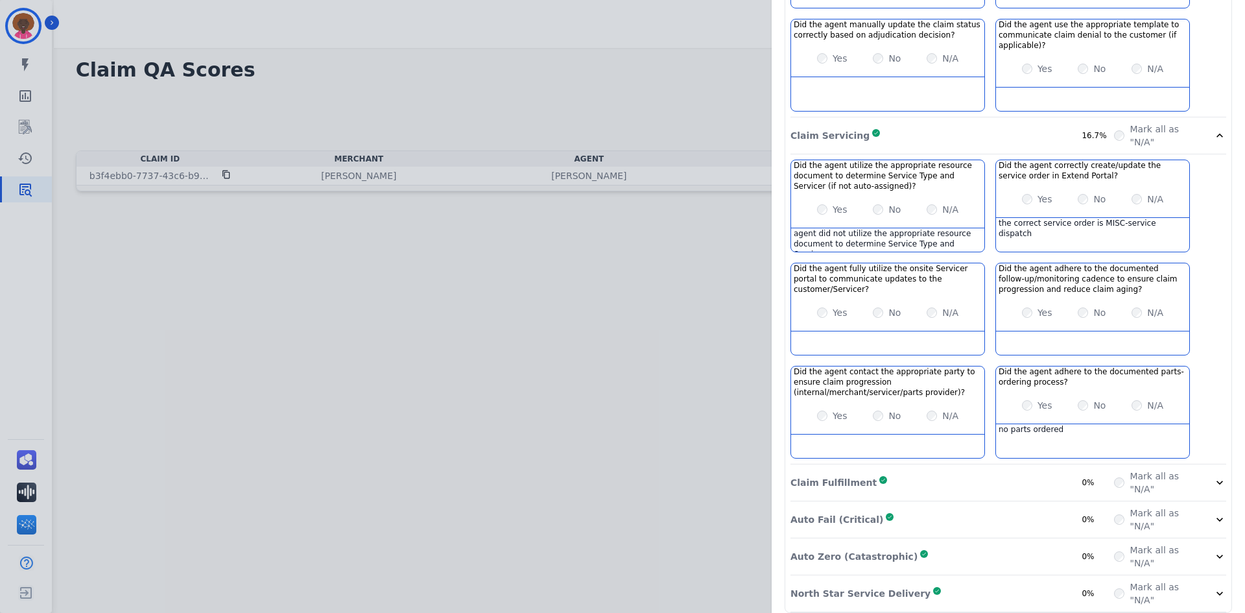
click at [968, 470] on div "Claim Fulfillment Complete 0%" at bounding box center [953, 483] width 324 height 26
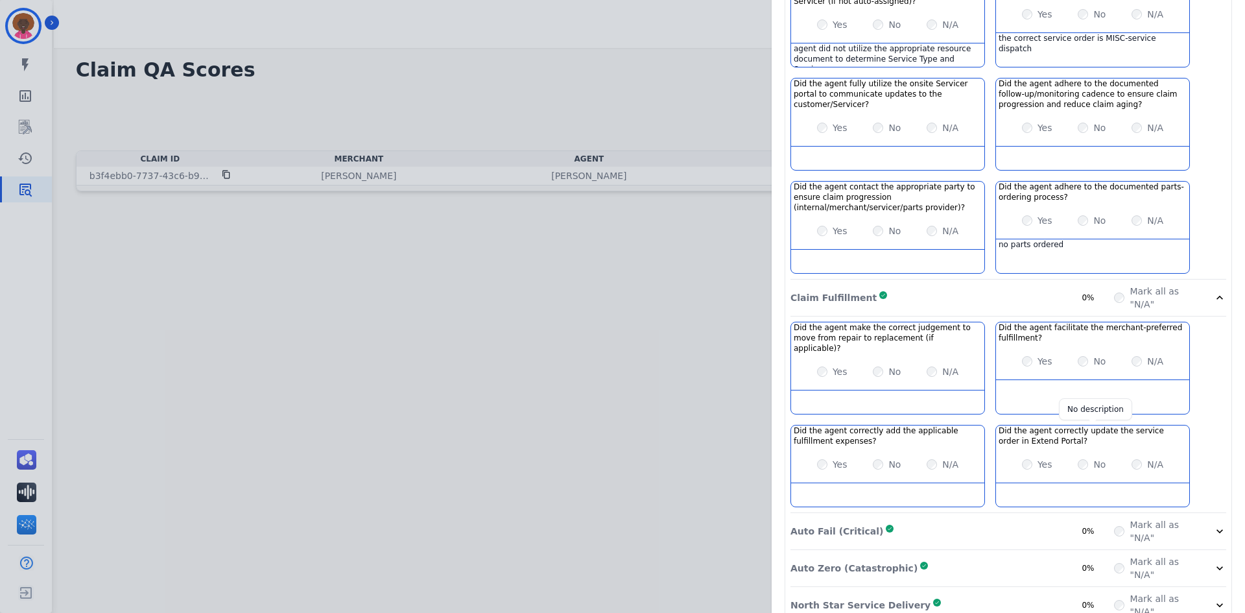
scroll to position [799, 0]
click at [936, 517] on div "Auto Fail (Critical) Complete 0%" at bounding box center [953, 530] width 324 height 26
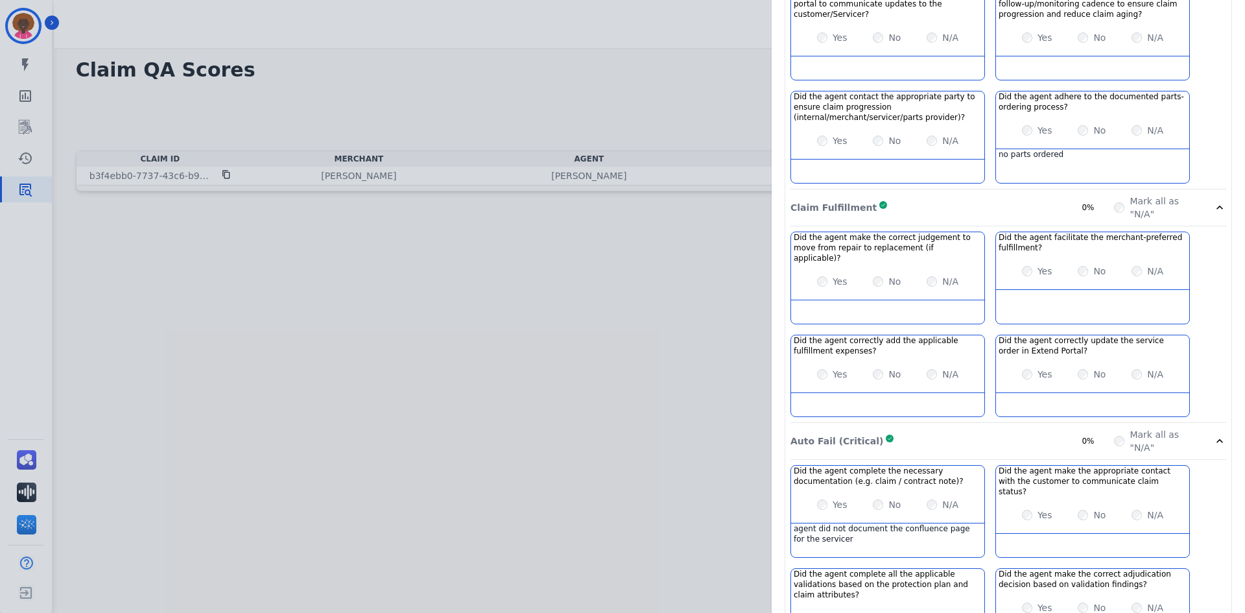
scroll to position [908, 0]
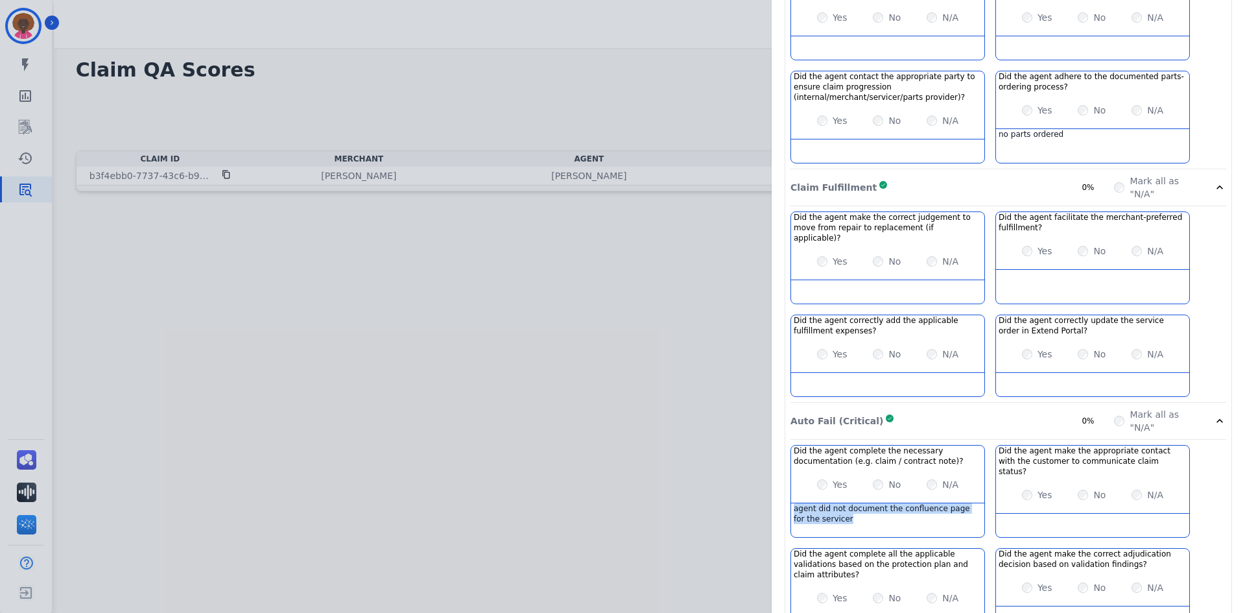
drag, startPoint x: 838, startPoint y: 498, endPoint x: 772, endPoint y: 481, distance: 68.4
copy div "agent did not document the confluence page for the servicer"
drag, startPoint x: 785, startPoint y: 424, endPoint x: 922, endPoint y: 483, distance: 148.2
click at [922, 483] on div "Did the agent complete the necessary documentation (e.g. claim / contract note)…" at bounding box center [888, 491] width 195 height 93
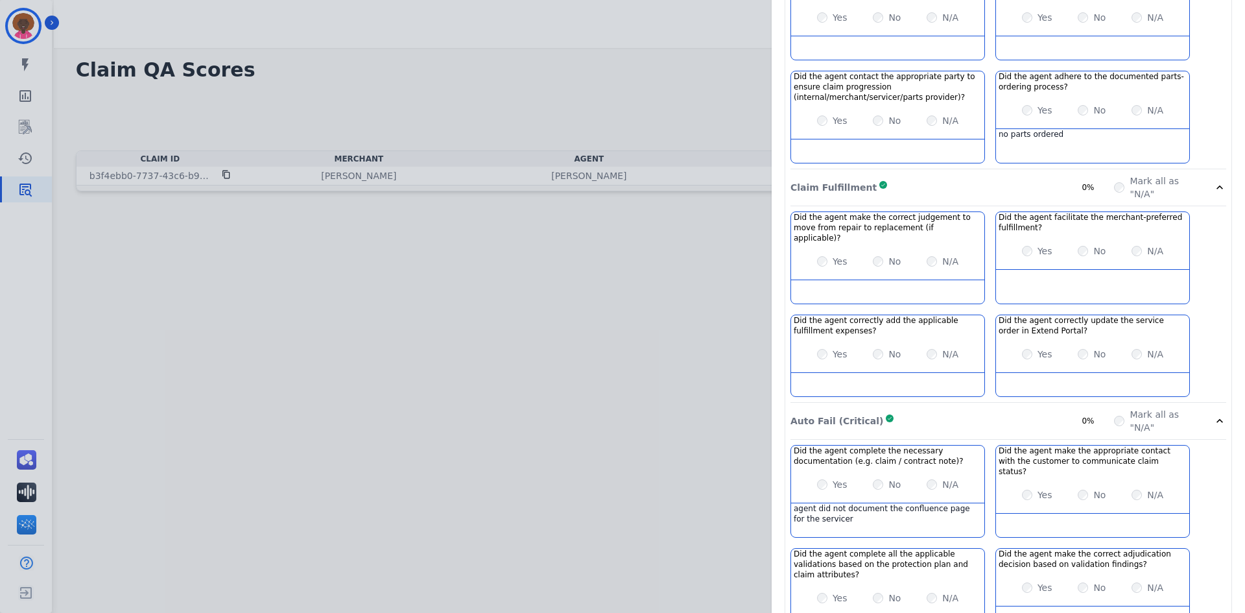
click at [967, 416] on div "Auto Fail (Critical) Complete 0% Mark all as "N/A"" at bounding box center [1009, 421] width 436 height 37
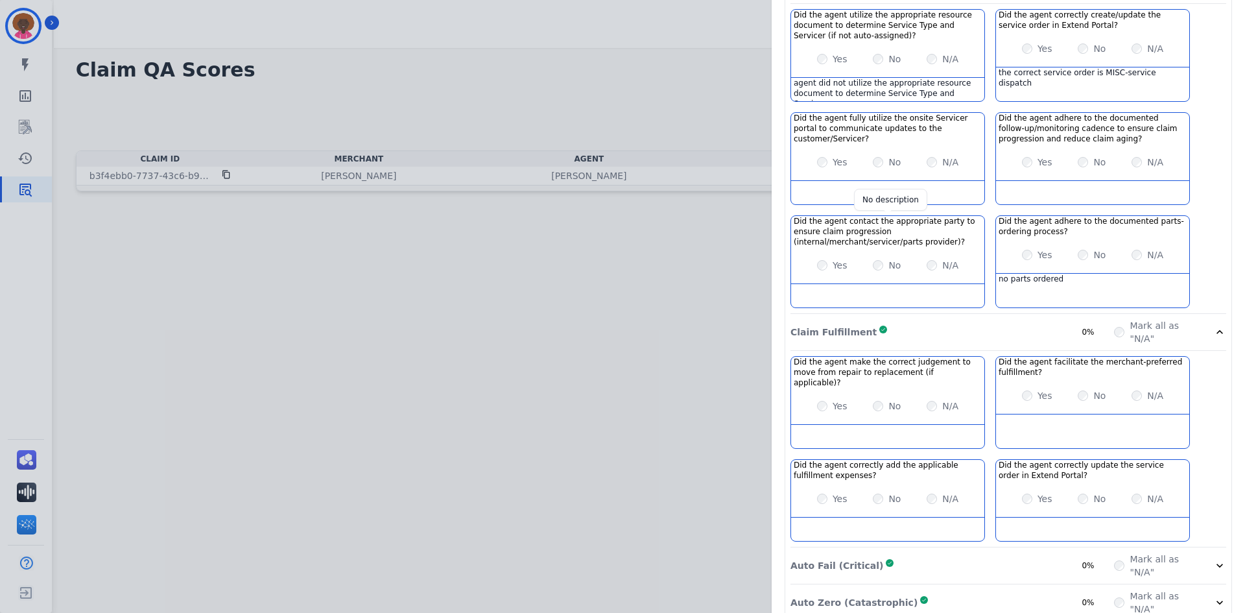
scroll to position [799, 0]
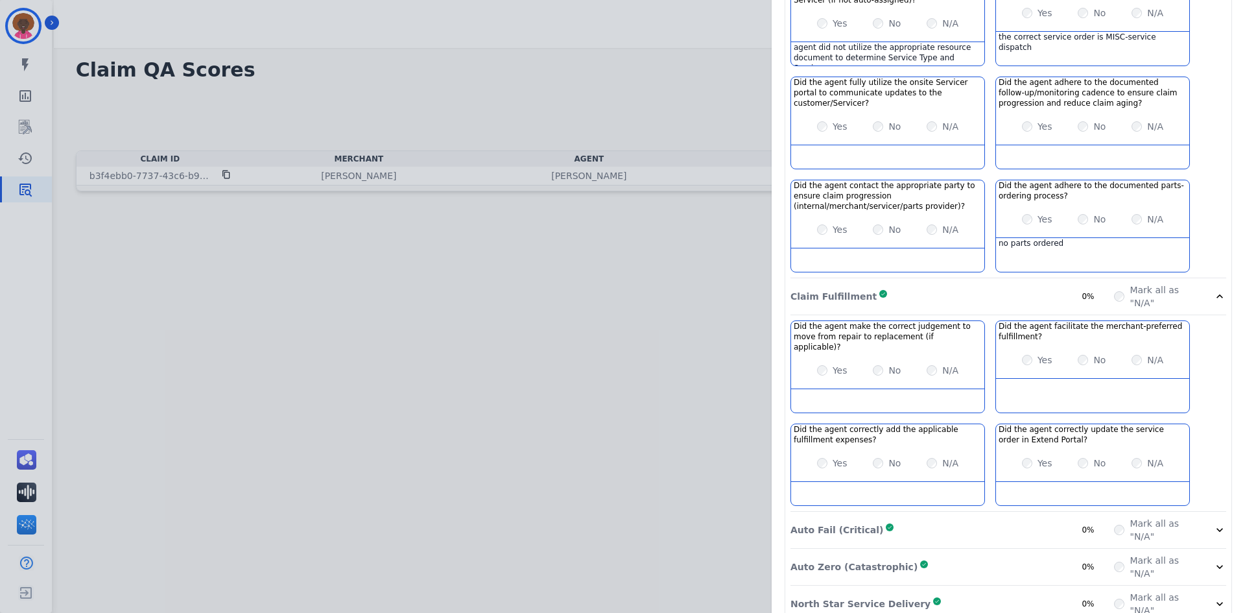
click at [822, 523] on p "Auto Fail (Critical)" at bounding box center [837, 529] width 93 height 13
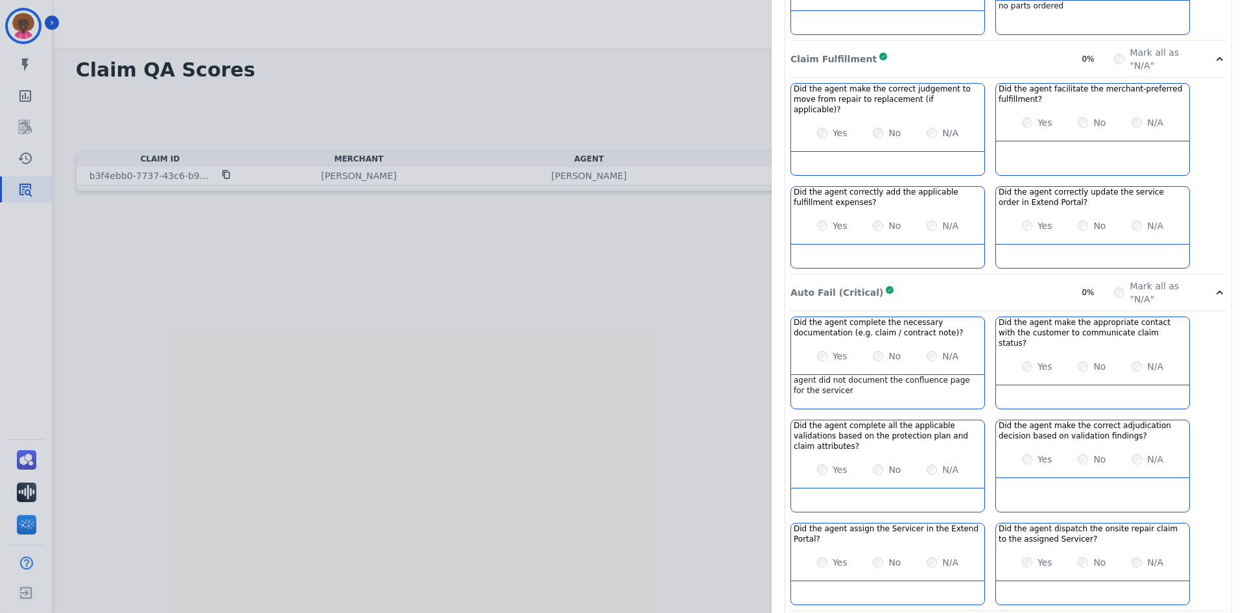
scroll to position [1058, 0]
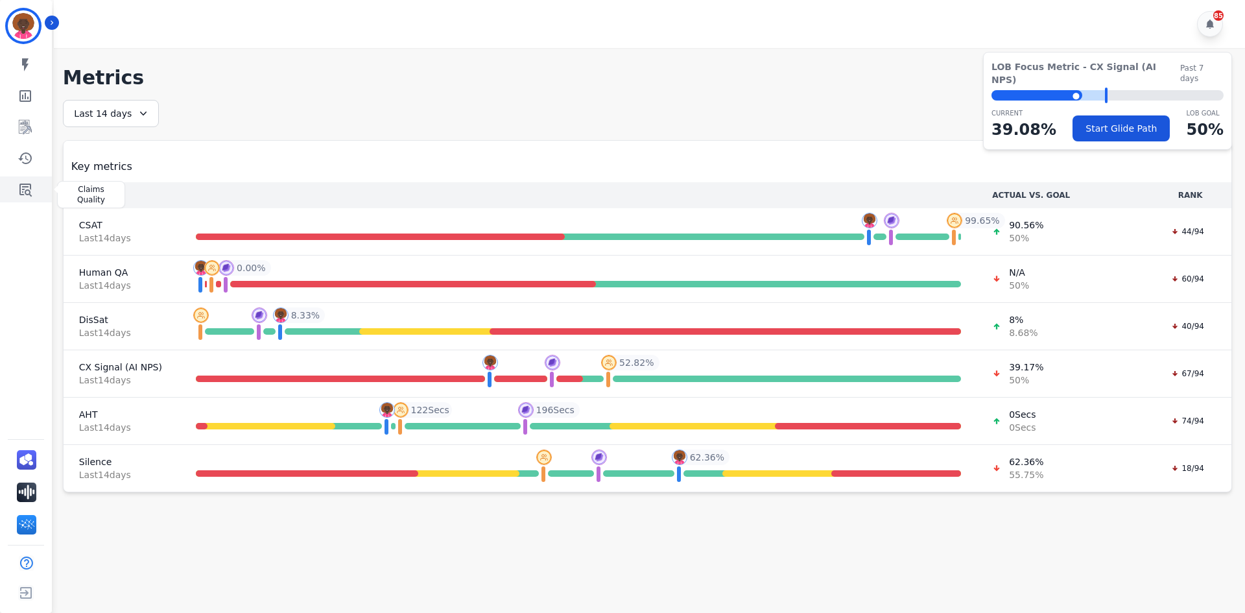
click at [39, 192] on link "Sidebar" at bounding box center [27, 189] width 50 height 26
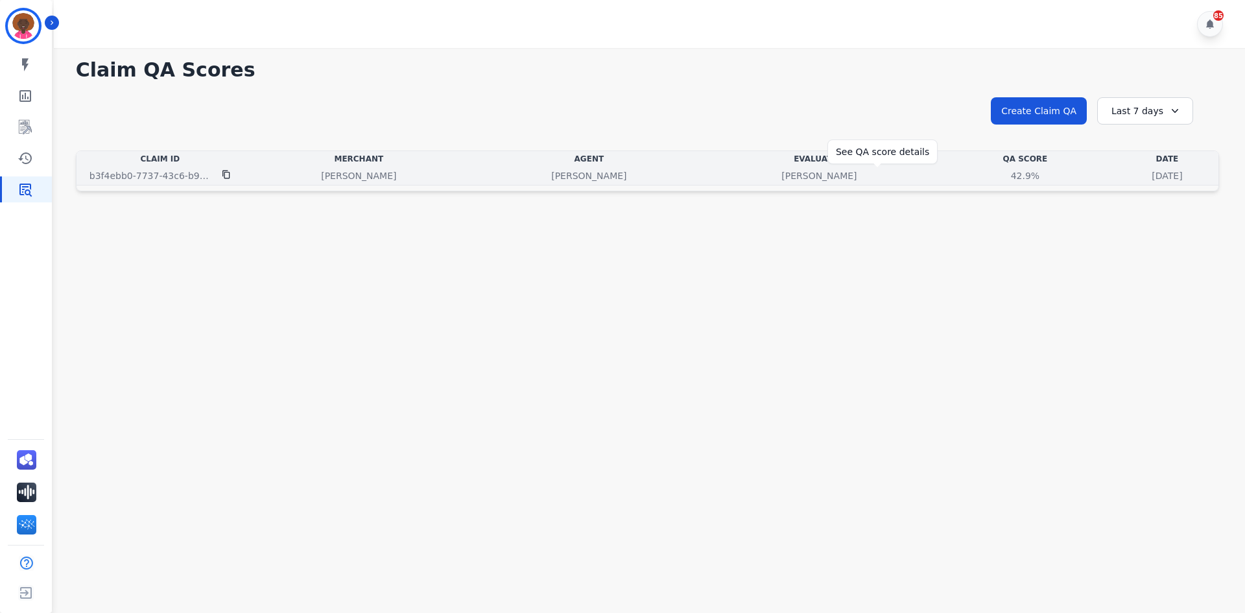
click at [996, 174] on div "42.9%" at bounding box center [1025, 175] width 58 height 13
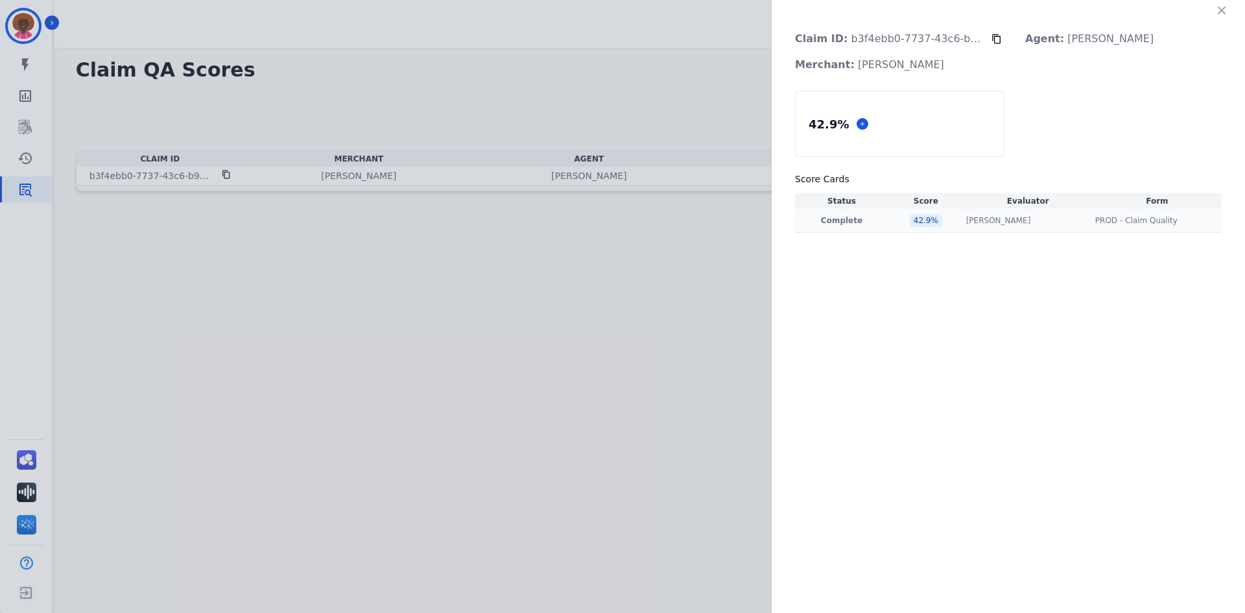
click at [923, 219] on div "42.9 %" at bounding box center [926, 220] width 32 height 13
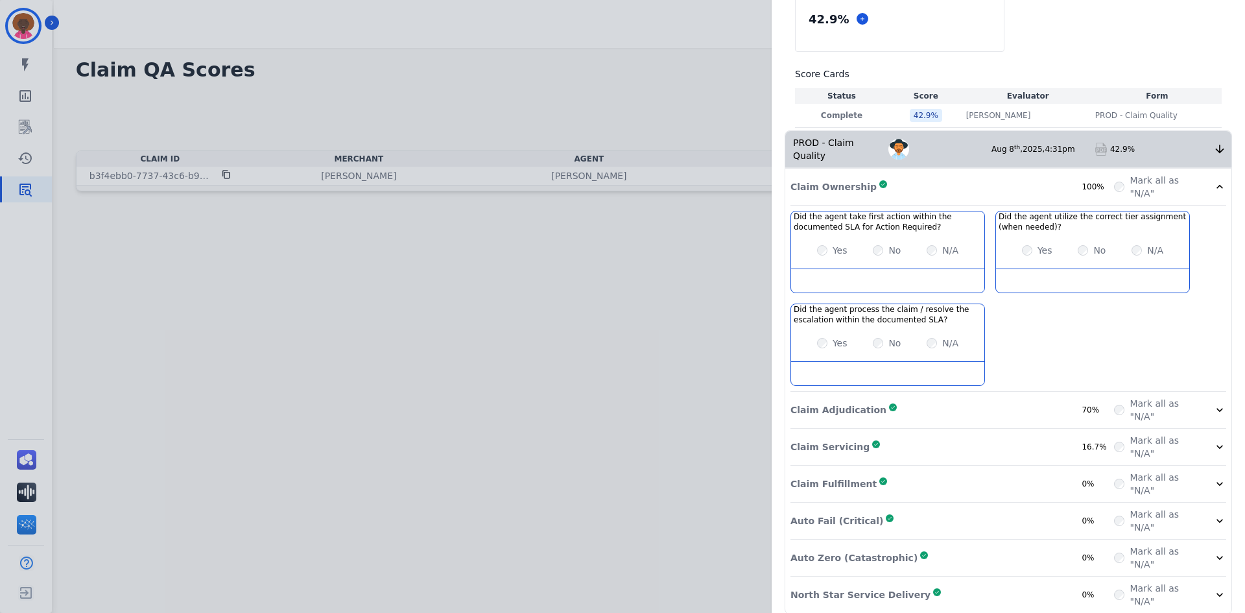
scroll to position [106, 0]
click at [896, 397] on div "Claim Adjudication Complete 70%" at bounding box center [953, 409] width 324 height 26
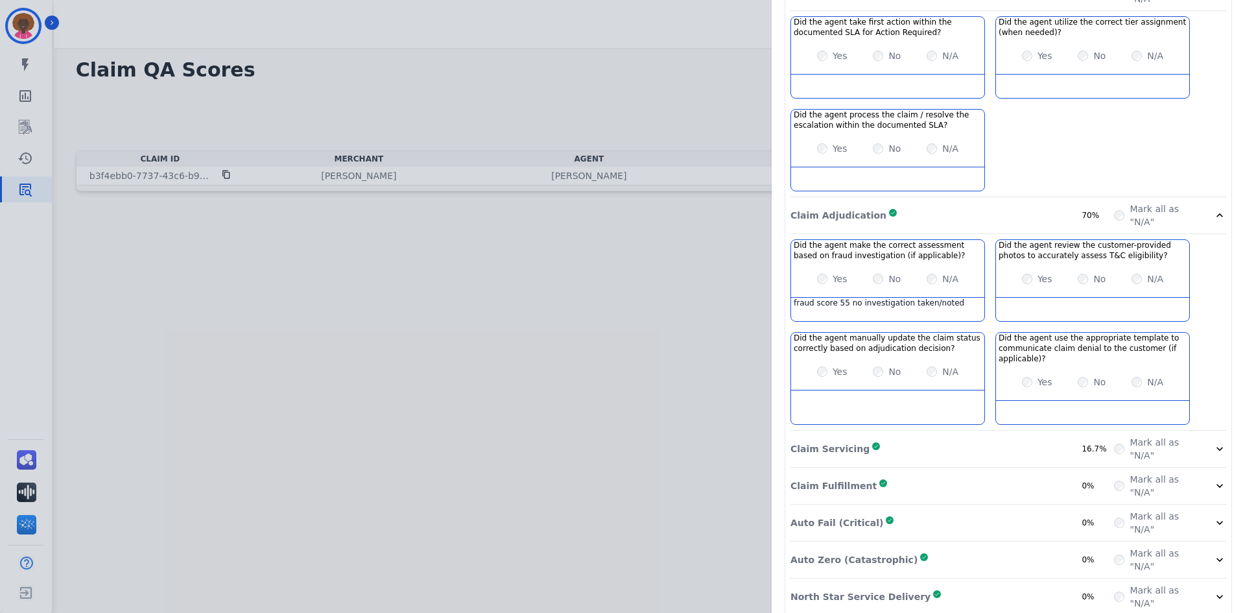
scroll to position [303, 0]
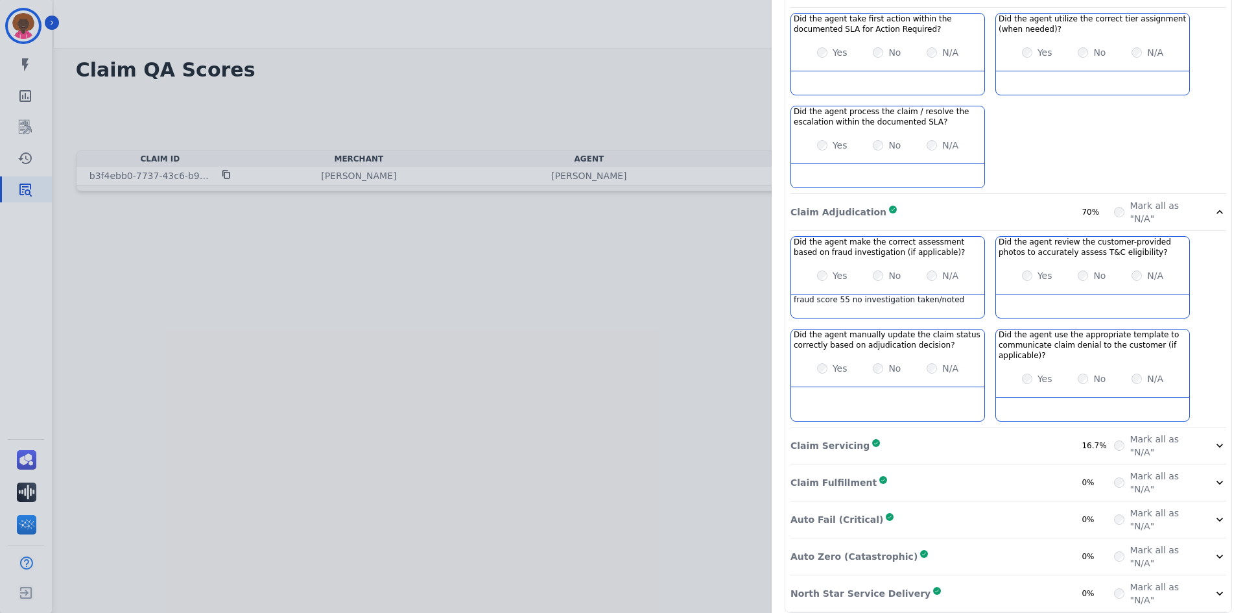
click at [865, 436] on div "Claim Servicing Complete 16.7%" at bounding box center [953, 446] width 324 height 26
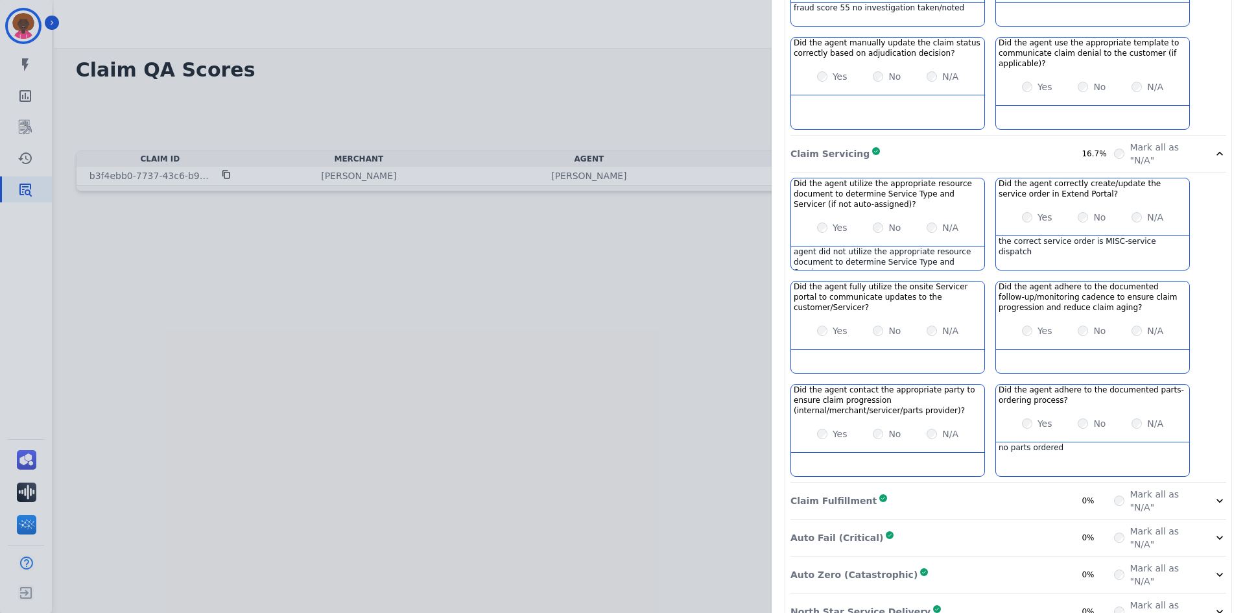
scroll to position [613, 0]
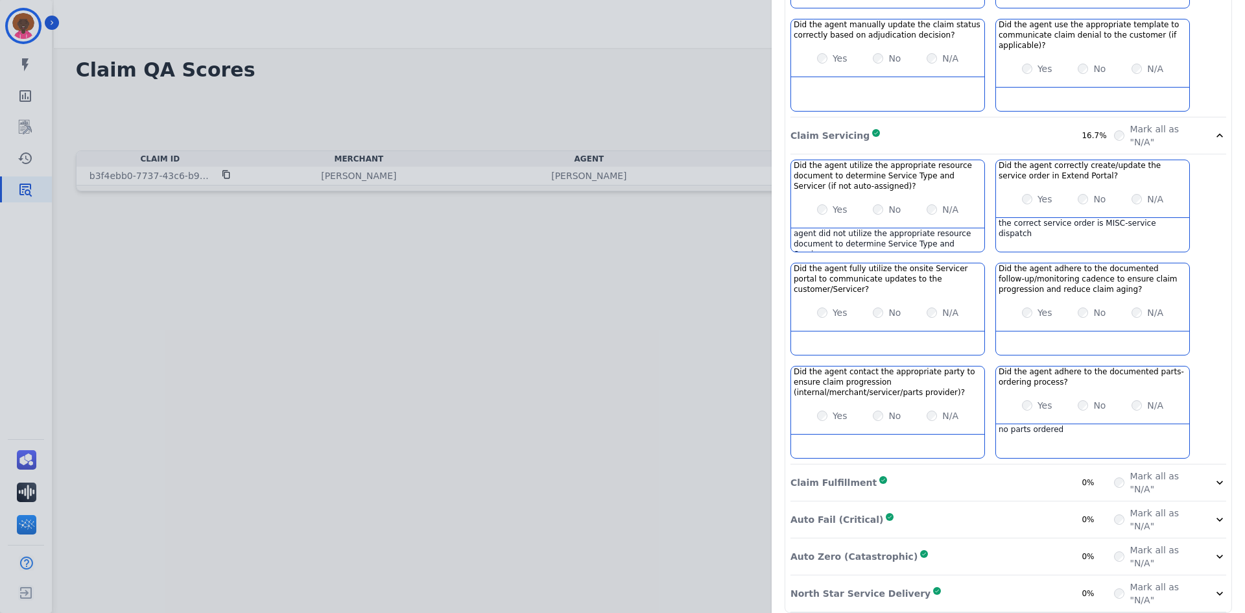
click at [879, 470] on div "Claim Fulfillment Complete 0%" at bounding box center [953, 483] width 324 height 26
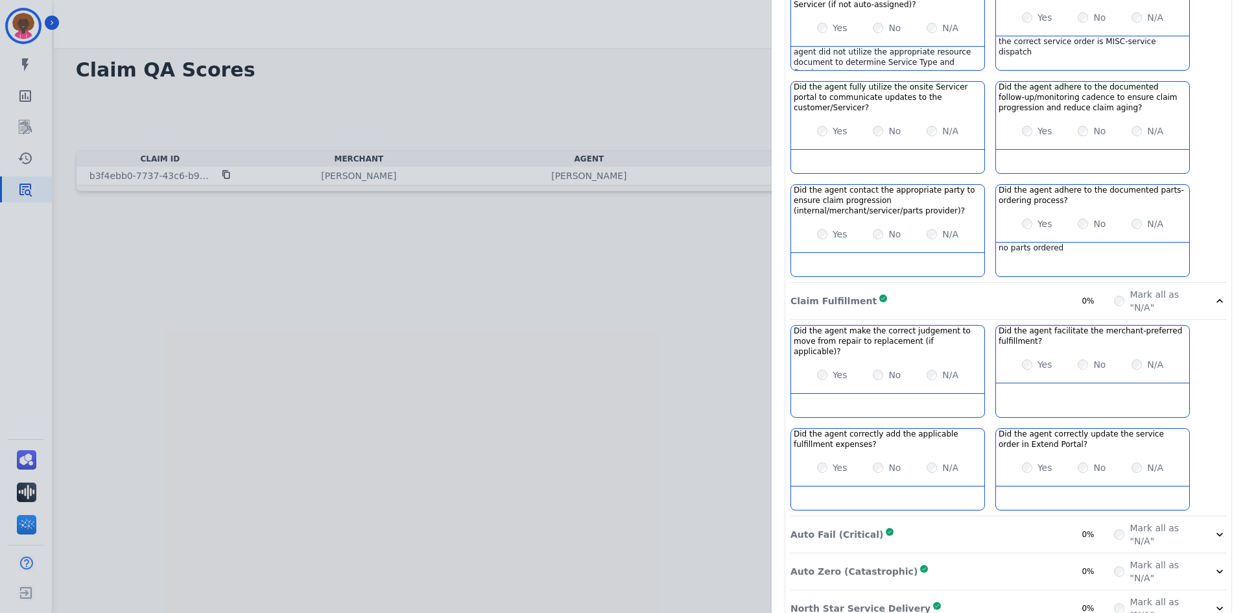
scroll to position [799, 0]
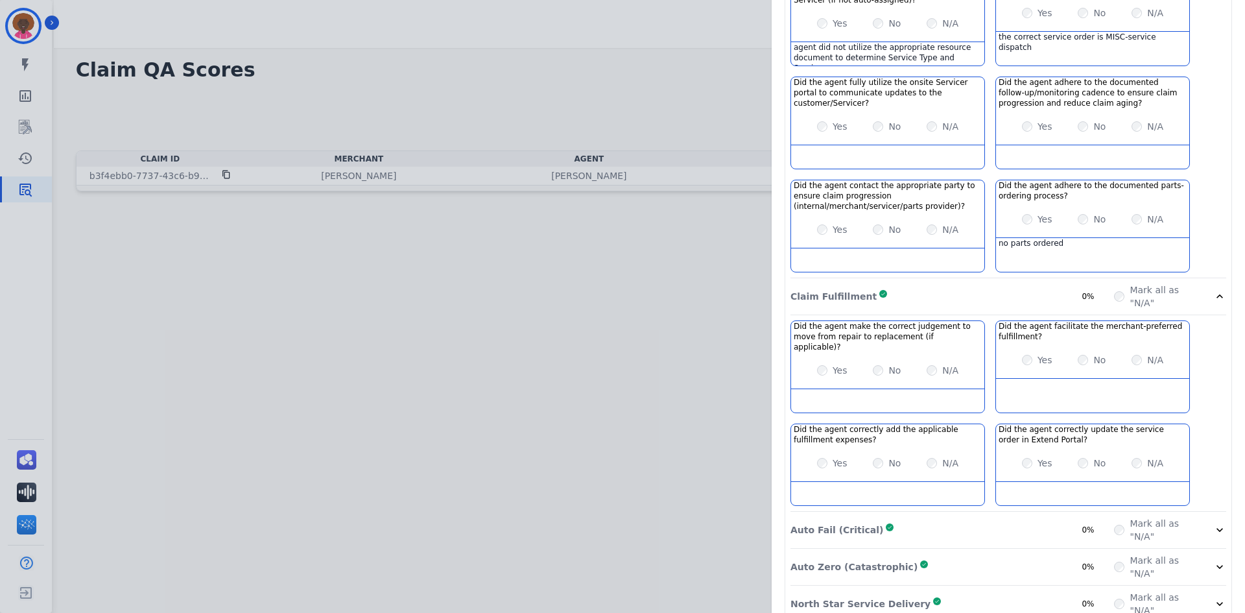
click at [855, 517] on div "Auto Fail (Critical) Complete 0%" at bounding box center [953, 530] width 324 height 26
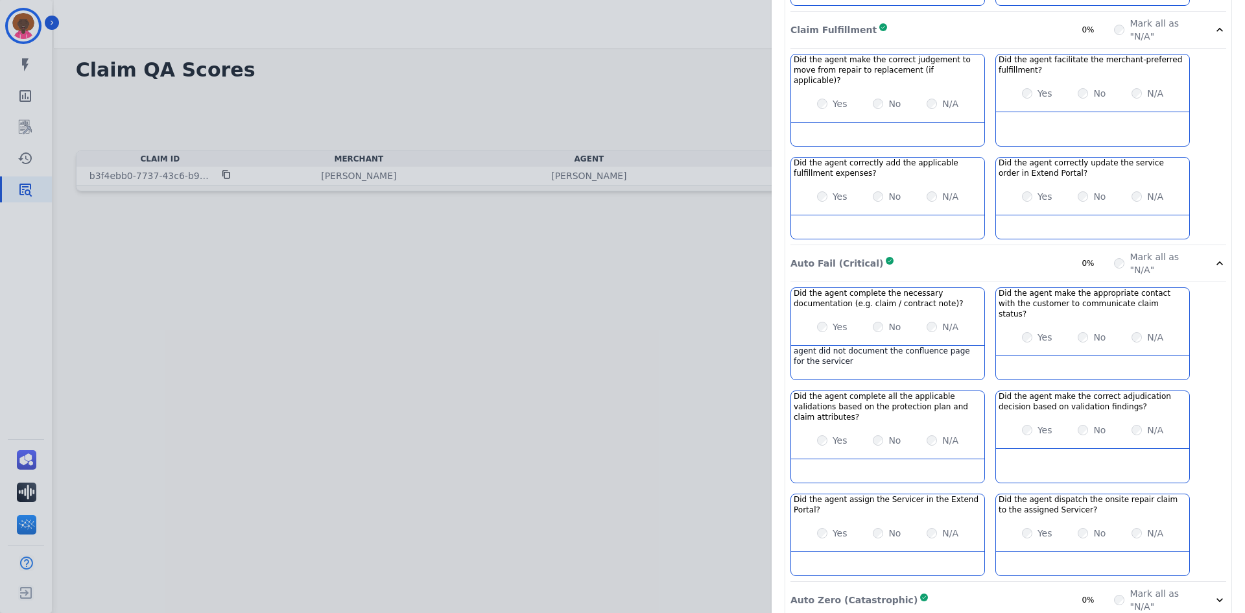
scroll to position [1078, 0]
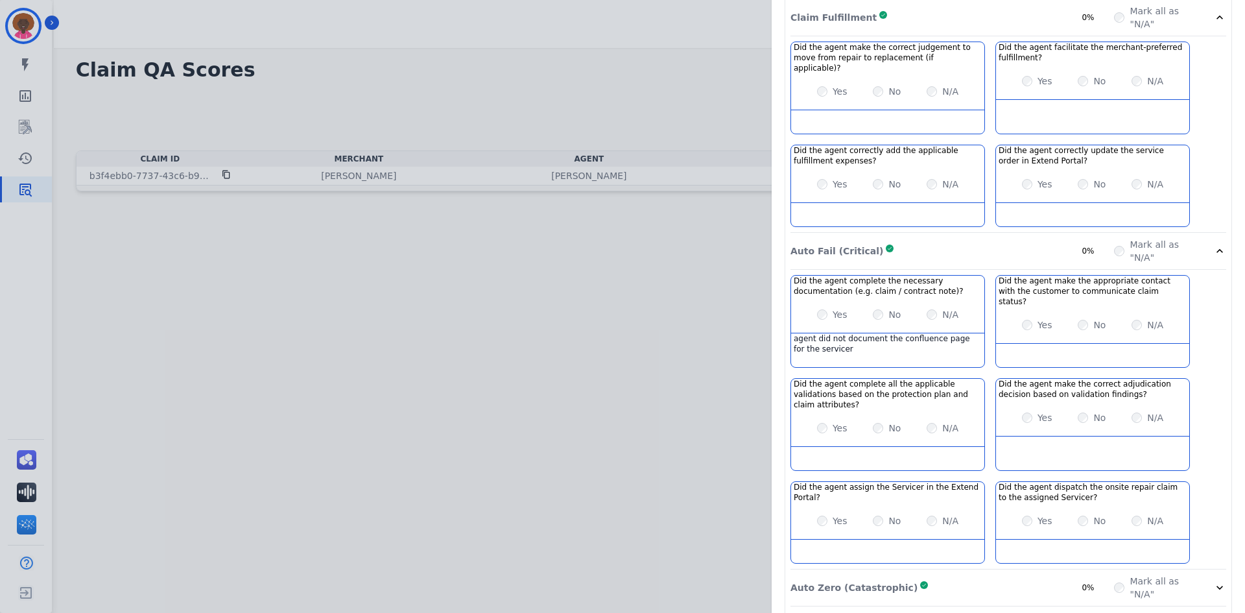
click at [842, 581] on p "Auto Zero (Catastrophic)" at bounding box center [854, 587] width 127 height 13
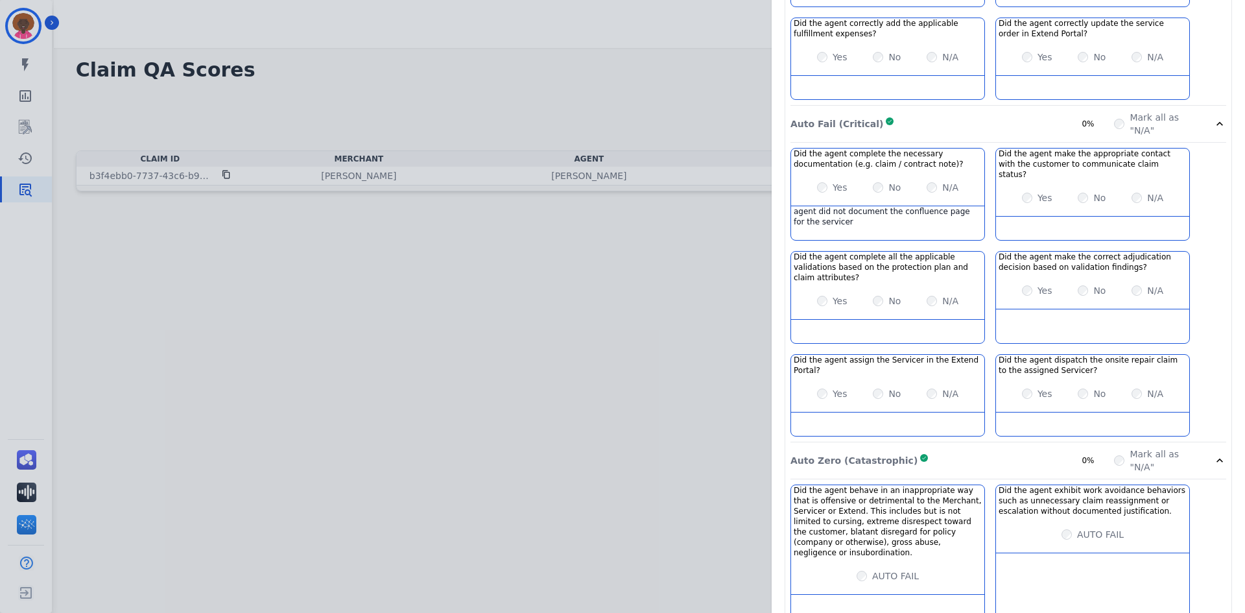
scroll to position [1213, 0]
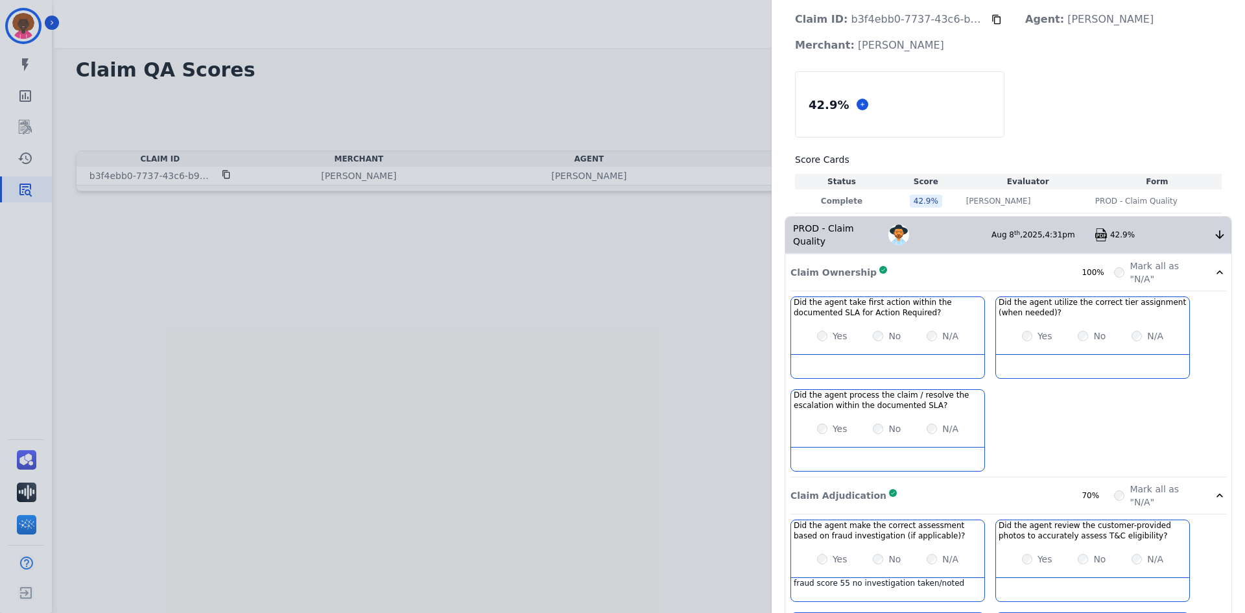
scroll to position [0, 0]
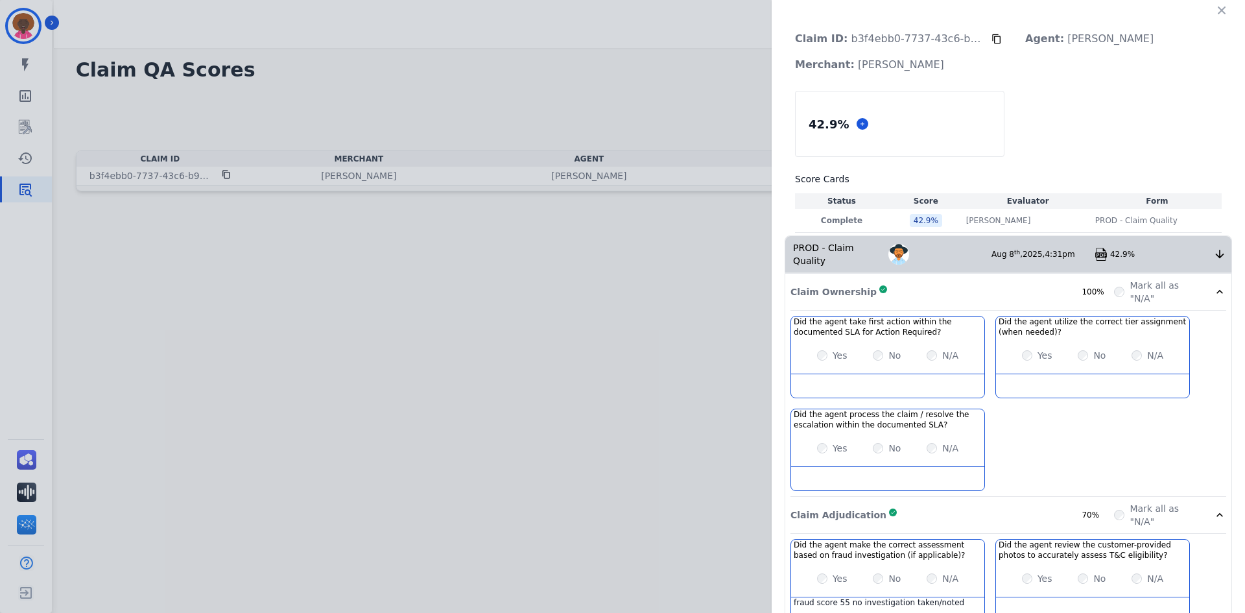
click at [1101, 248] on img at bounding box center [1101, 254] width 13 height 13
